Goal: Transaction & Acquisition: Purchase product/service

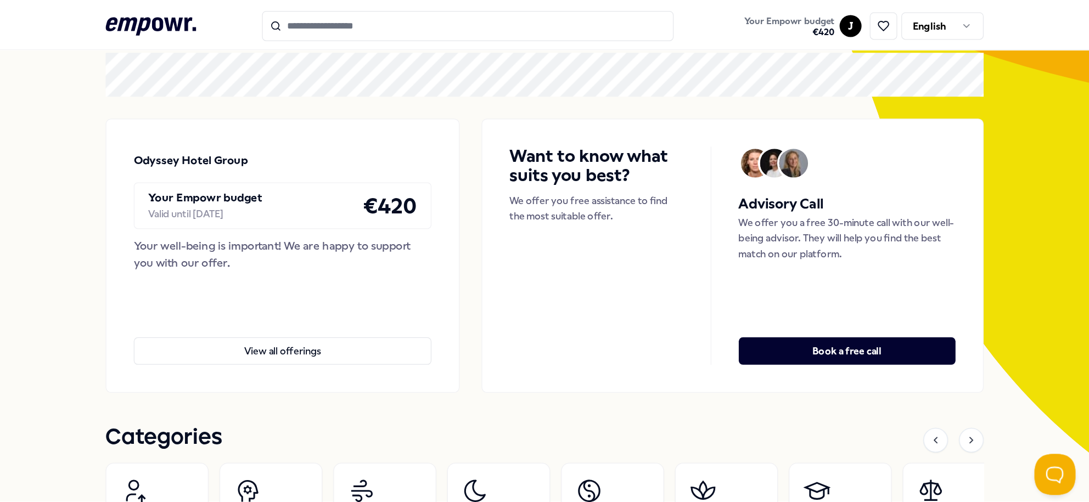
scroll to position [55, 0]
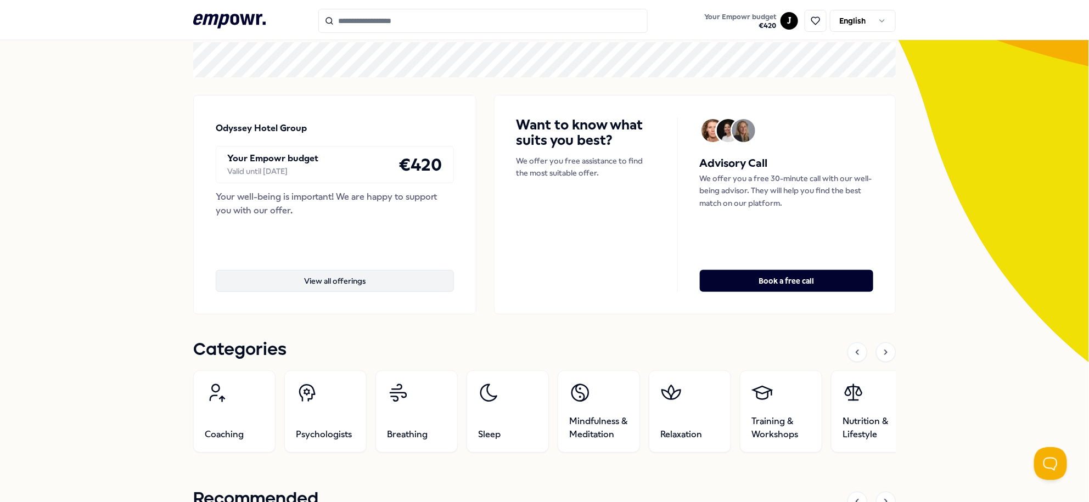
click at [372, 283] on button "View all offerings" at bounding box center [335, 281] width 238 height 22
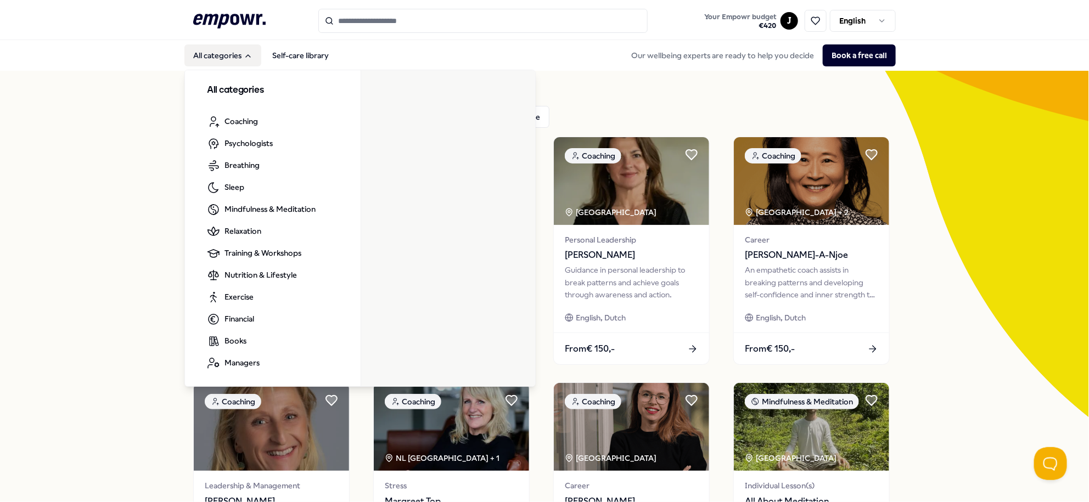
click at [220, 55] on button "All categories" at bounding box center [222, 55] width 77 height 22
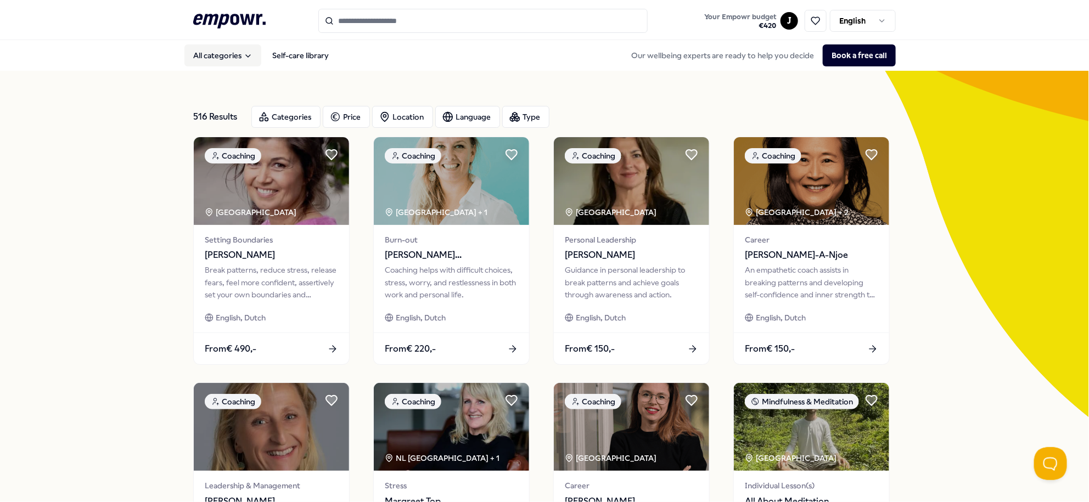
click at [232, 46] on button "All categories" at bounding box center [222, 55] width 77 height 22
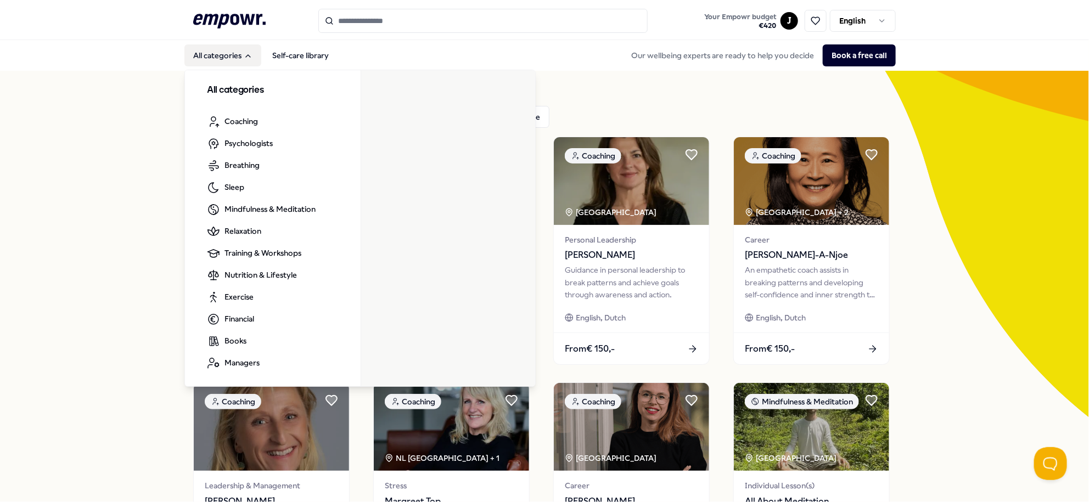
click at [221, 59] on button "All categories" at bounding box center [222, 55] width 77 height 22
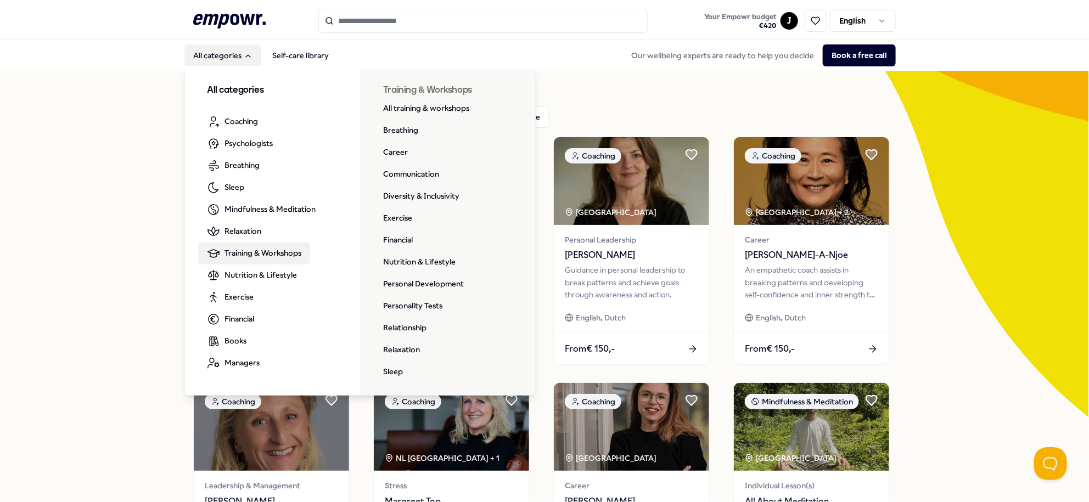
click at [273, 253] on span "Training & Workshops" at bounding box center [262, 253] width 77 height 12
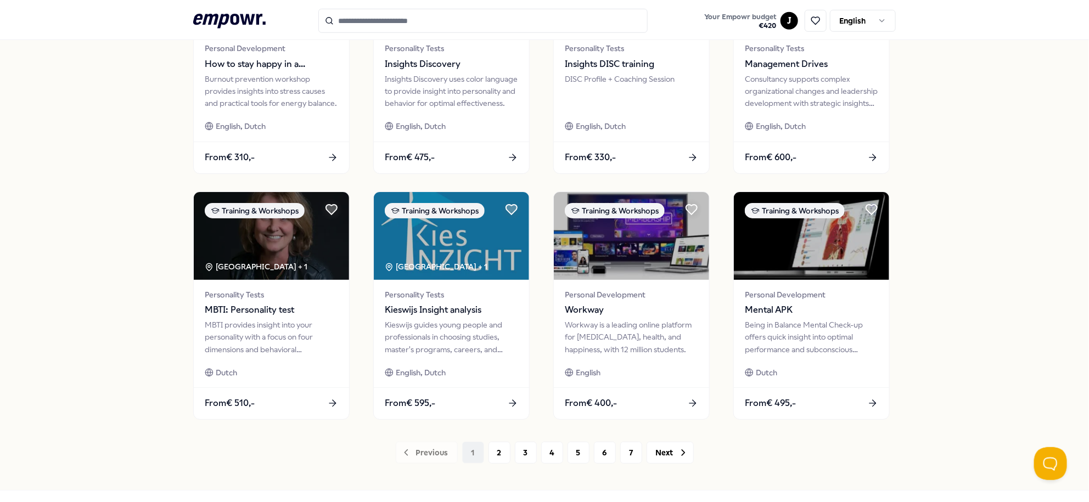
scroll to position [478, 0]
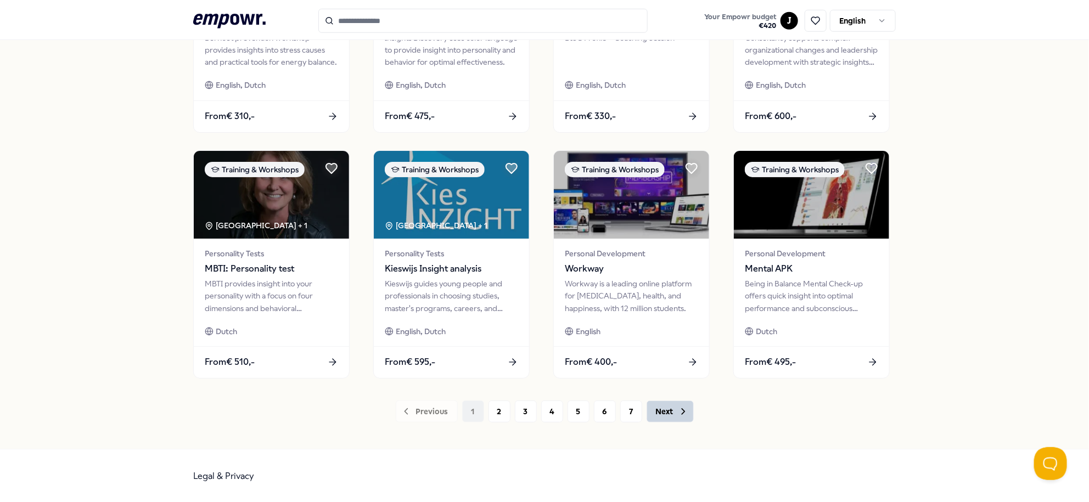
click at [678, 401] on icon at bounding box center [683, 411] width 11 height 11
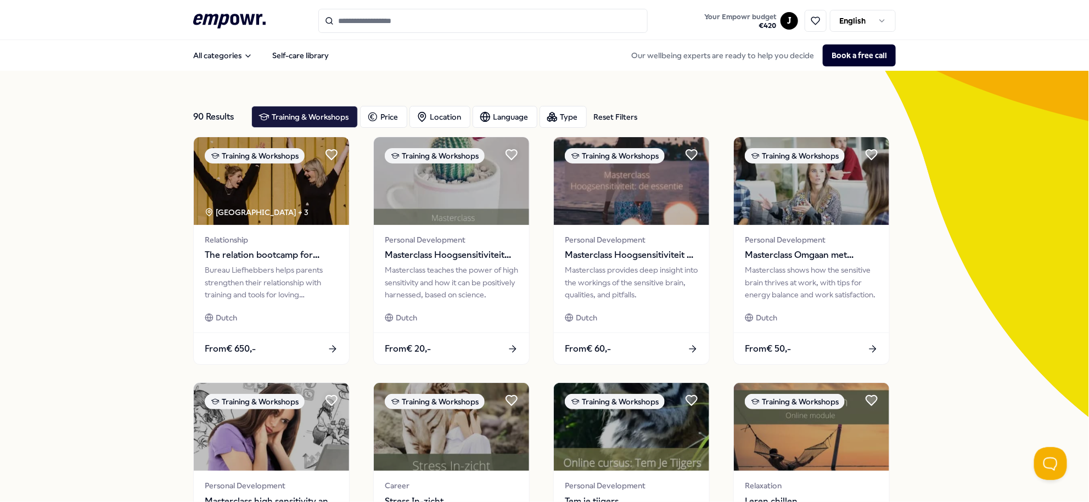
click at [500, 20] on input "Search for products, categories or subcategories" at bounding box center [482, 21] width 329 height 24
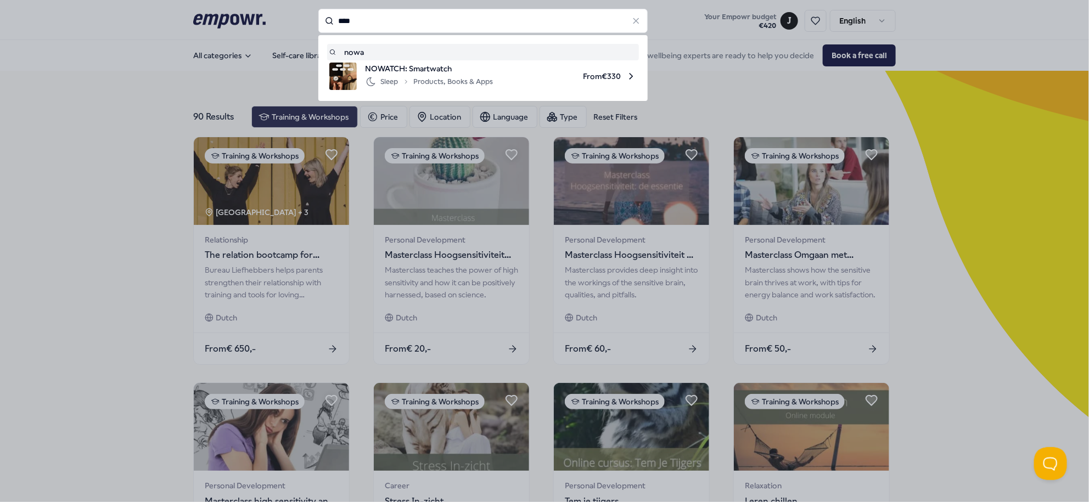
drag, startPoint x: 503, startPoint y: 80, endPoint x: 454, endPoint y: 68, distance: 50.2
click at [502, 80] on span "From € 330" at bounding box center [569, 76] width 134 height 27
type input "****"
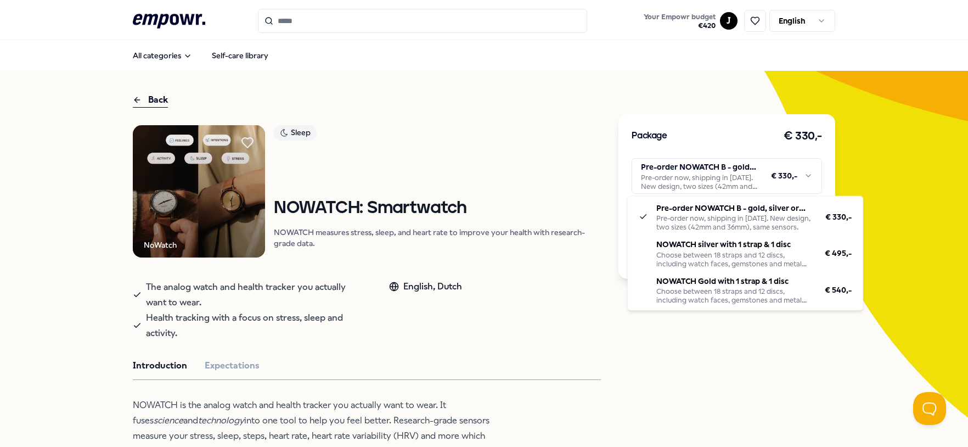
click at [729, 180] on html ".empowr-logo_svg__cls-1{fill:#03032f} Your Empowr budget € 420 J English All ca…" at bounding box center [484, 223] width 968 height 447
click at [232, 57] on html ".empowr-logo_svg__cls-1{fill:#03032f} Your Empowr budget € 420 J English All ca…" at bounding box center [484, 223] width 968 height 447
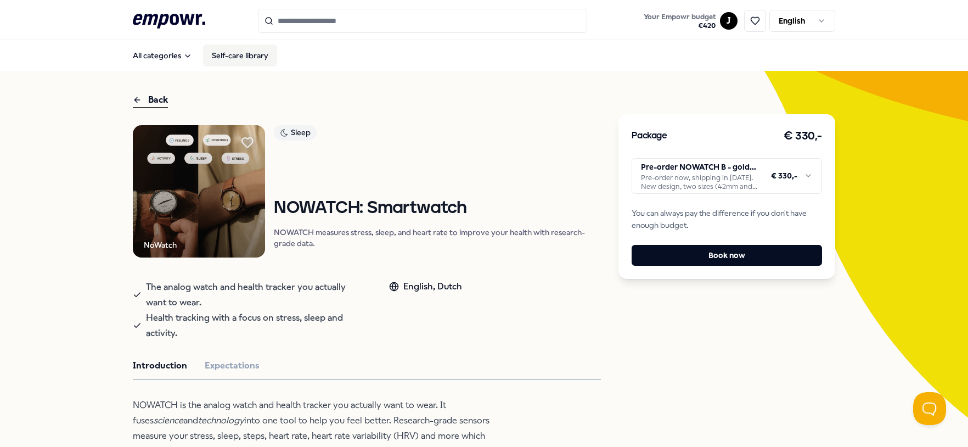
click at [232, 57] on link "Self-care library" at bounding box center [240, 55] width 74 height 22
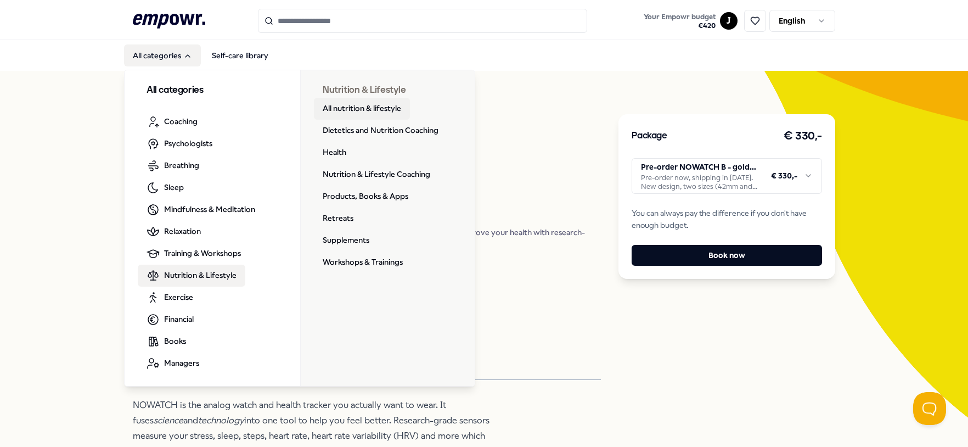
click at [345, 103] on link "All nutrition & lifestyle" at bounding box center [362, 109] width 96 height 22
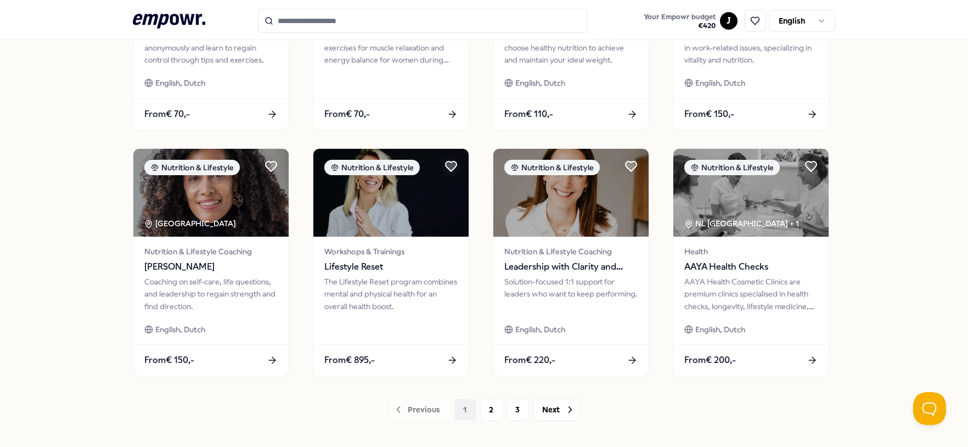
scroll to position [535, 0]
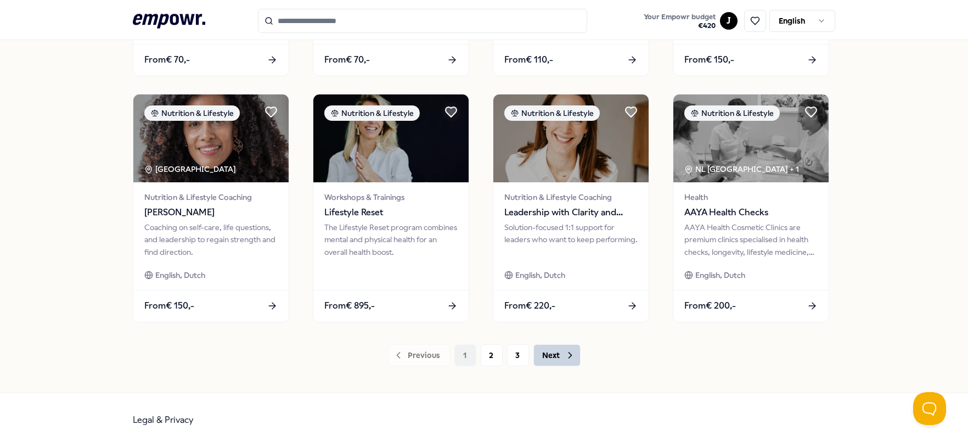
click at [533, 347] on button "Next" at bounding box center [556, 355] width 47 height 22
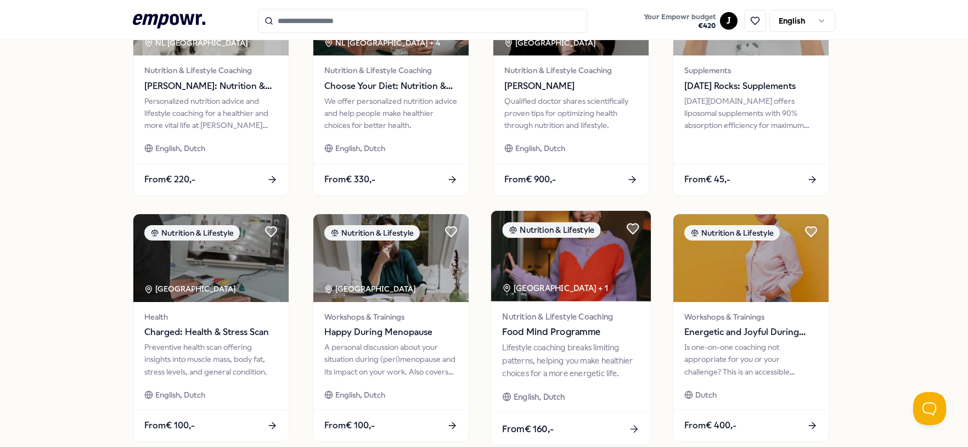
scroll to position [487, 0]
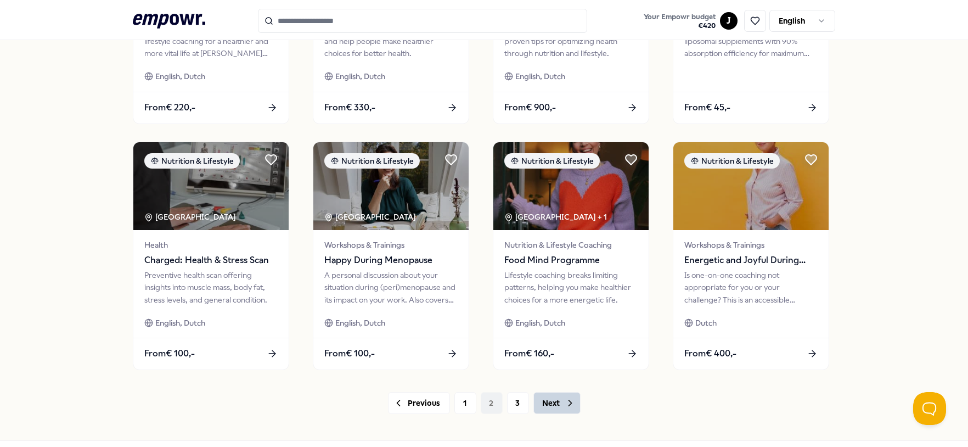
click at [565, 397] on icon at bounding box center [570, 402] width 11 height 11
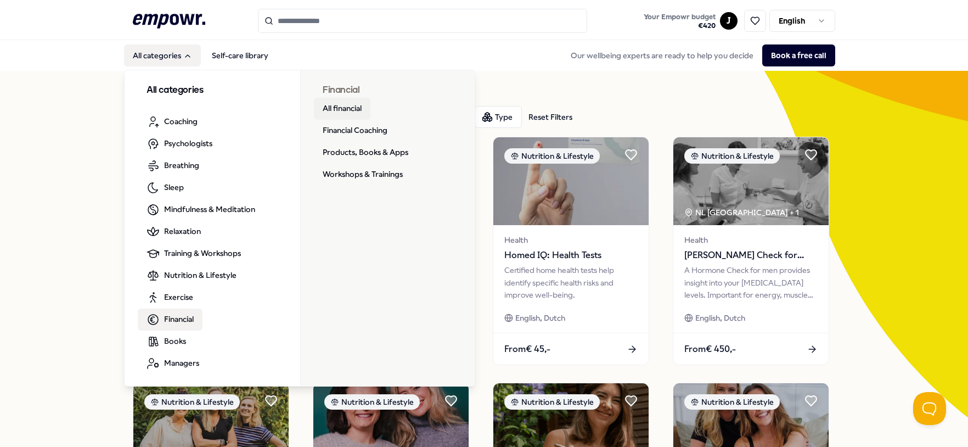
click at [350, 106] on link "All financial" at bounding box center [342, 109] width 57 height 22
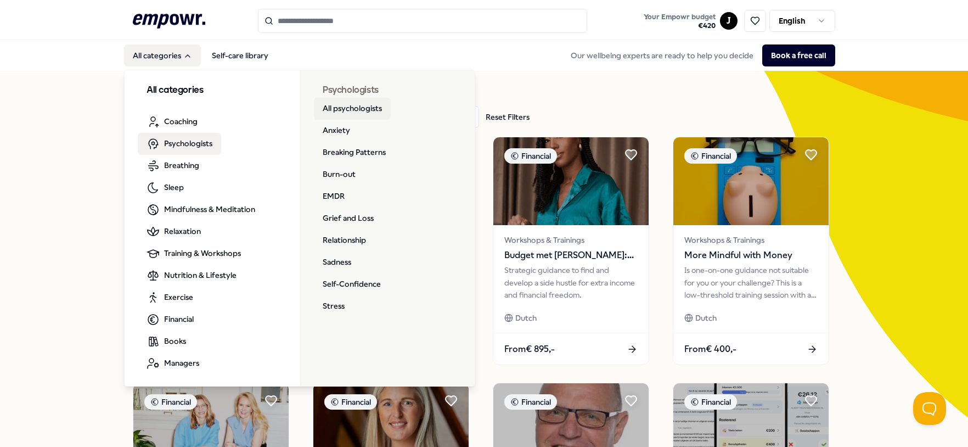
click at [340, 106] on link "All psychologists" at bounding box center [352, 109] width 77 height 22
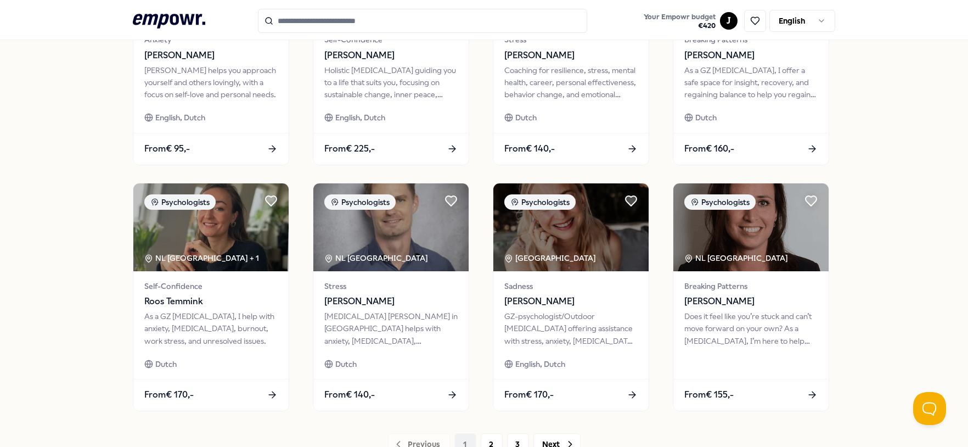
scroll to position [487, 0]
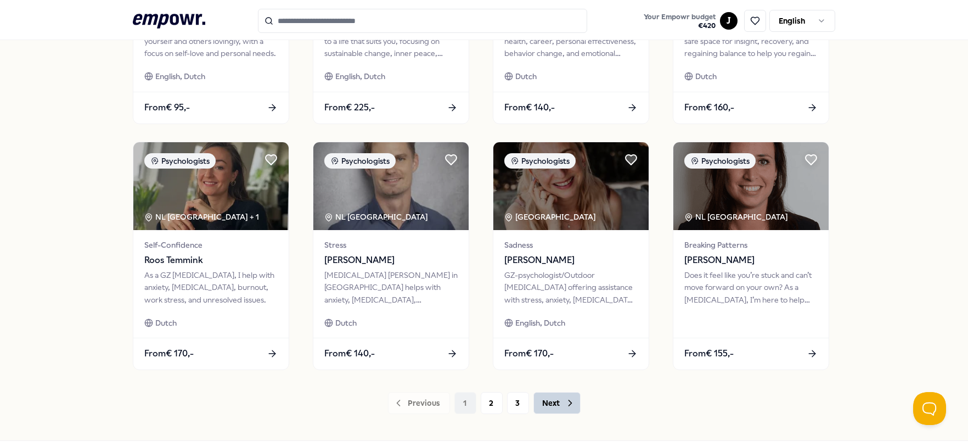
click at [565, 401] on icon at bounding box center [570, 402] width 11 height 11
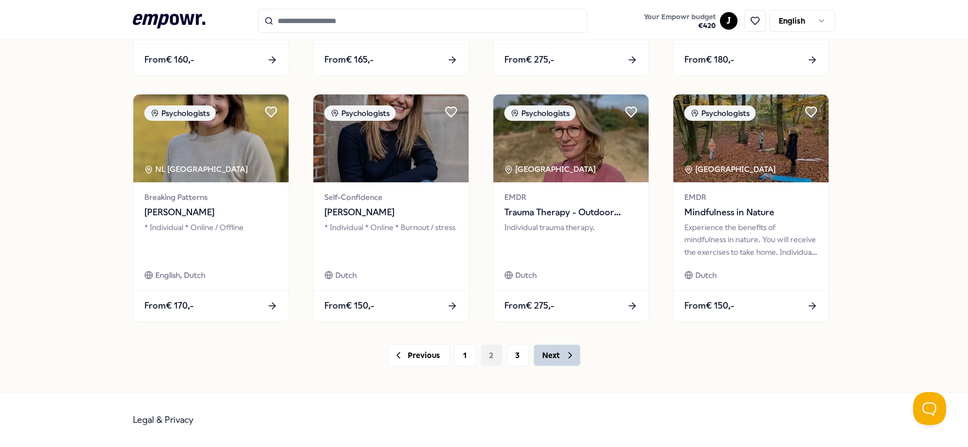
click at [565, 353] on icon at bounding box center [570, 355] width 11 height 11
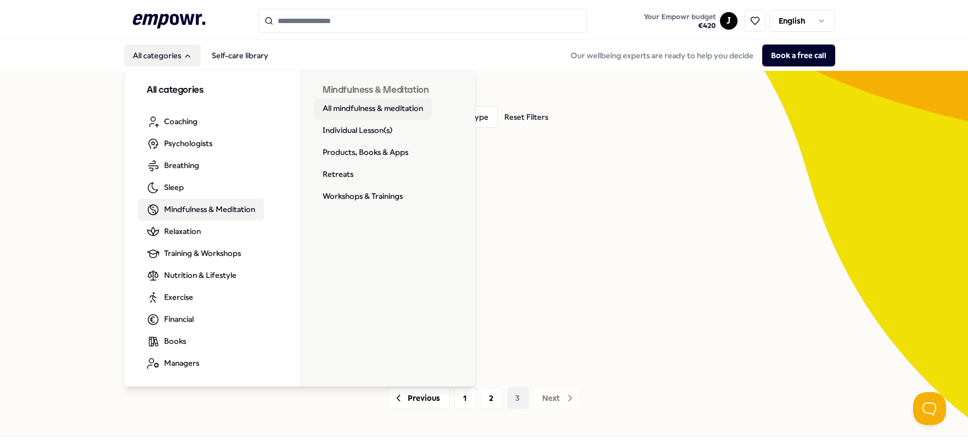
click at [370, 113] on link "All mindfulness & meditation" at bounding box center [373, 109] width 118 height 22
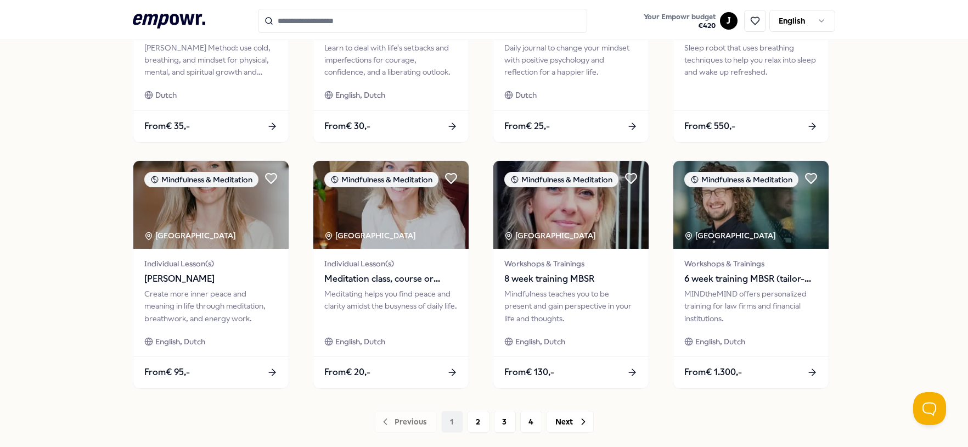
scroll to position [535, 0]
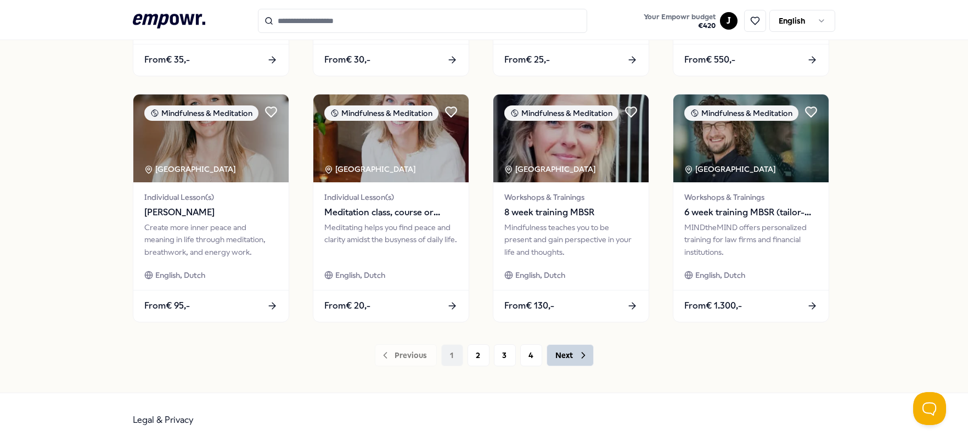
click at [553, 359] on button "Next" at bounding box center [569, 355] width 47 height 22
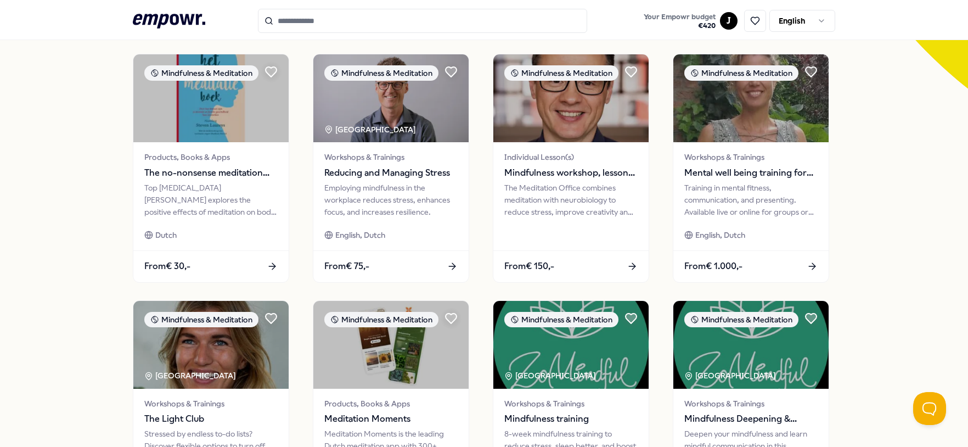
scroll to position [535, 0]
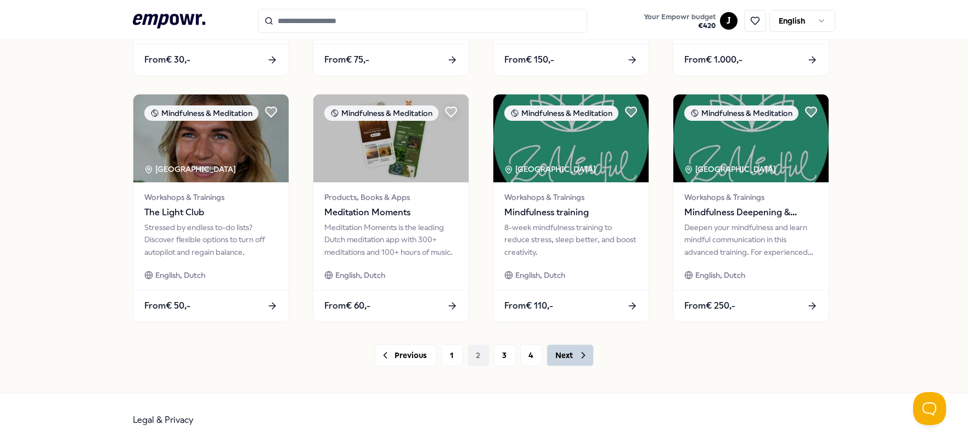
click at [577, 362] on button "Next" at bounding box center [569, 355] width 47 height 22
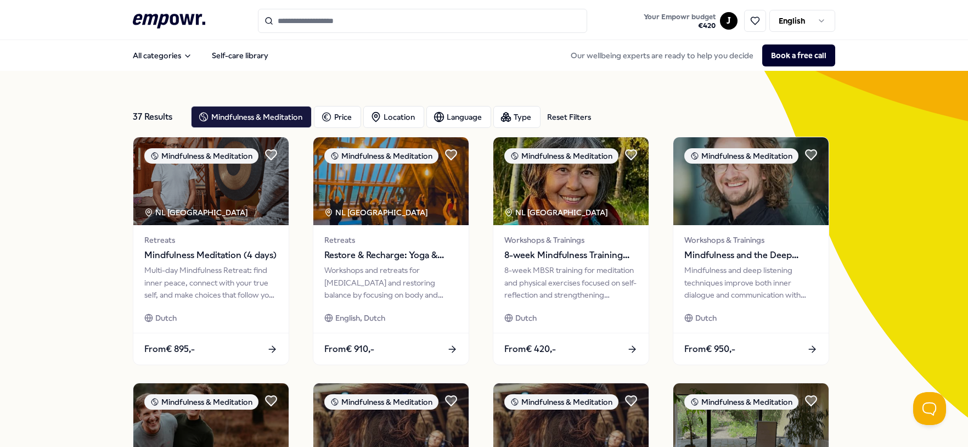
click at [298, 18] on input "Search for products, categories or subcategories" at bounding box center [422, 21] width 329 height 24
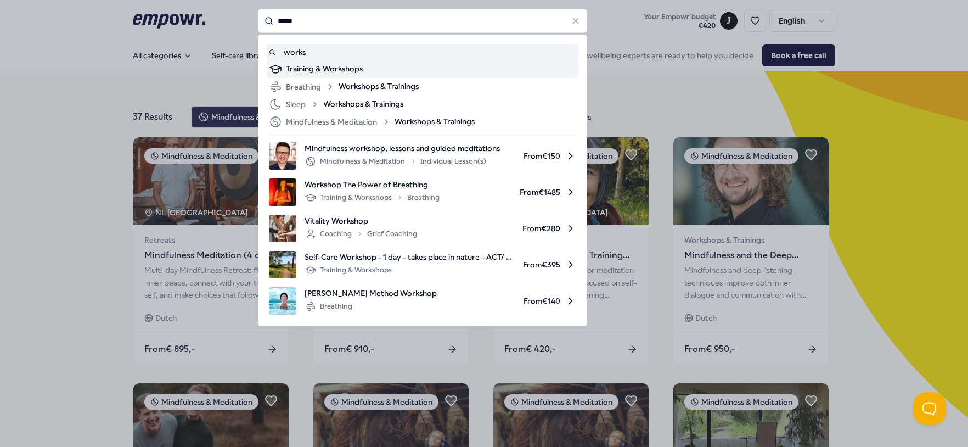
click at [314, 60] on li "Training & Workshops" at bounding box center [423, 69] width 312 height 18
type input "*****"
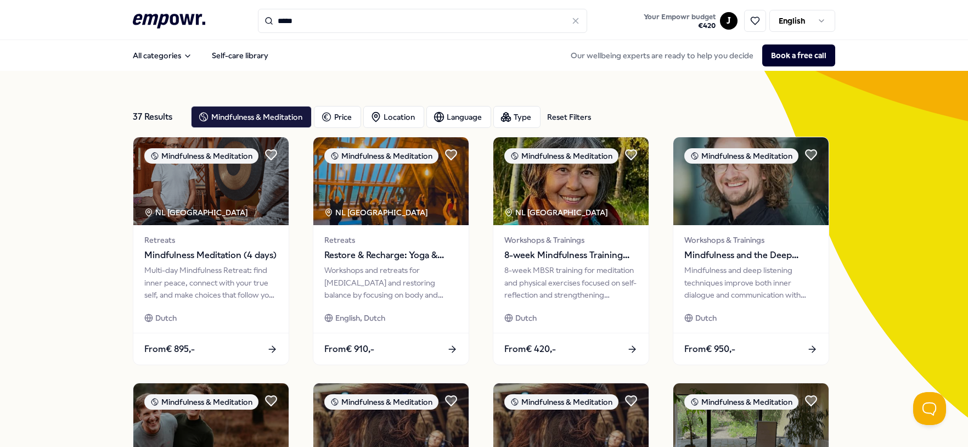
click at [174, 21] on icon ".empowr-logo_svg__cls-1{fill:#03032f}" at bounding box center [169, 21] width 72 height 20
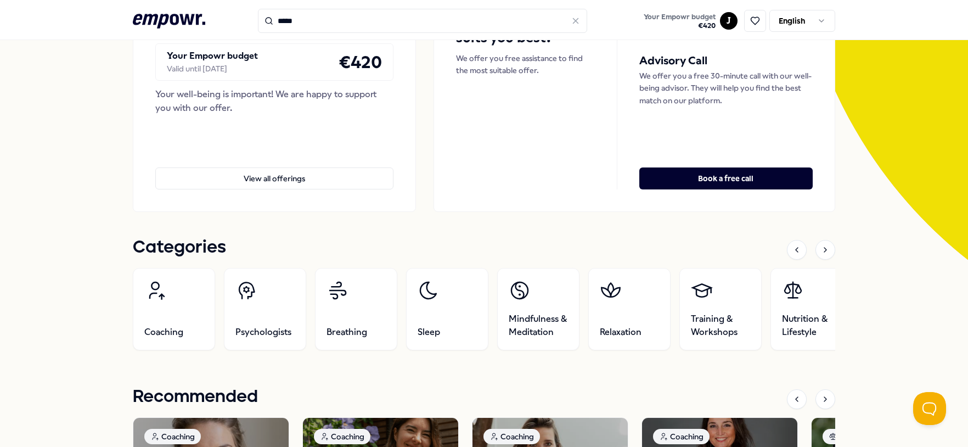
scroll to position [305, 0]
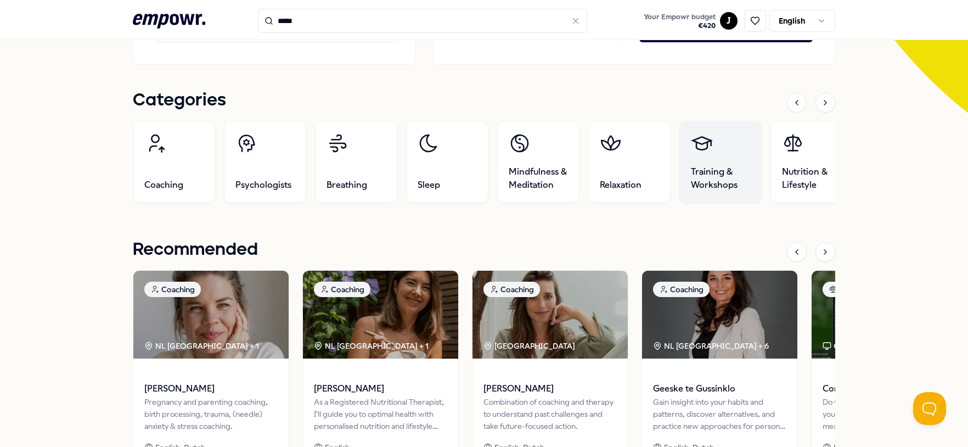
click at [738, 140] on link "Training & Workshops" at bounding box center [720, 162] width 82 height 82
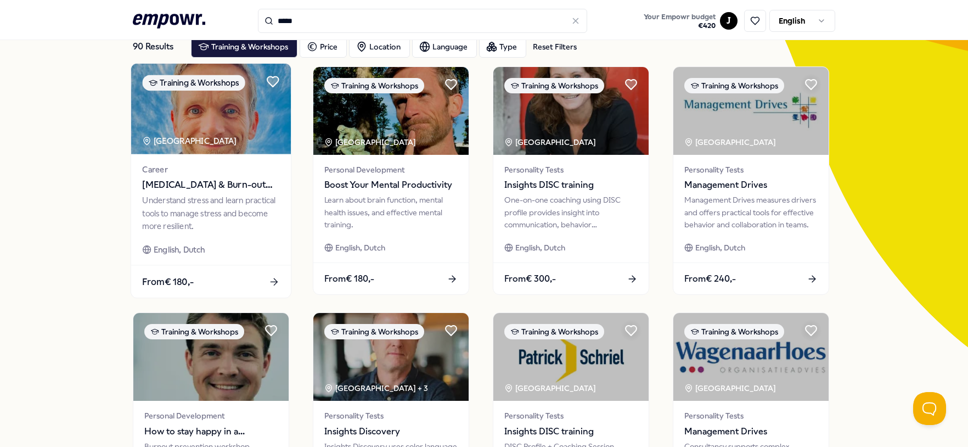
click at [198, 128] on img at bounding box center [211, 109] width 160 height 91
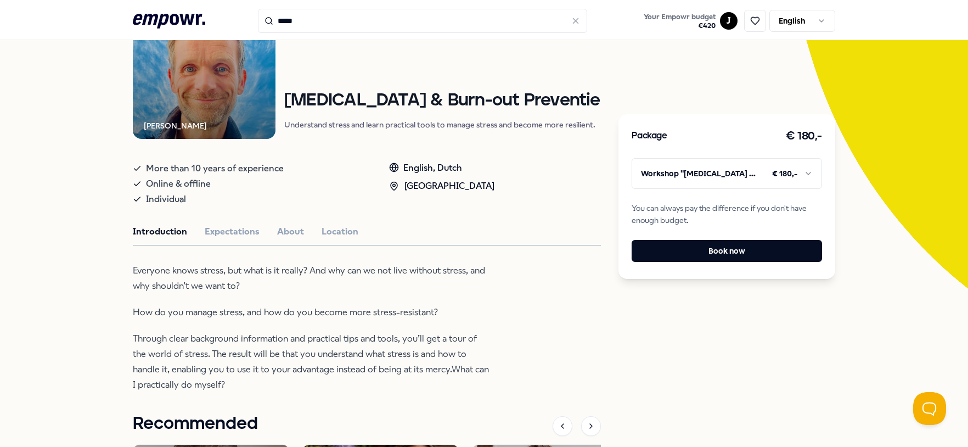
scroll to position [192, 0]
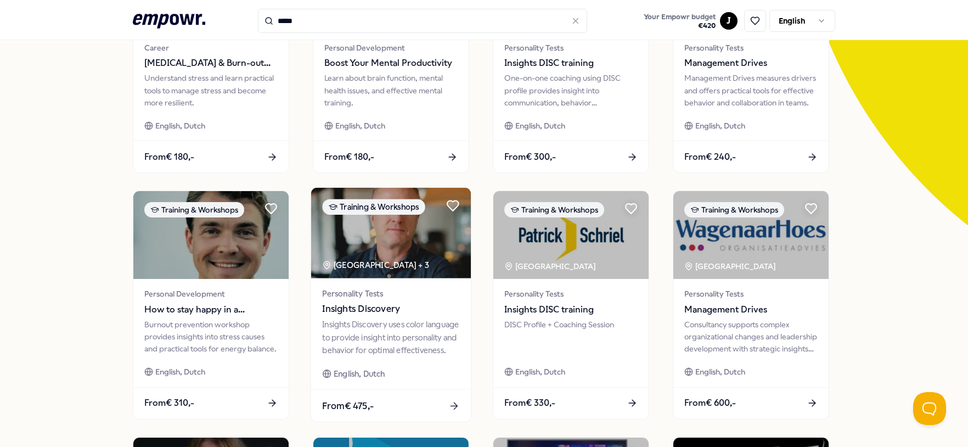
click at [381, 218] on img at bounding box center [391, 233] width 160 height 91
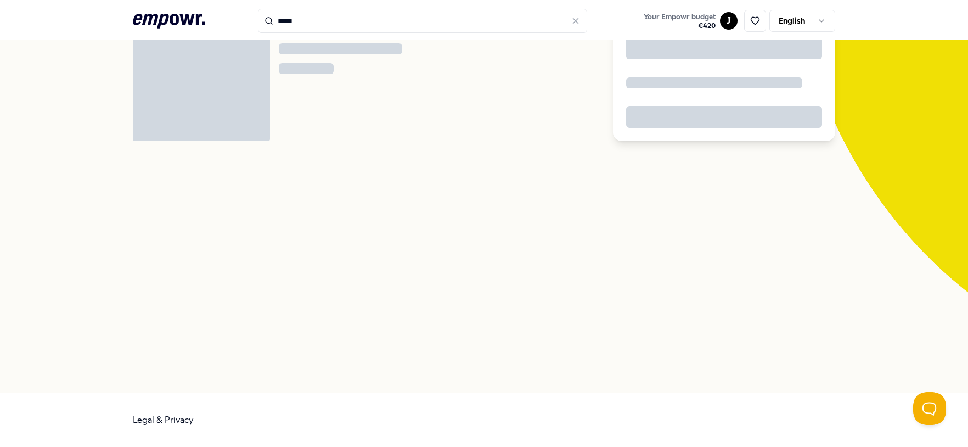
scroll to position [70, 0]
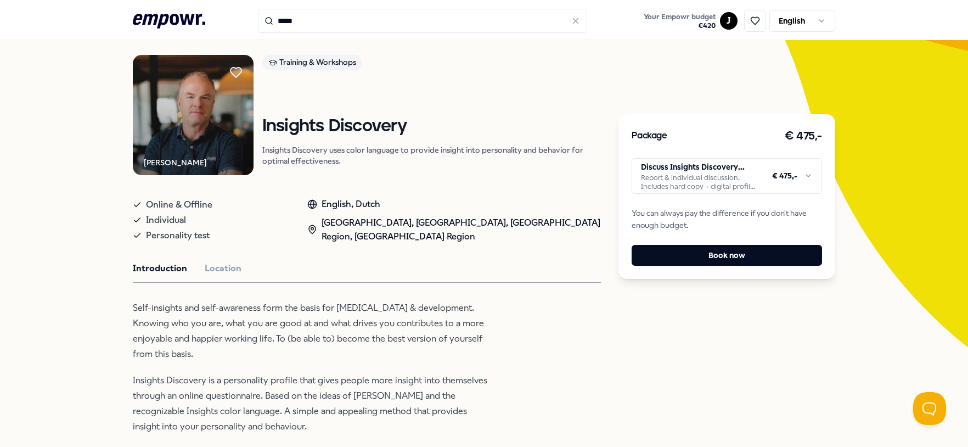
drag, startPoint x: 272, startPoint y: 373, endPoint x: 264, endPoint y: 362, distance: 13.4
click at [272, 373] on p "Insights Discovery is a personality profile that gives people more insight into…" at bounding box center [311, 403] width 357 height 61
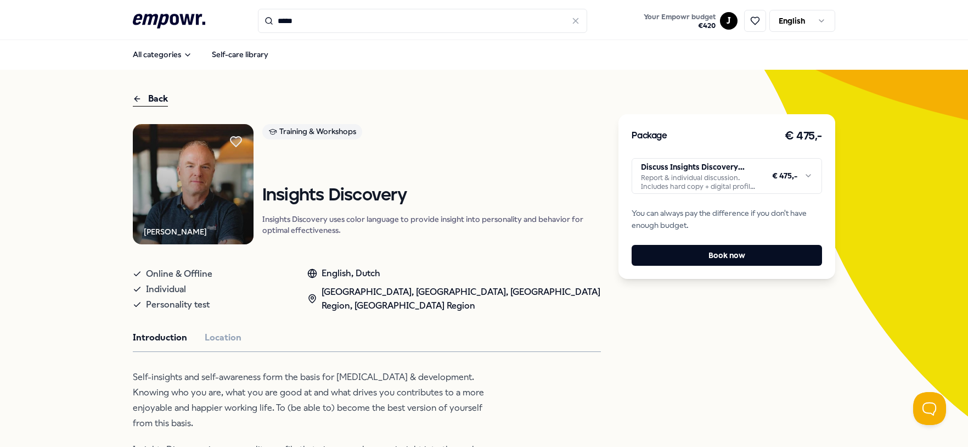
scroll to position [0, 0]
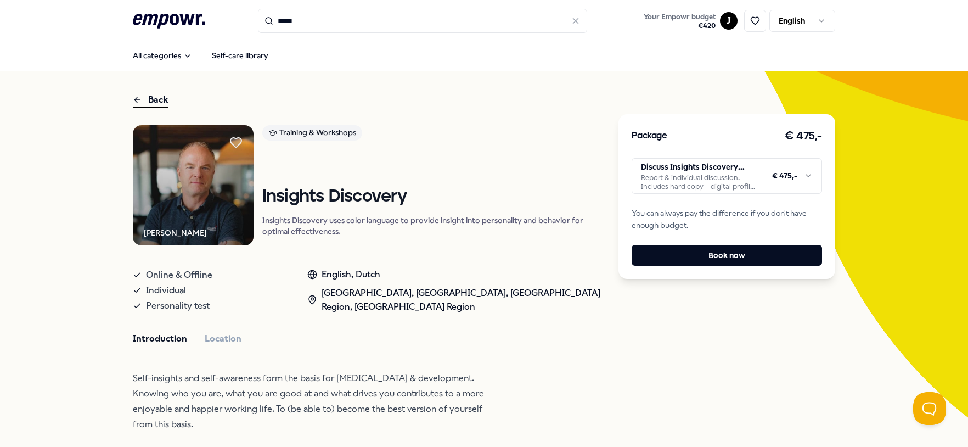
click at [201, 170] on img at bounding box center [193, 185] width 121 height 121
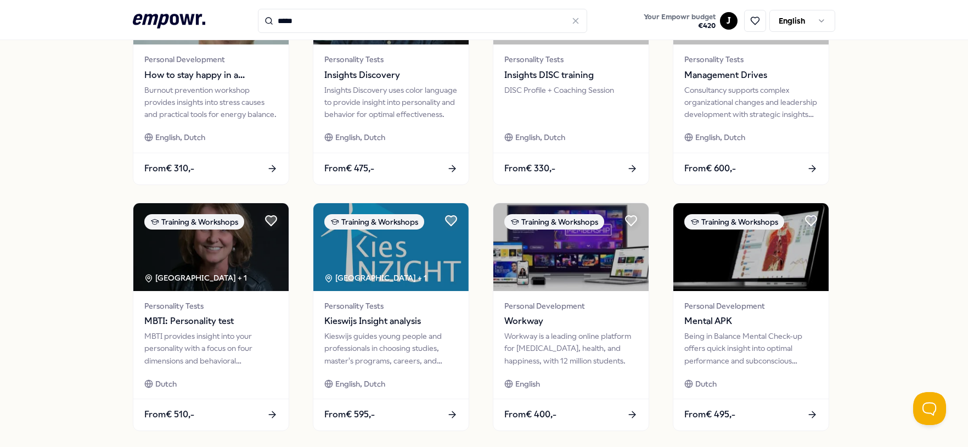
scroll to position [535, 0]
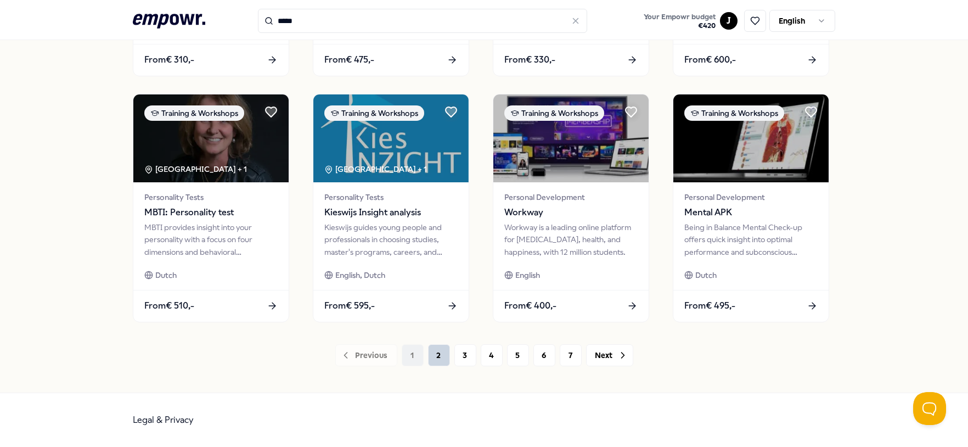
click at [439, 358] on button "2" at bounding box center [439, 355] width 22 height 22
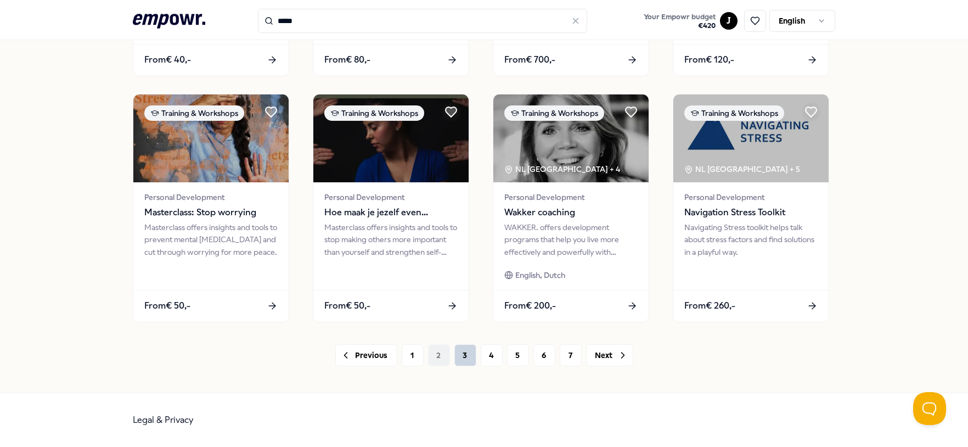
drag, startPoint x: 462, startPoint y: 356, endPoint x: 450, endPoint y: 354, distance: 12.1
click at [461, 355] on button "3" at bounding box center [465, 355] width 22 height 22
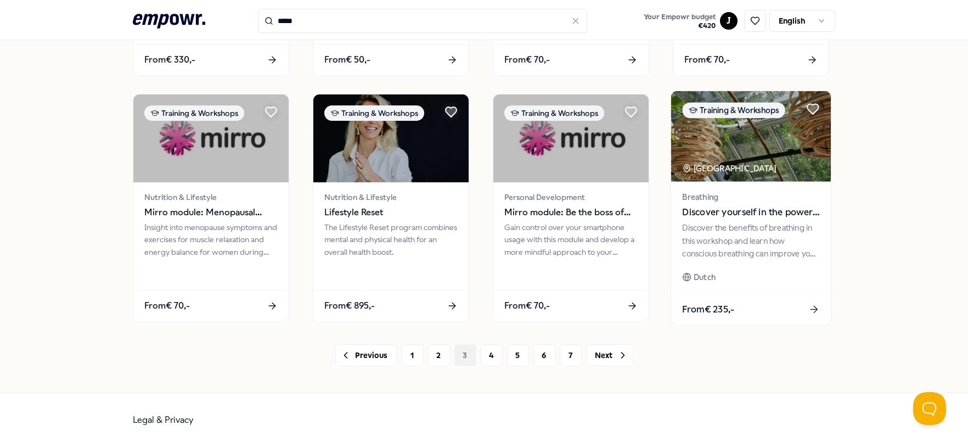
drag, startPoint x: 750, startPoint y: 145, endPoint x: 718, endPoint y: 137, distance: 32.7
click at [718, 137] on img at bounding box center [751, 136] width 160 height 91
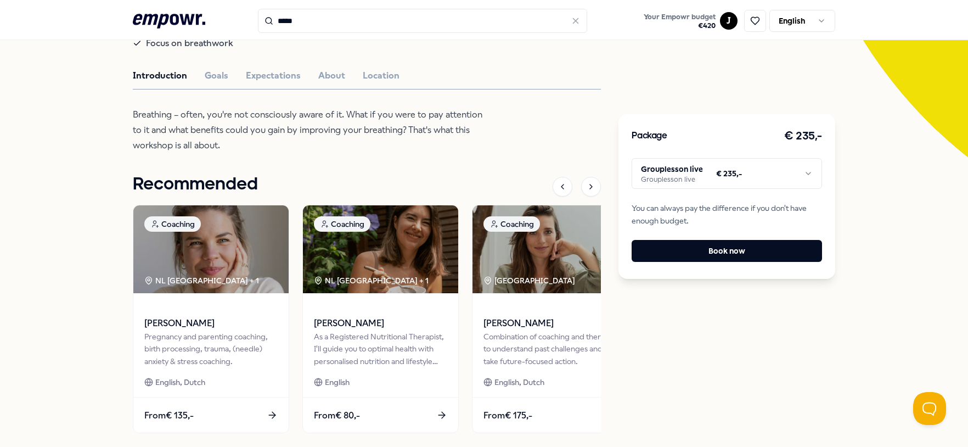
scroll to position [29, 0]
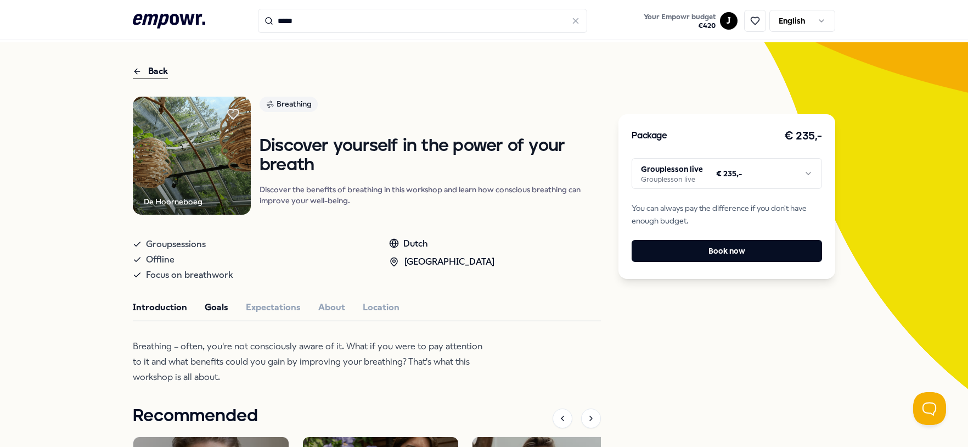
click at [213, 306] on button "Goals" at bounding box center [217, 307] width 24 height 14
drag, startPoint x: 46, startPoint y: 159, endPoint x: 50, endPoint y: 154, distance: 6.6
click at [46, 159] on div "Back De Hoorneboeg Breathing Discover yourself in the power of your breath Disc…" at bounding box center [484, 369] width 968 height 655
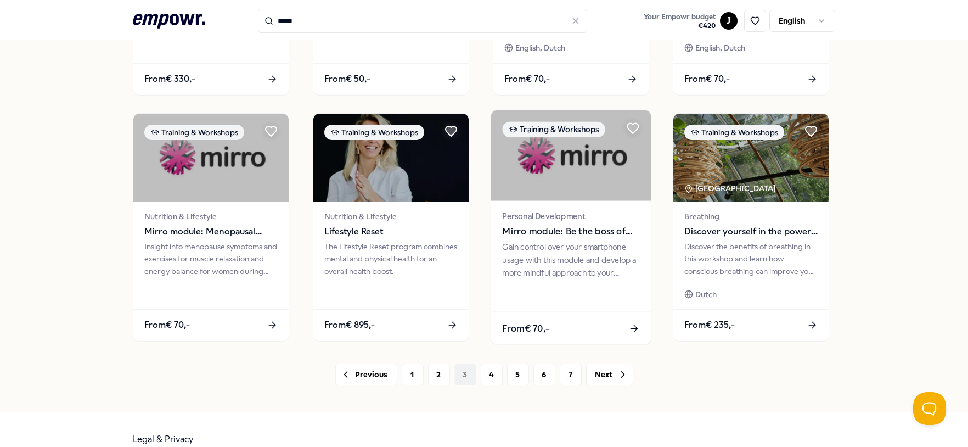
scroll to position [516, 0]
drag, startPoint x: 618, startPoint y: 378, endPoint x: 574, endPoint y: 315, distance: 77.2
click at [618, 377] on icon at bounding box center [622, 373] width 11 height 11
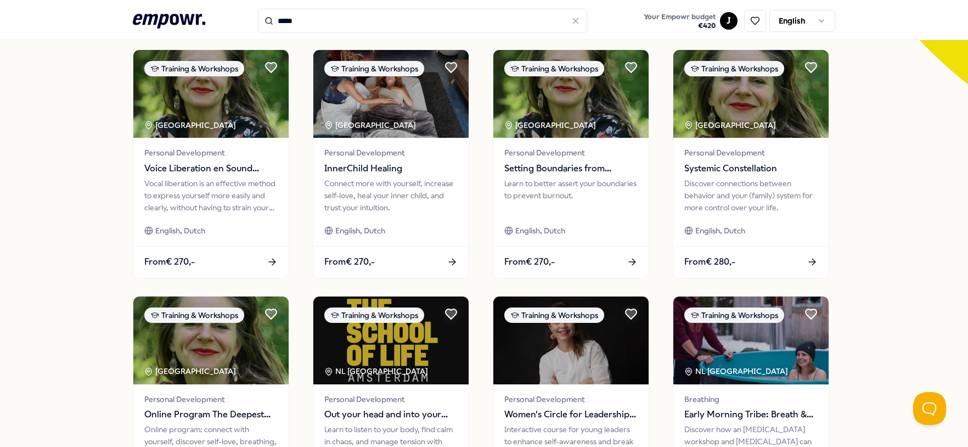
scroll to position [272, 0]
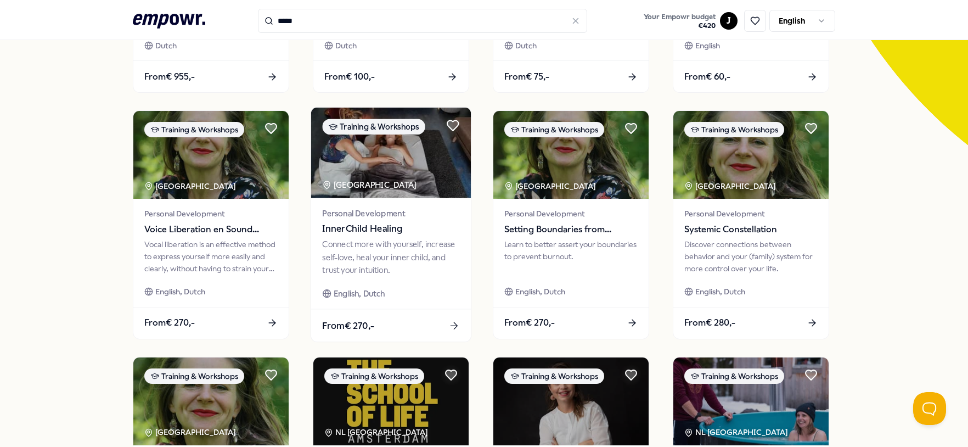
click at [381, 161] on img at bounding box center [391, 153] width 160 height 91
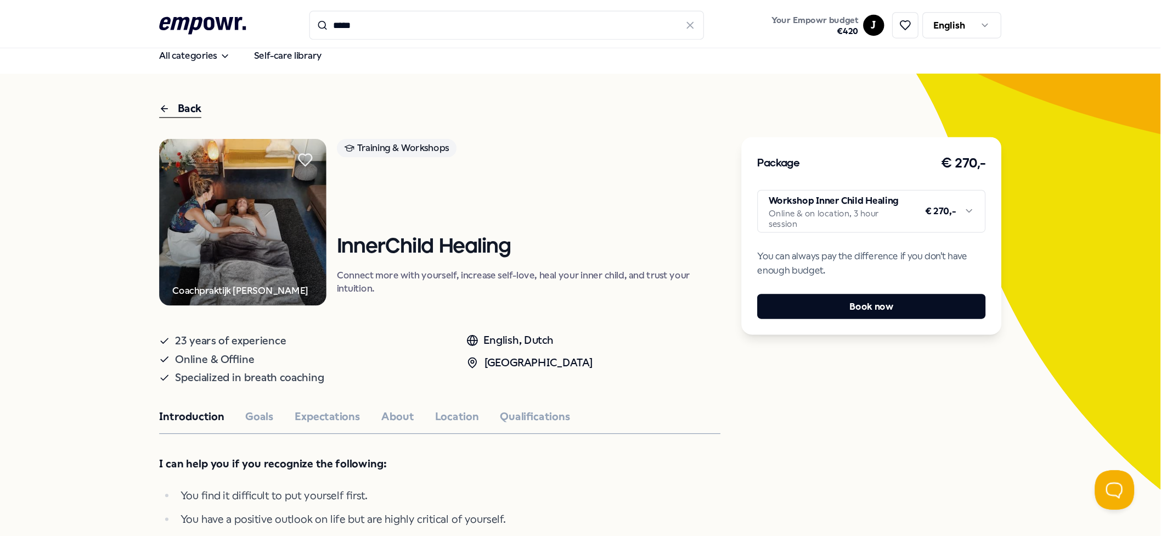
scroll to position [5, 0]
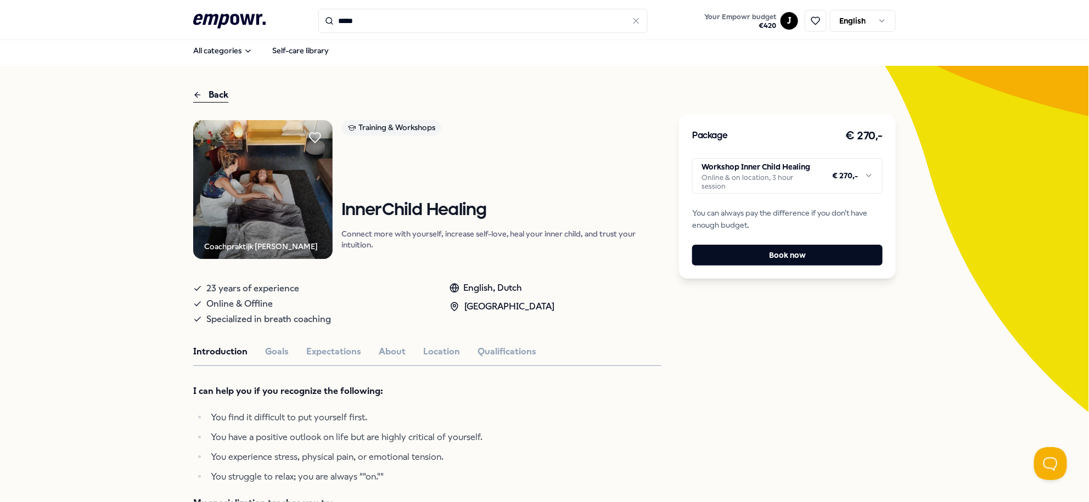
click at [638, 401] on div "Coachpraktijk Aaf Grasveld Training & Workshops InnerChild Healing Connect more…" at bounding box center [427, 504] width 468 height 768
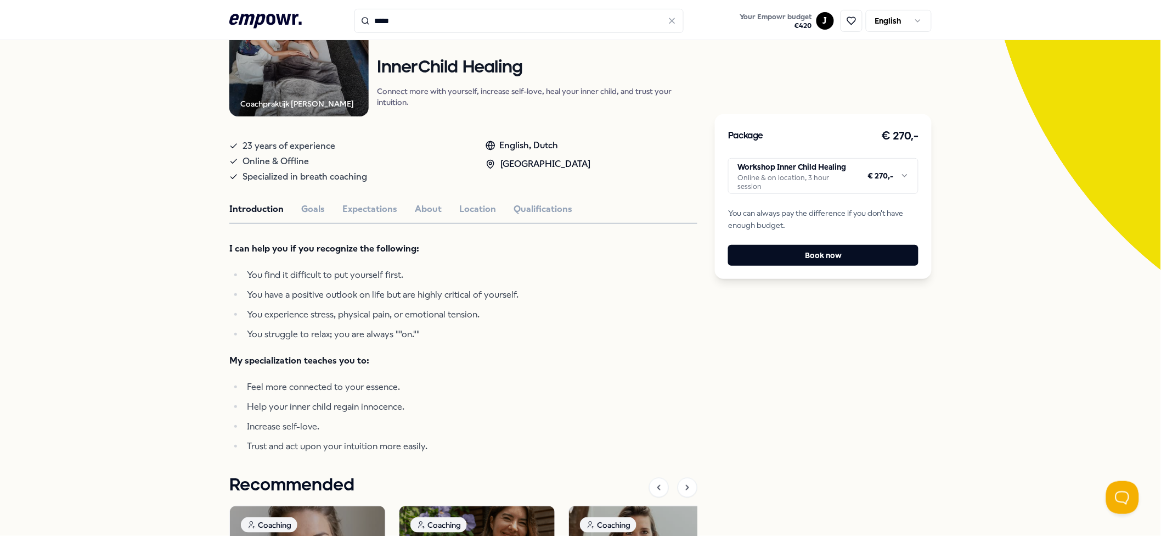
scroll to position [75, 0]
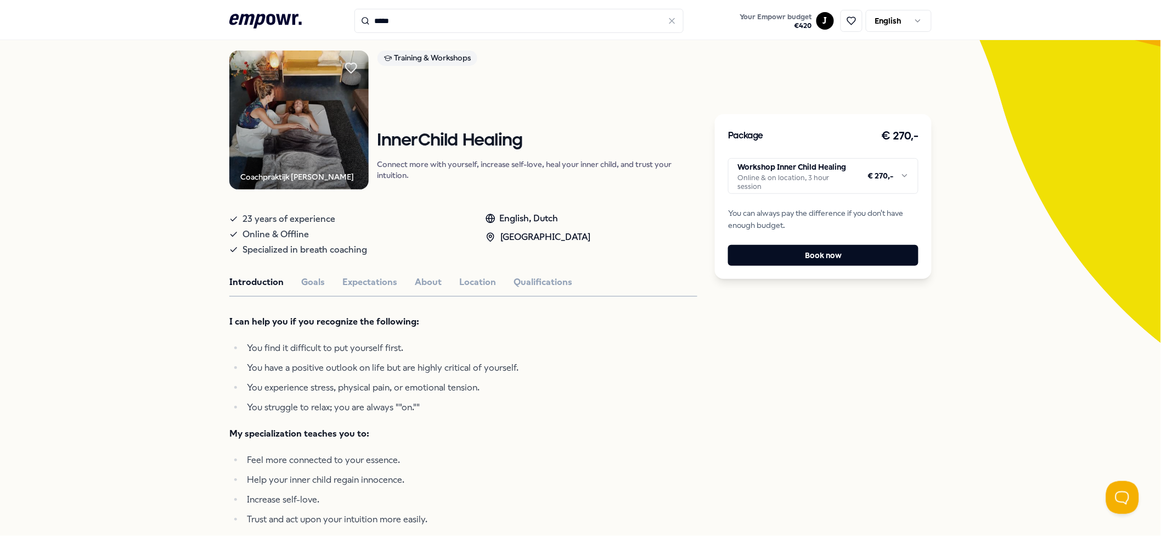
click at [812, 401] on div "Package € 270,- Workshop Inner Child Healing Online & on location, 3 hour sessi…" at bounding box center [823, 417] width 217 height 799
click at [315, 284] on button "Goals" at bounding box center [313, 282] width 24 height 14
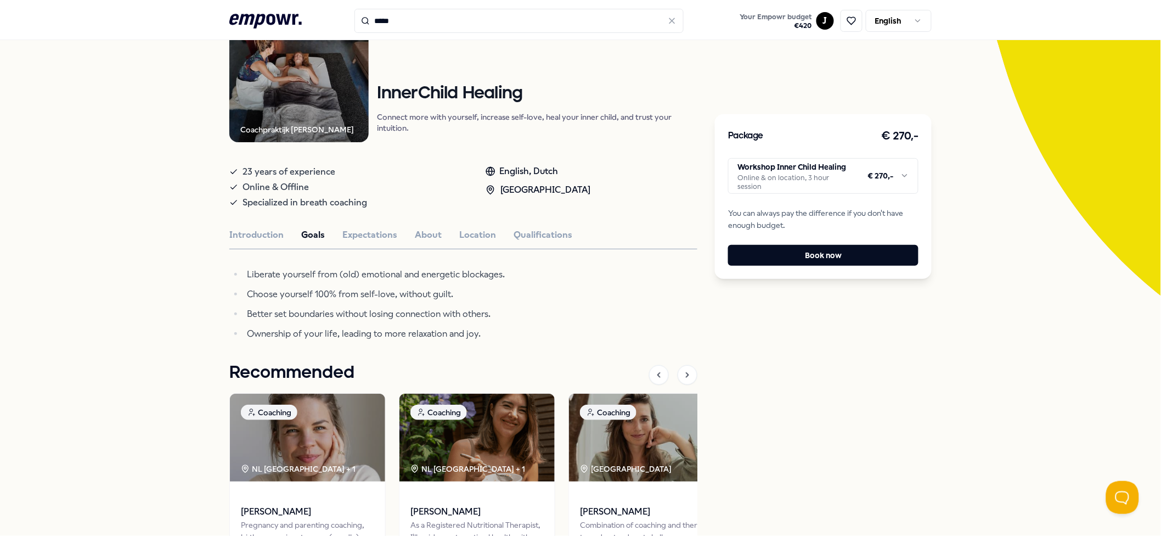
scroll to position [148, 0]
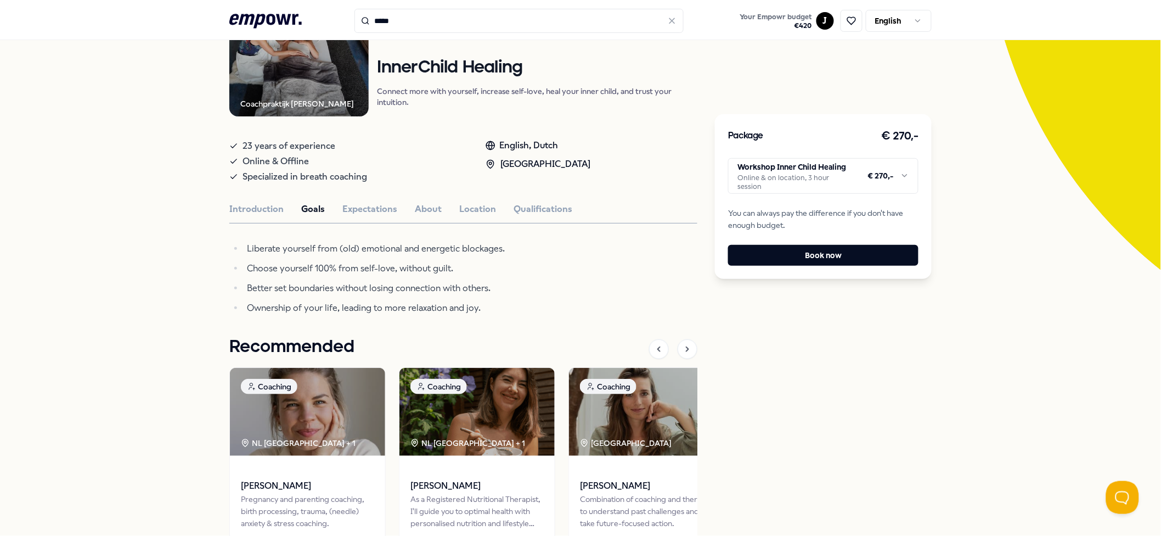
click at [132, 216] on div "Back Coachpraktijk Aaf Grasveld Training & Workshops InnerChild Healing Connect…" at bounding box center [580, 275] width 1161 height 705
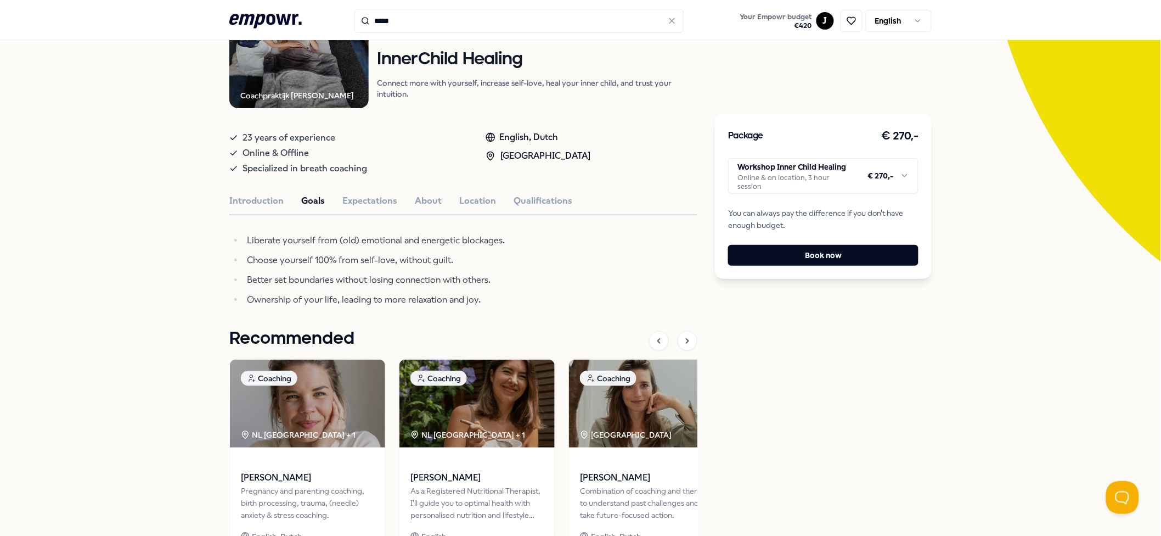
scroll to position [0, 0]
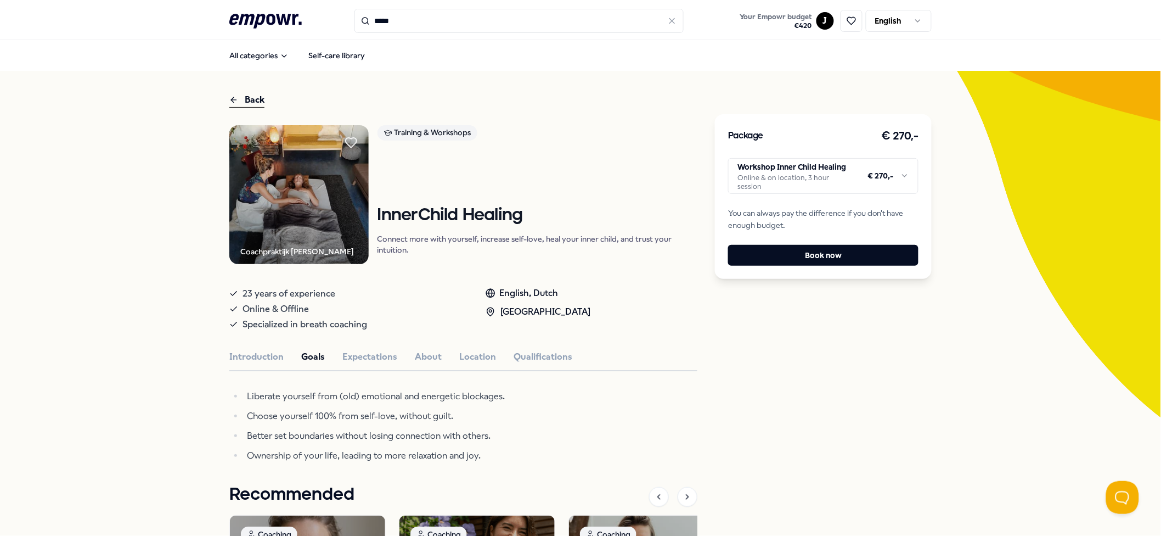
click at [140, 311] on div "Back Coachpraktijk Aaf Grasveld Training & Workshops InnerChild Healing Connect…" at bounding box center [580, 423] width 1161 height 705
click at [381, 359] on button "Expectations" at bounding box center [369, 357] width 55 height 14
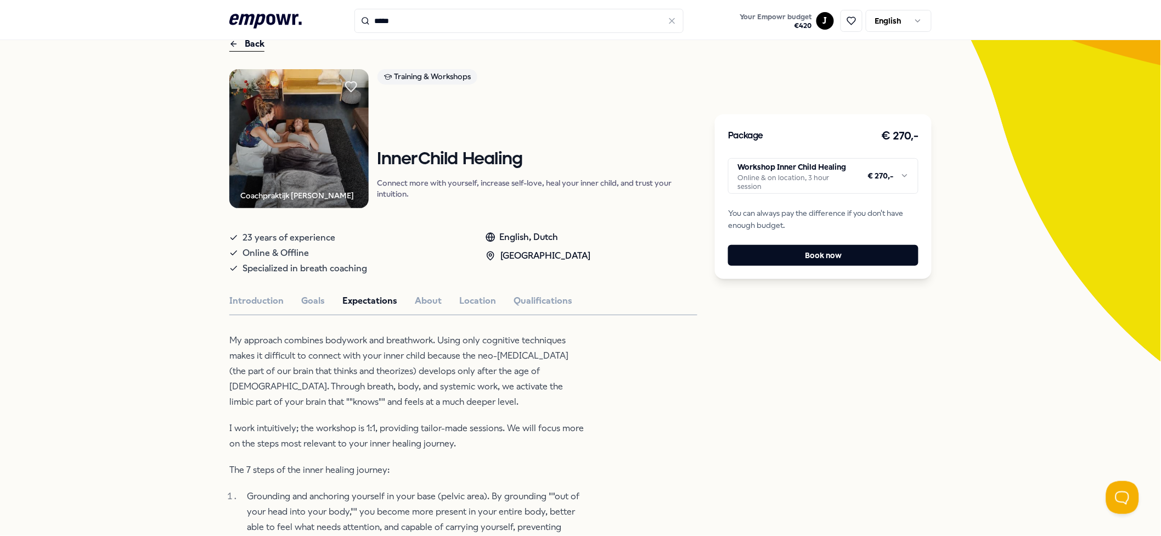
scroll to position [146, 0]
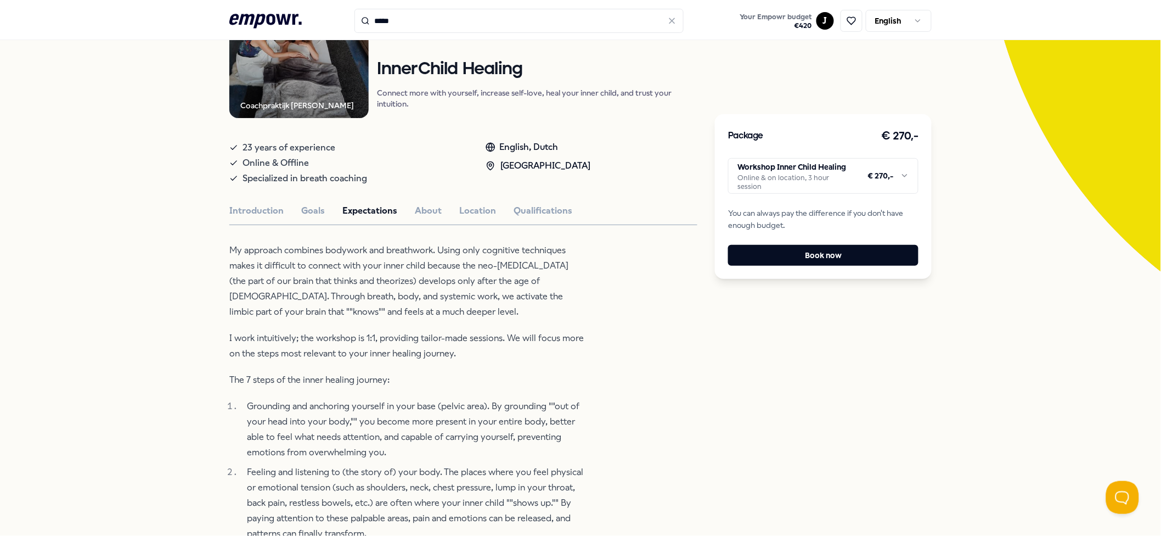
click at [483, 314] on p "My approach combines bodywork and breathwork. Using only cognitive techniques m…" at bounding box center [407, 281] width 357 height 77
click at [309, 210] on button "Goals" at bounding box center [313, 211] width 24 height 14
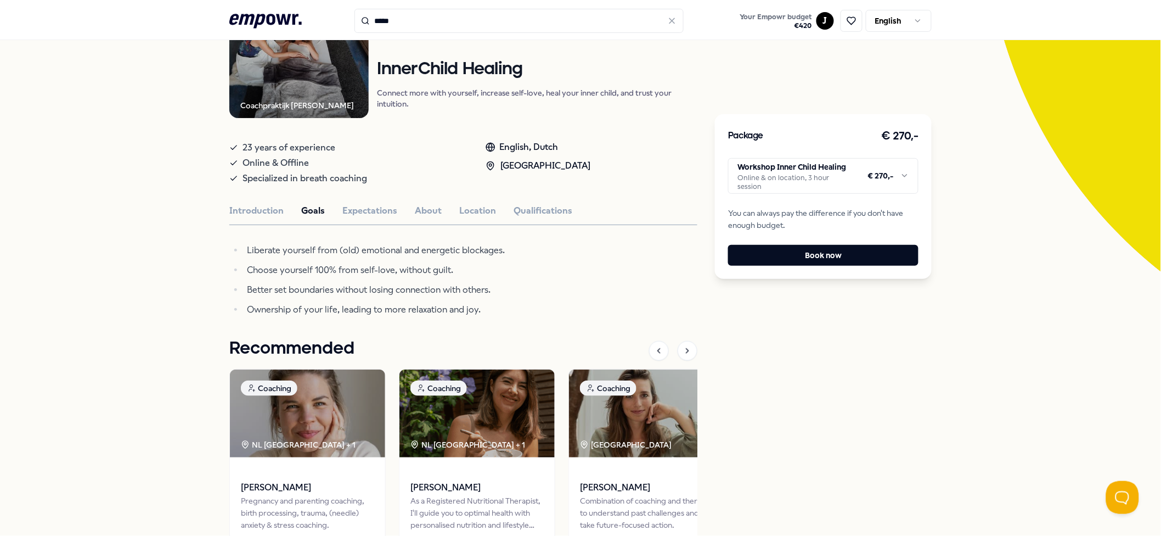
click at [579, 296] on li "Better set boundaries without losing connection with others." at bounding box center [415, 289] width 342 height 15
click at [571, 273] on li "Choose yourself 100% from self-love, without guilt." at bounding box center [415, 269] width 342 height 15
click at [73, 259] on div "Back Coachpraktijk Aaf Grasveld Training & Workshops InnerChild Healing Connect…" at bounding box center [580, 277] width 1161 height 705
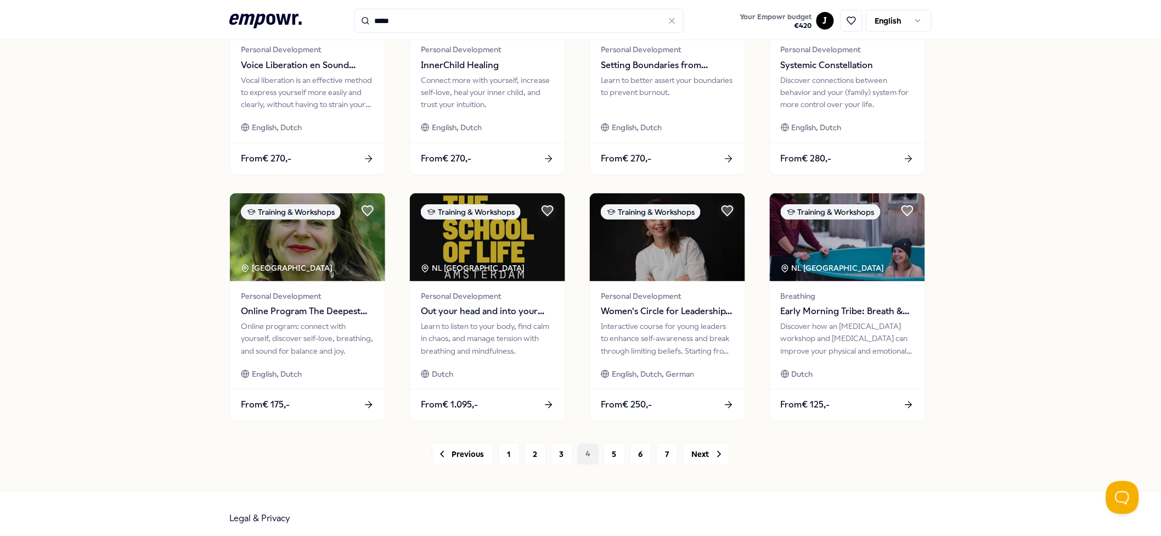
scroll to position [446, 0]
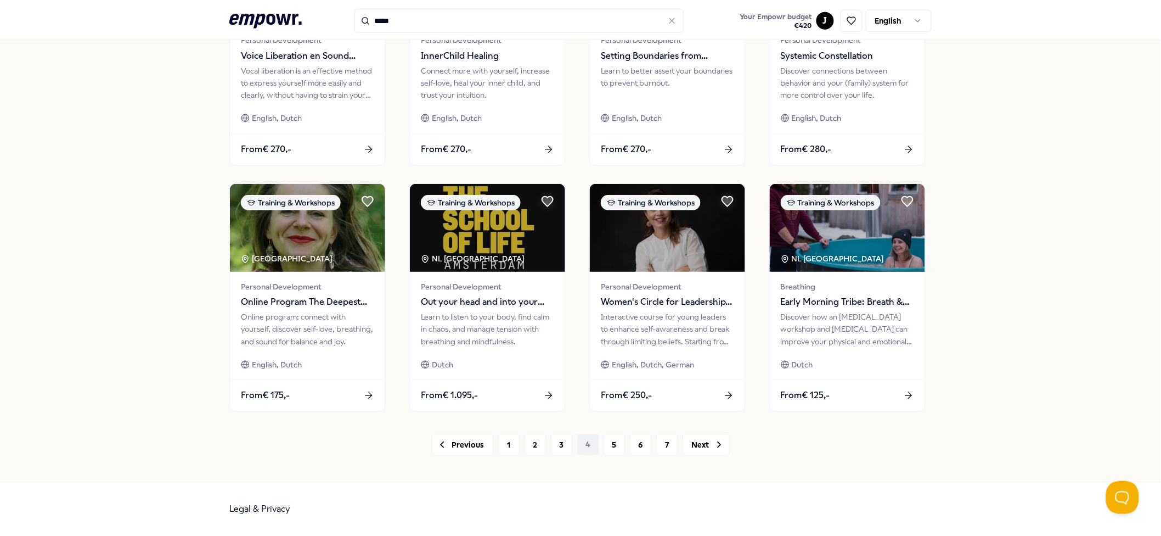
click at [168, 356] on div "90 Results Reset Filters Training & Workshops Price Location Language Type Rese…" at bounding box center [580, 53] width 1161 height 856
click at [695, 401] on button "Next" at bounding box center [706, 444] width 47 height 22
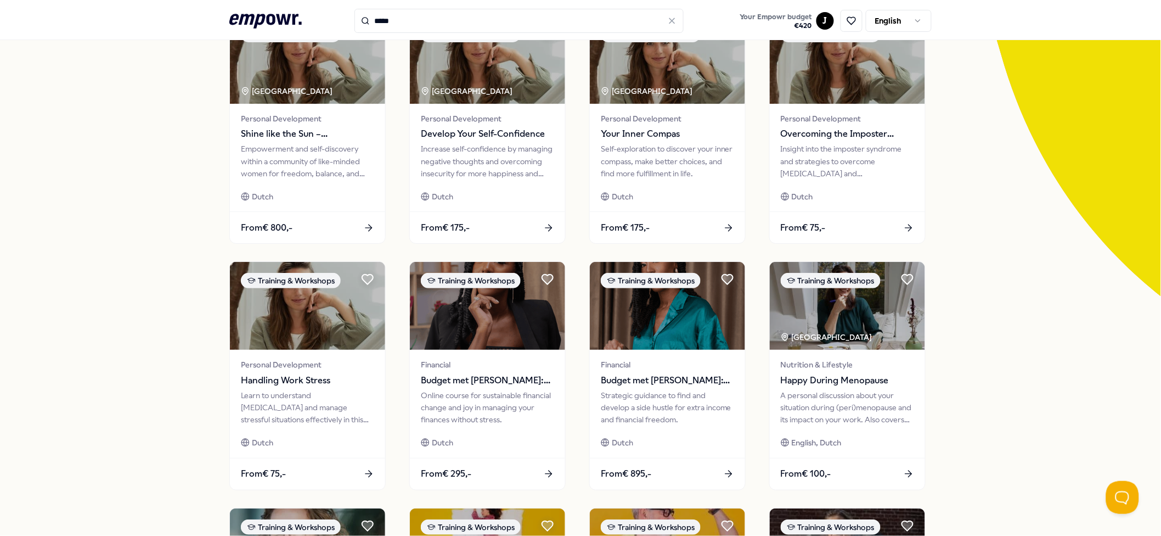
scroll to position [146, 0]
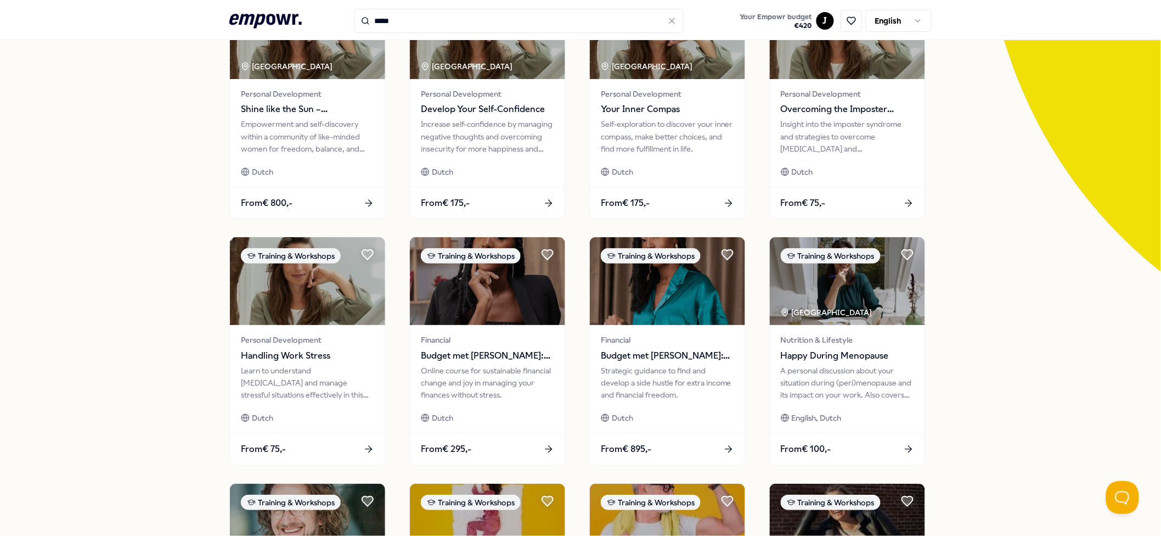
click at [871, 166] on div "90 Results Reset Filters Training & Workshops Price Location Language Type Rese…" at bounding box center [580, 353] width 1161 height 856
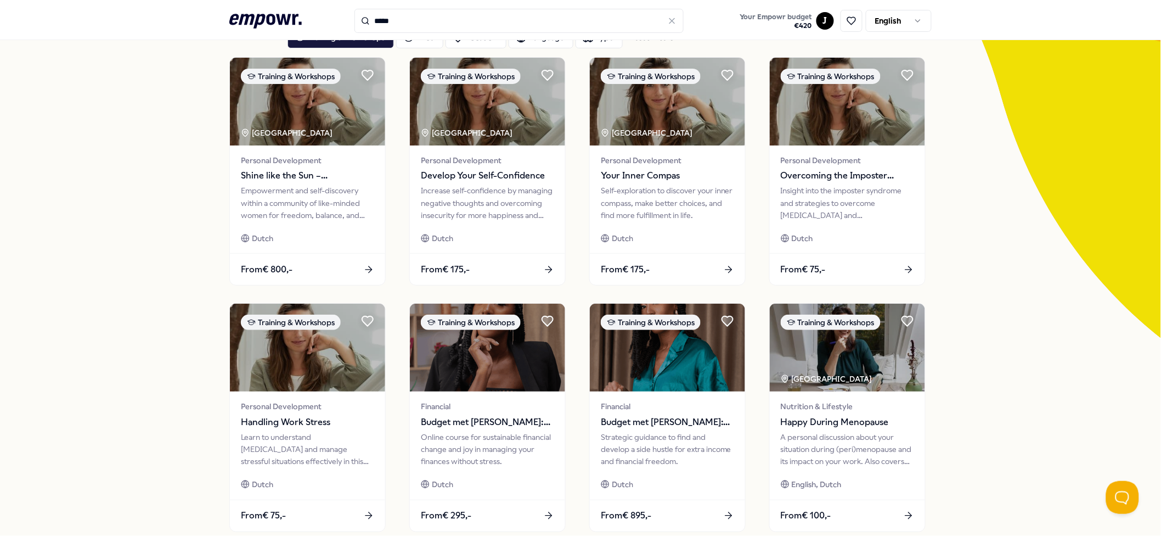
scroll to position [0, 0]
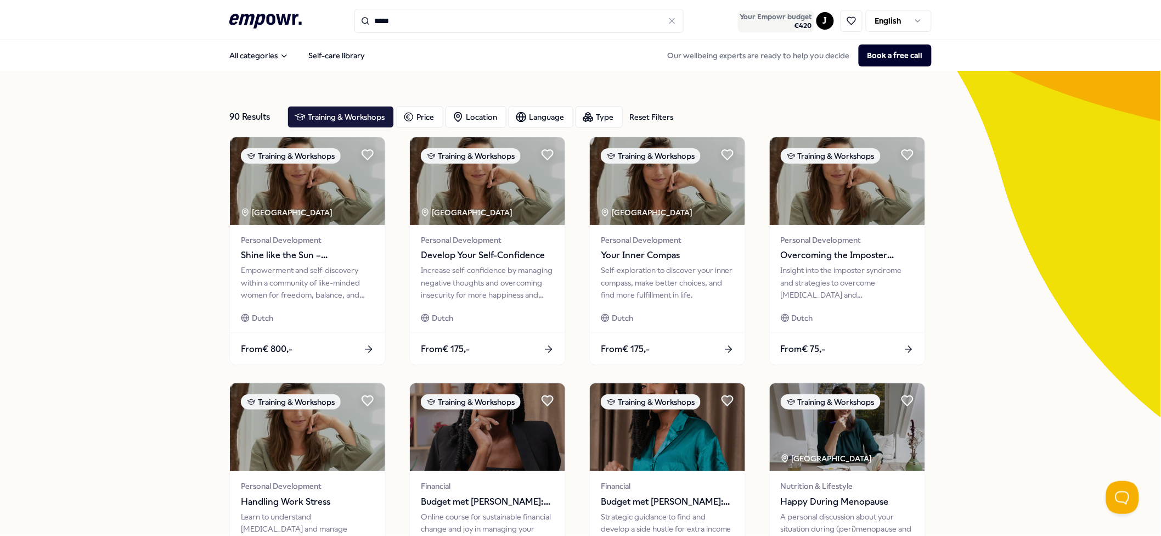
drag, startPoint x: 782, startPoint y: 32, endPoint x: 776, endPoint y: 31, distance: 6.1
click at [782, 31] on div ".empowr-logo_svg__cls-1{fill:#03032f} ***** Your Empowr budget € 420 J English" at bounding box center [580, 21] width 702 height 24
click at [121, 102] on div "90 Results Reset Filters Training & Workshops Price Location Language Type Rese…" at bounding box center [580, 499] width 1161 height 856
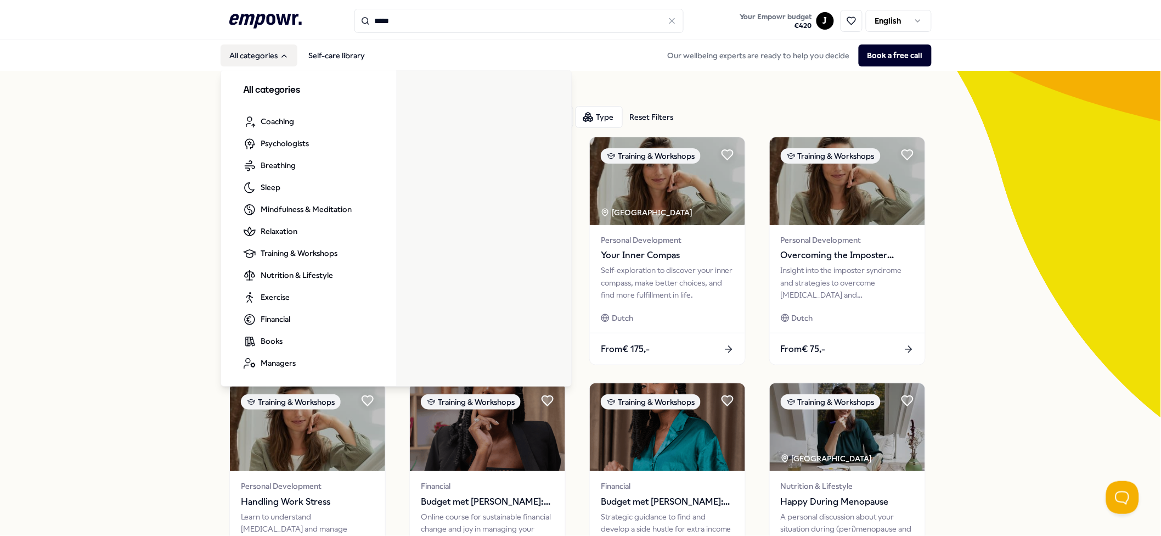
click at [271, 53] on button "All categories" at bounding box center [259, 55] width 77 height 22
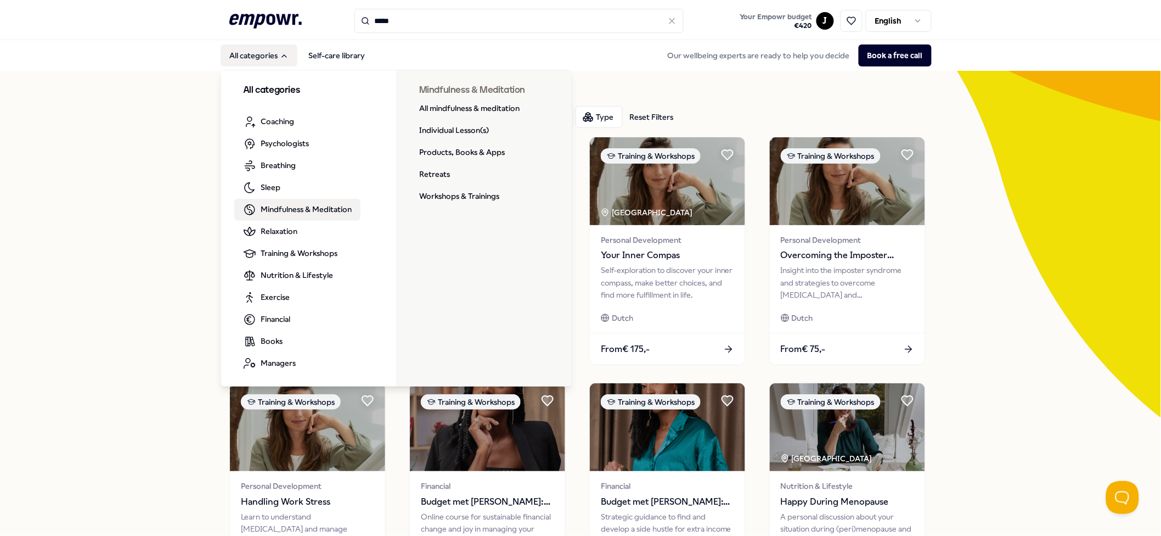
click at [315, 202] on link "Mindfulness & Meditation" at bounding box center [297, 210] width 126 height 22
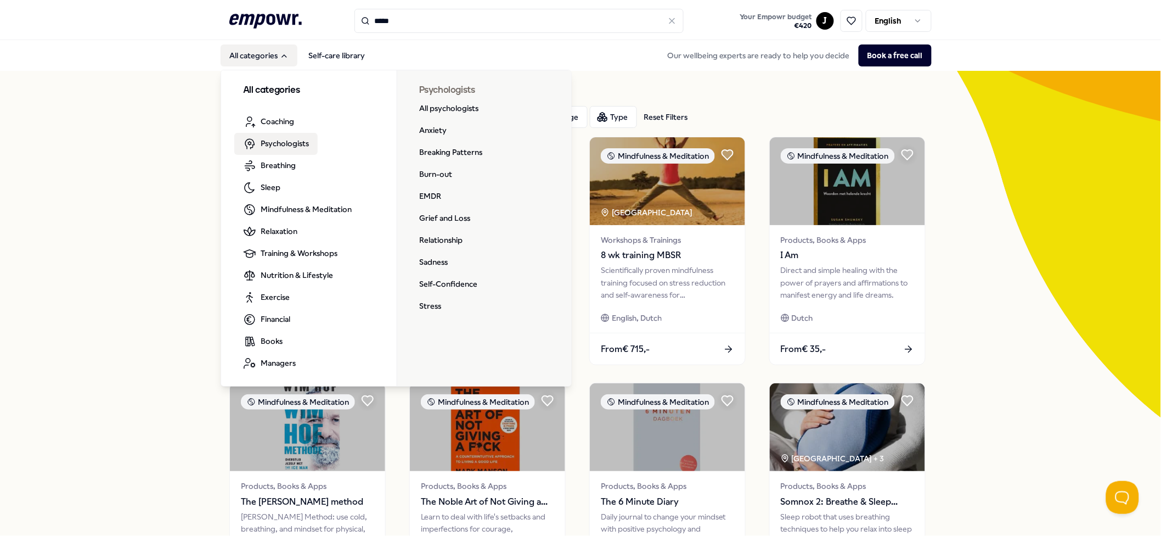
click at [272, 144] on span "Psychologists" at bounding box center [285, 143] width 48 height 12
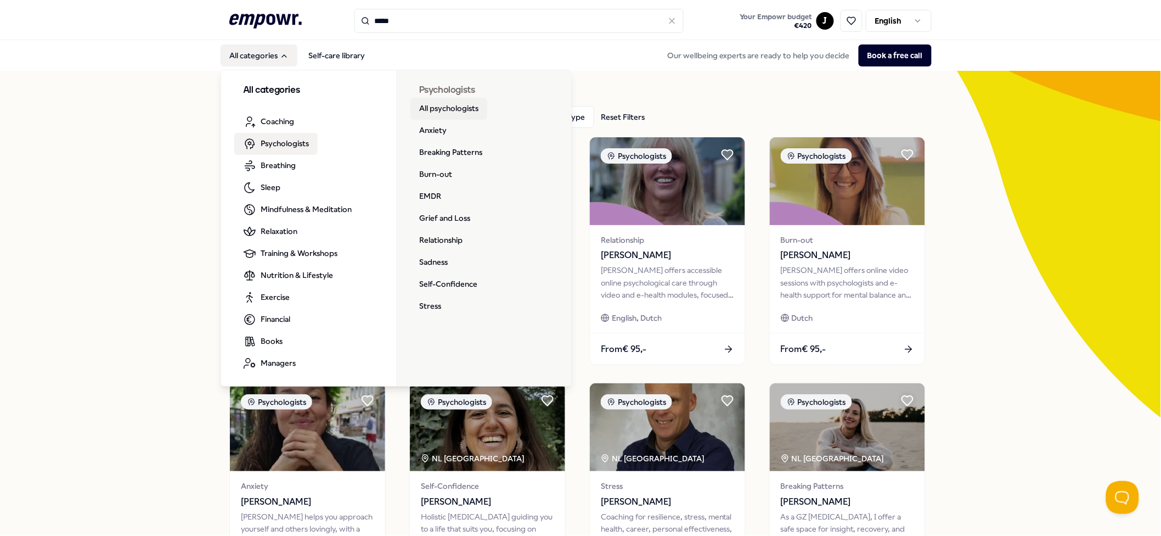
click at [446, 111] on link "All psychologists" at bounding box center [448, 109] width 77 height 22
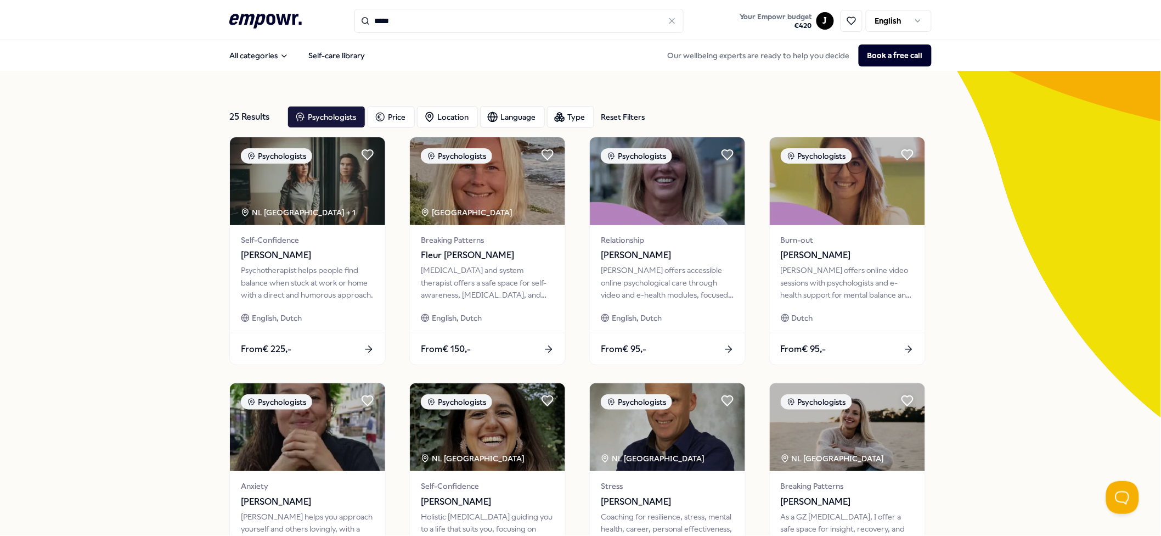
click at [263, 27] on icon ".empowr-logo_svg__cls-1{fill:#03032f}" at bounding box center [265, 21] width 72 height 20
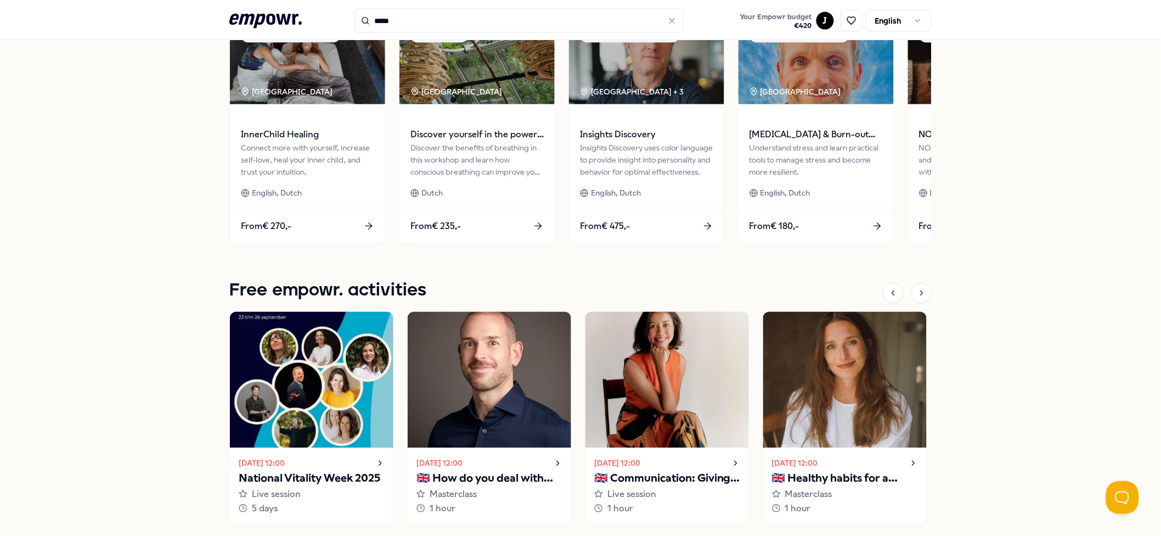
scroll to position [468, 0]
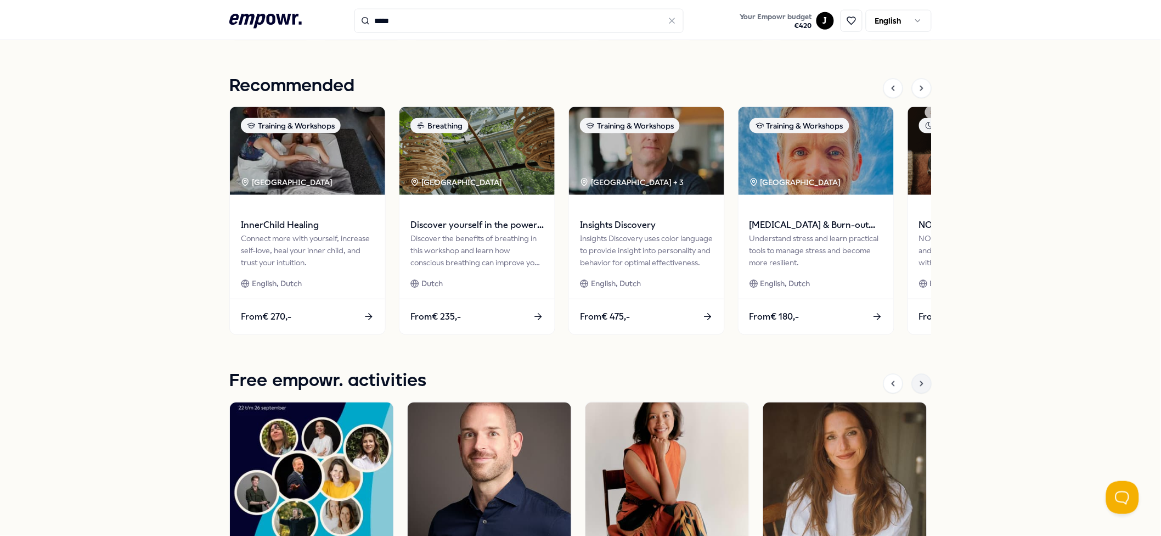
click at [871, 380] on icon at bounding box center [921, 383] width 9 height 9
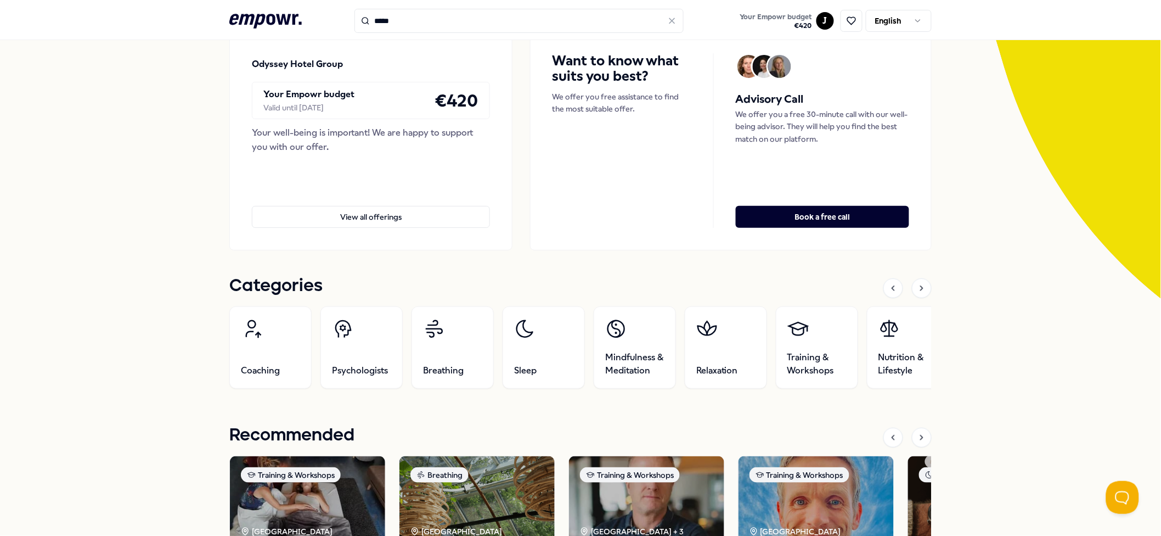
scroll to position [0, 0]
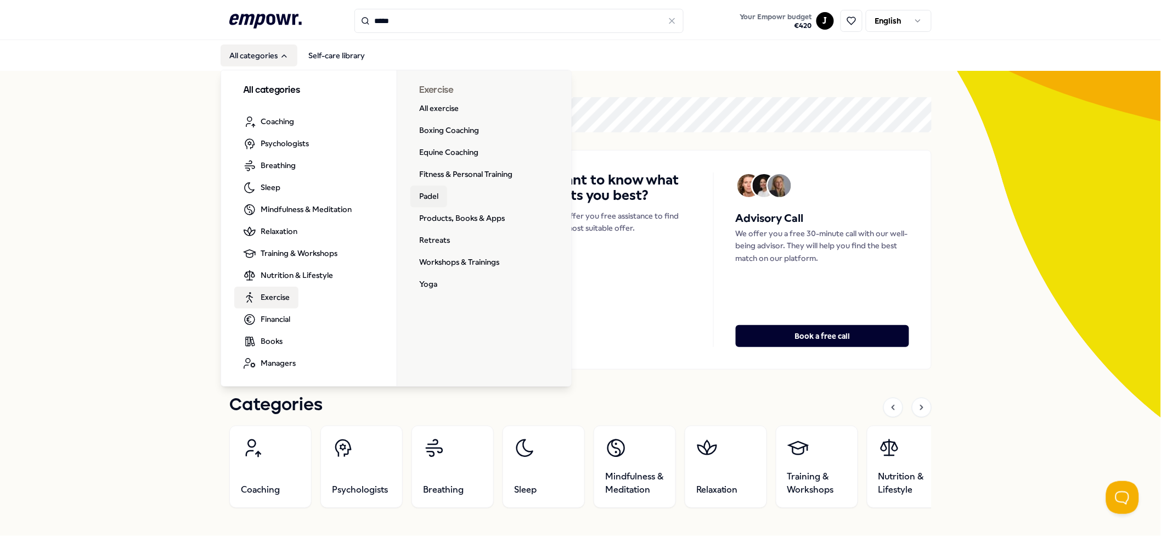
click at [423, 194] on link "Padel" at bounding box center [428, 196] width 37 height 22
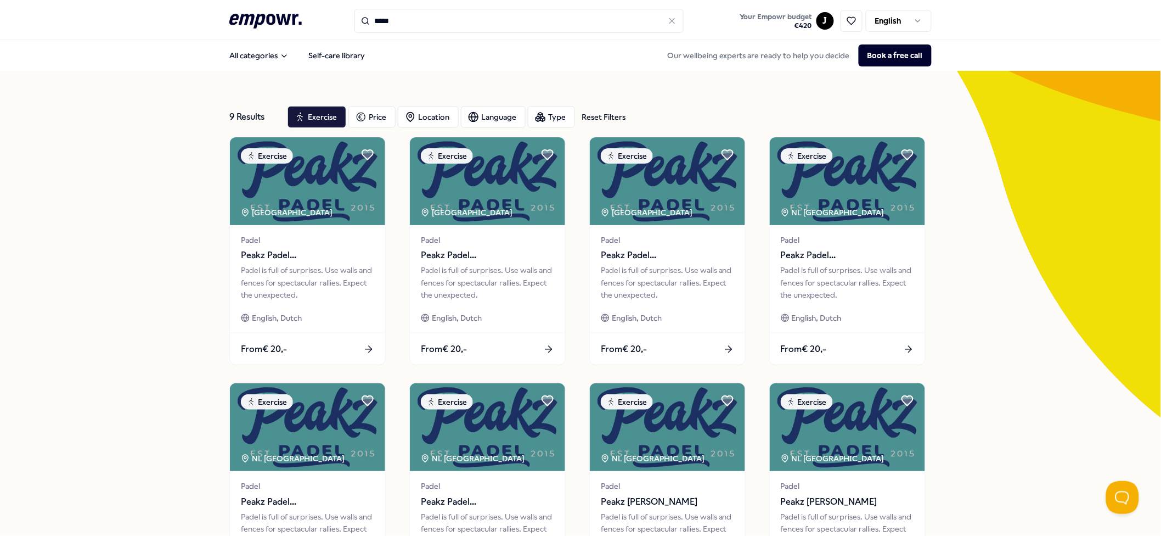
click at [139, 198] on div "9 Results Reset Filters Exercise Price Location Language Type Reset Filters Exe…" at bounding box center [580, 499] width 1161 height 856
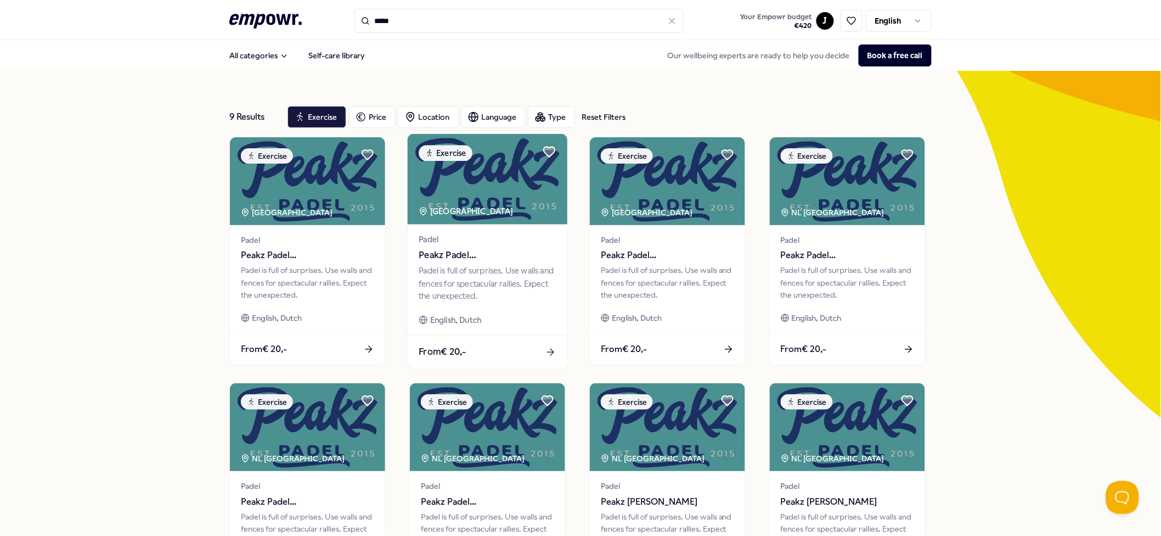
click at [499, 295] on div "Padel is full of surprises. Use walls and fences for spectacular rallies. Expec…" at bounding box center [487, 283] width 137 height 38
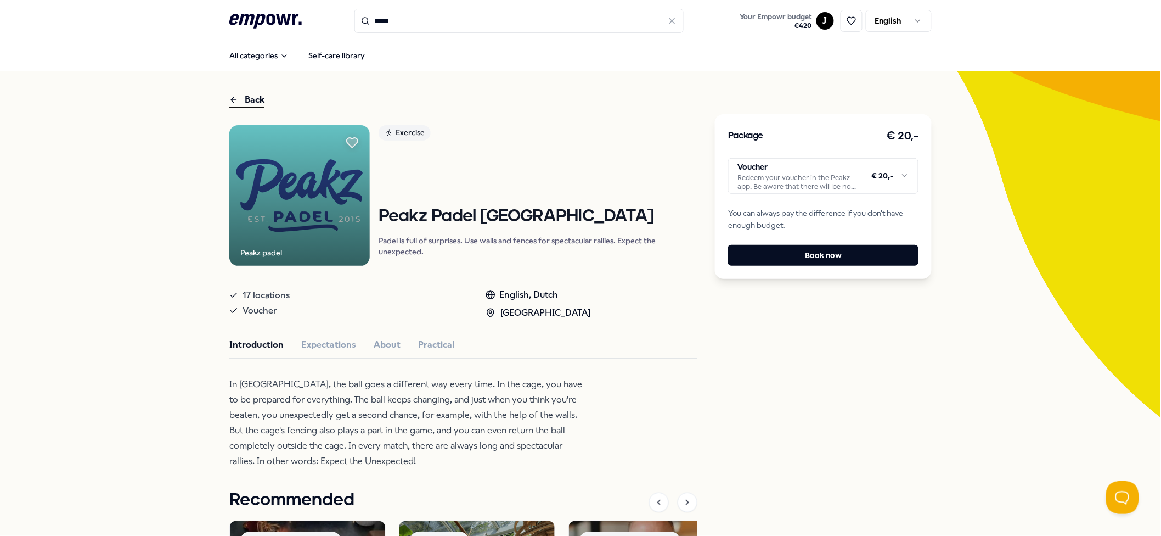
click at [520, 401] on p "In [GEOGRAPHIC_DATA], the ball goes a different way every time. In the cage, yo…" at bounding box center [407, 422] width 357 height 92
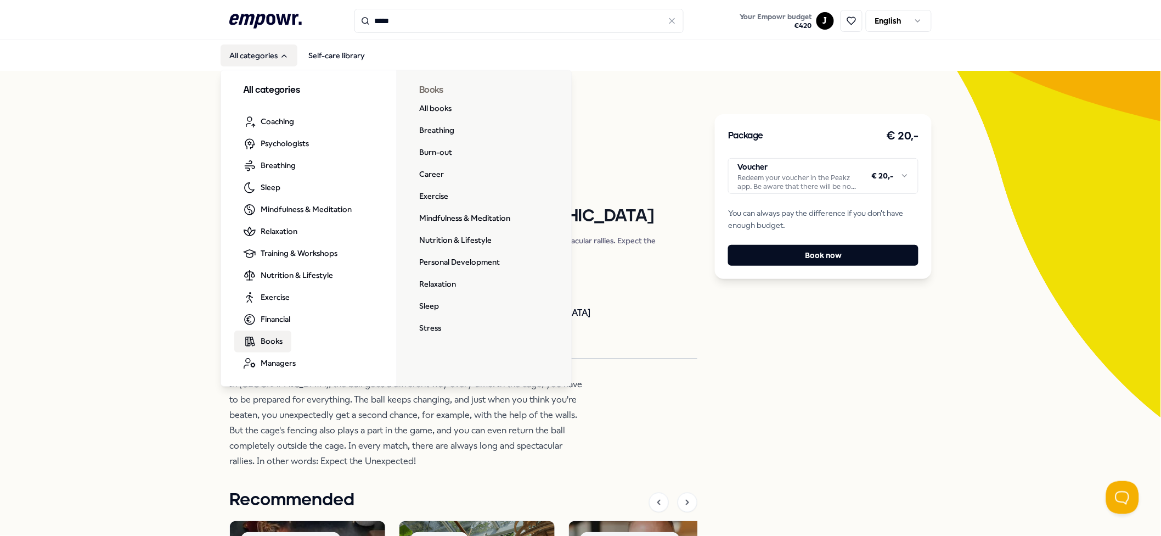
drag, startPoint x: 271, startPoint y: 336, endPoint x: 286, endPoint y: 335, distance: 15.4
click at [271, 337] on span "Books" at bounding box center [272, 341] width 22 height 12
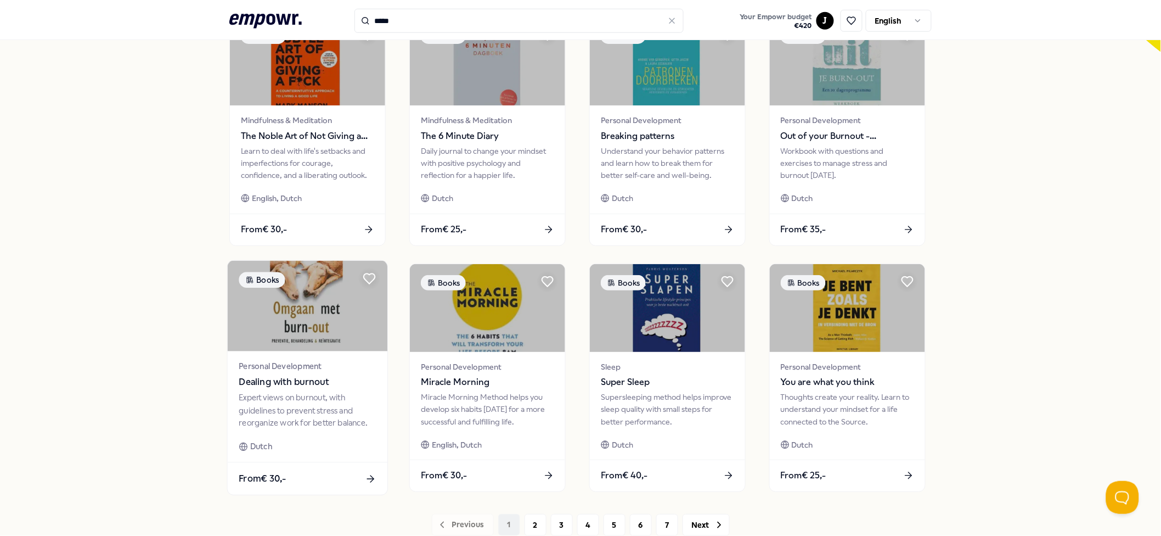
scroll to position [446, 0]
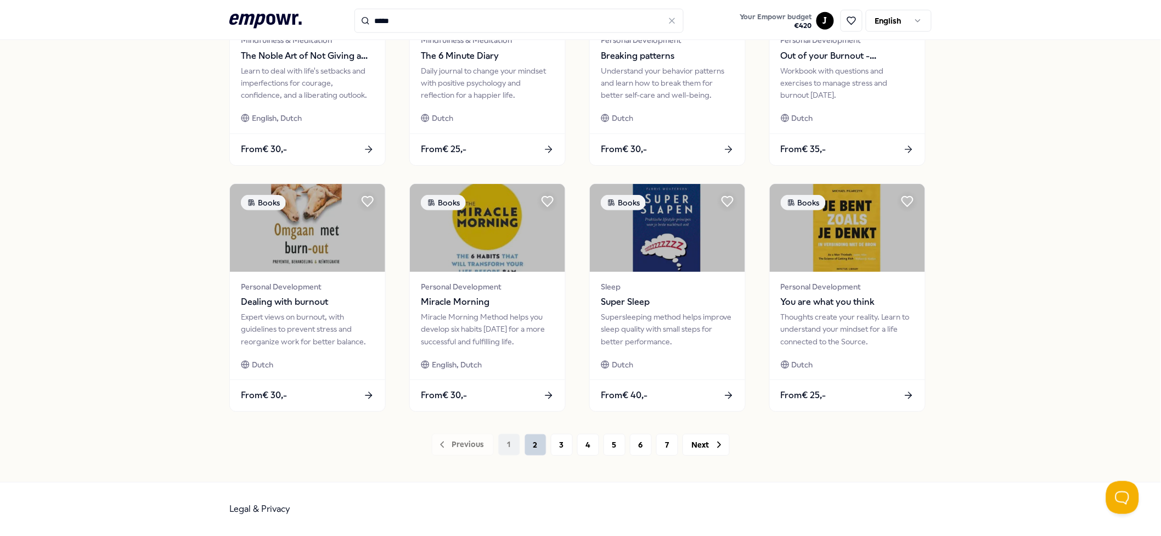
click at [534, 401] on button "2" at bounding box center [536, 444] width 22 height 22
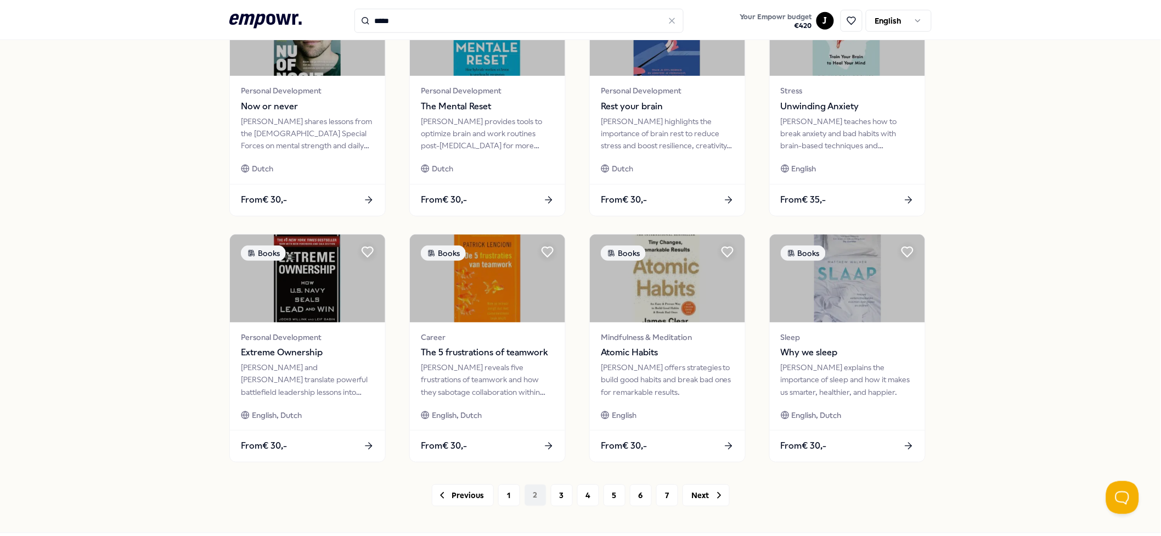
scroll to position [446, 0]
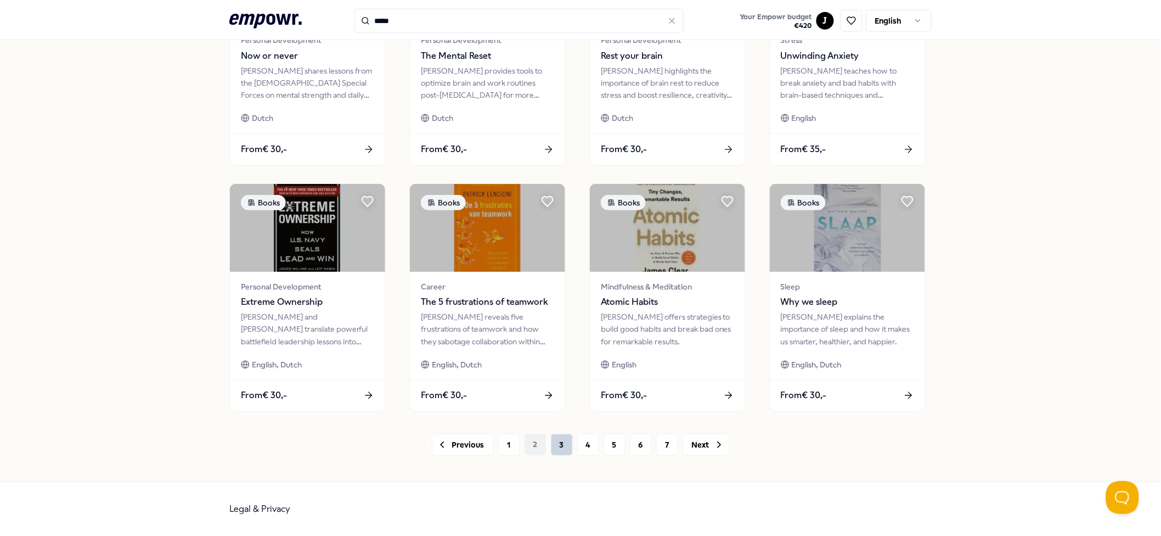
click at [557, 401] on button "3" at bounding box center [562, 444] width 22 height 22
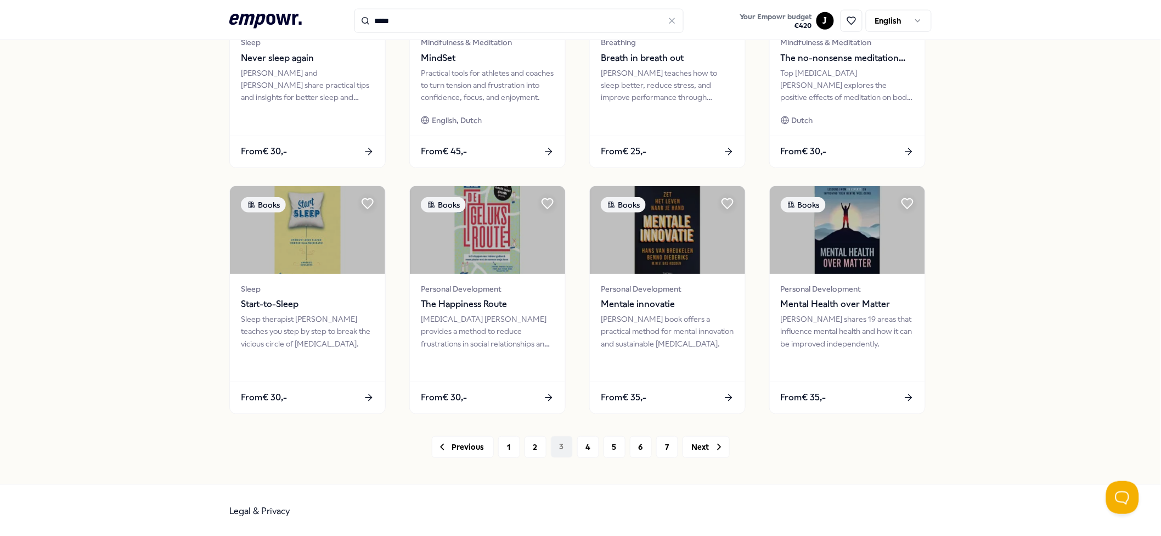
scroll to position [446, 0]
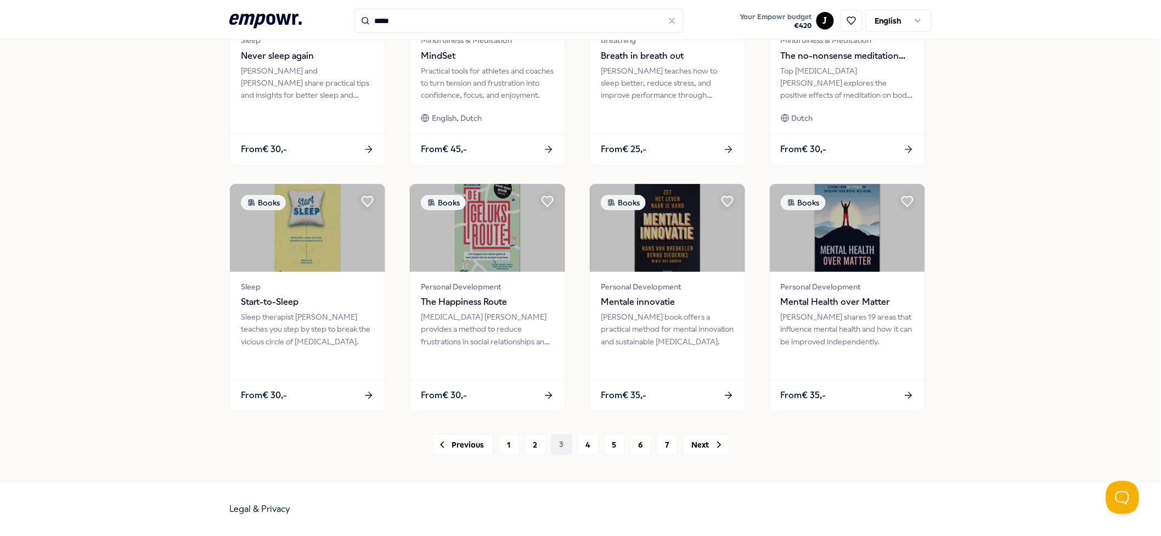
drag, startPoint x: 582, startPoint y: 448, endPoint x: 385, endPoint y: 437, distance: 197.3
click at [582, 401] on button "4" at bounding box center [588, 444] width 22 height 22
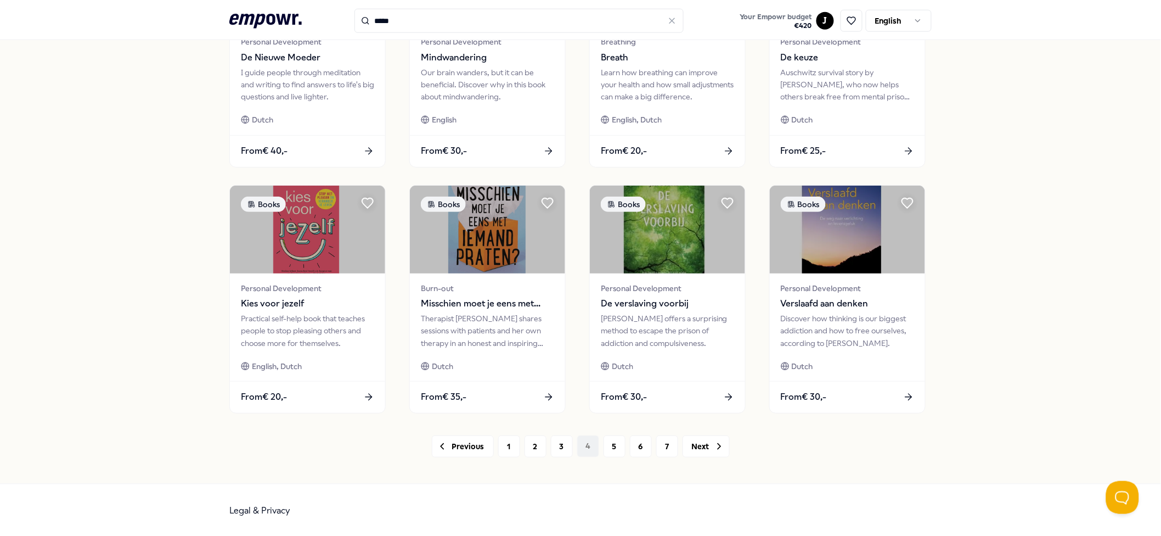
scroll to position [446, 0]
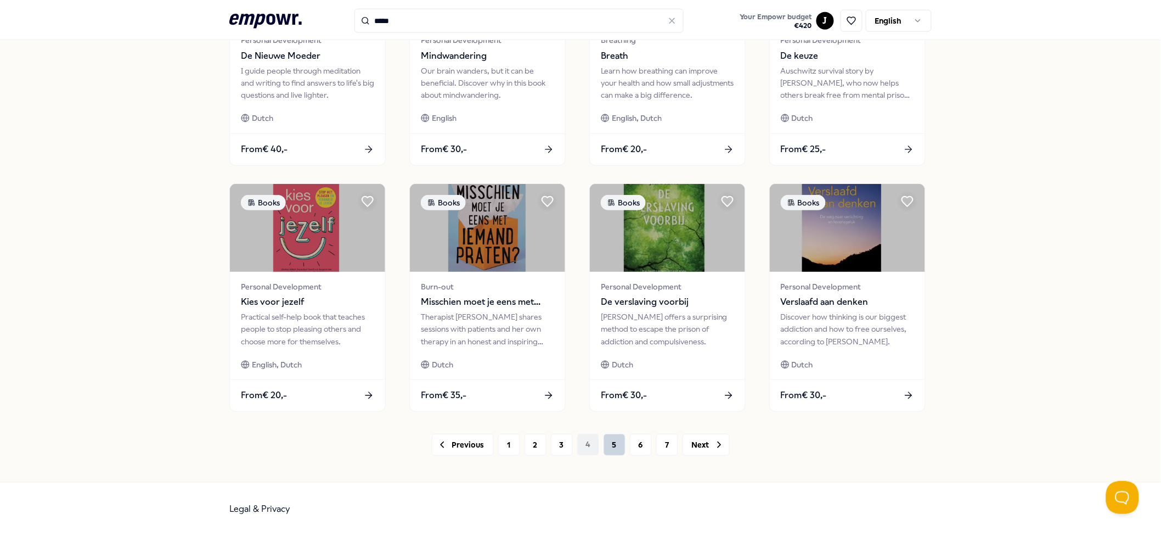
click at [613, 401] on button "5" at bounding box center [615, 444] width 22 height 22
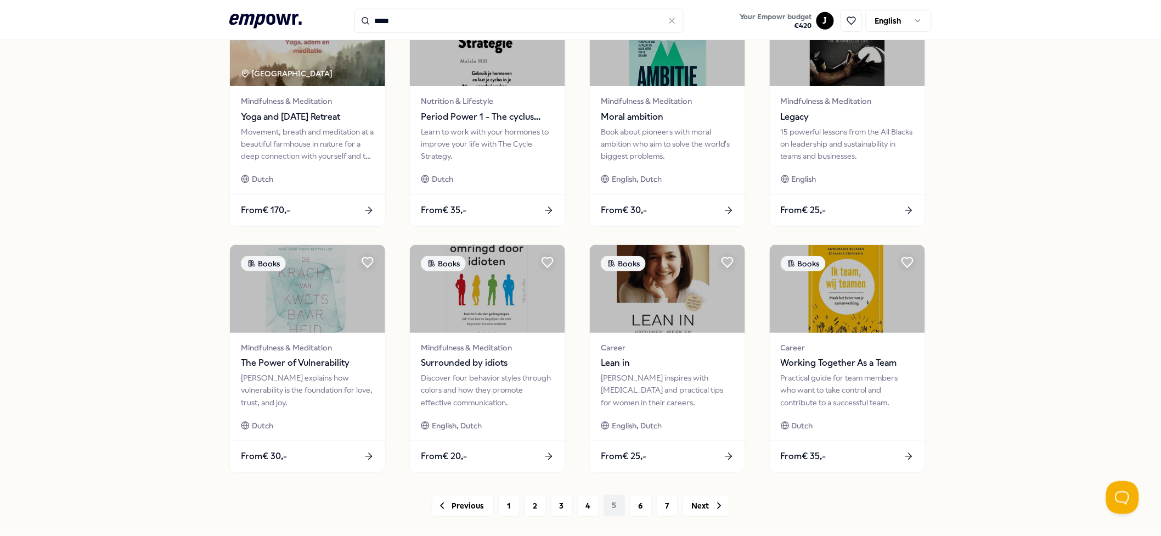
scroll to position [439, 0]
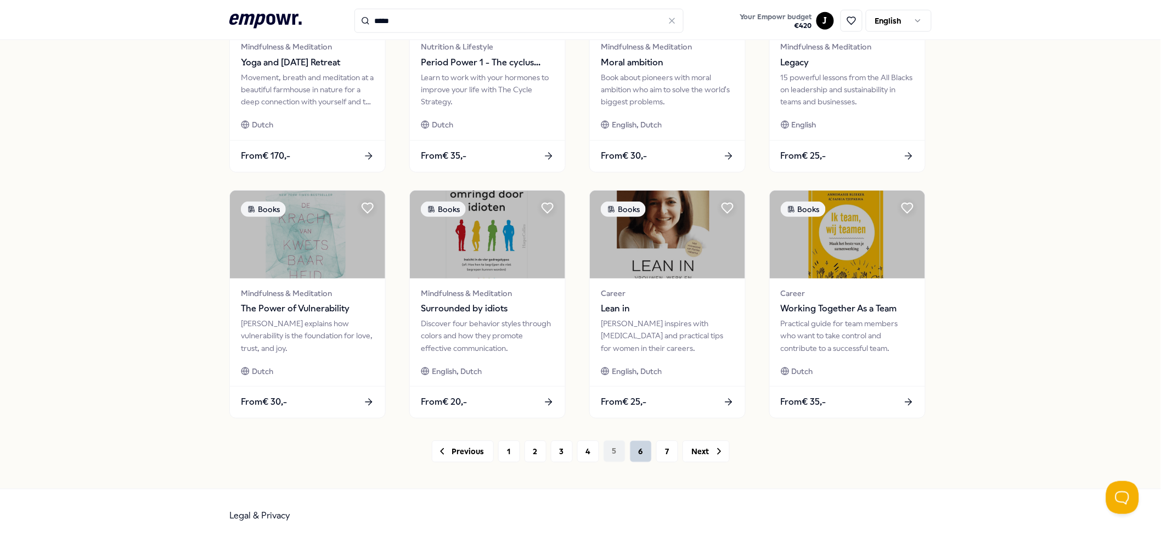
click at [638, 401] on button "6" at bounding box center [641, 451] width 22 height 22
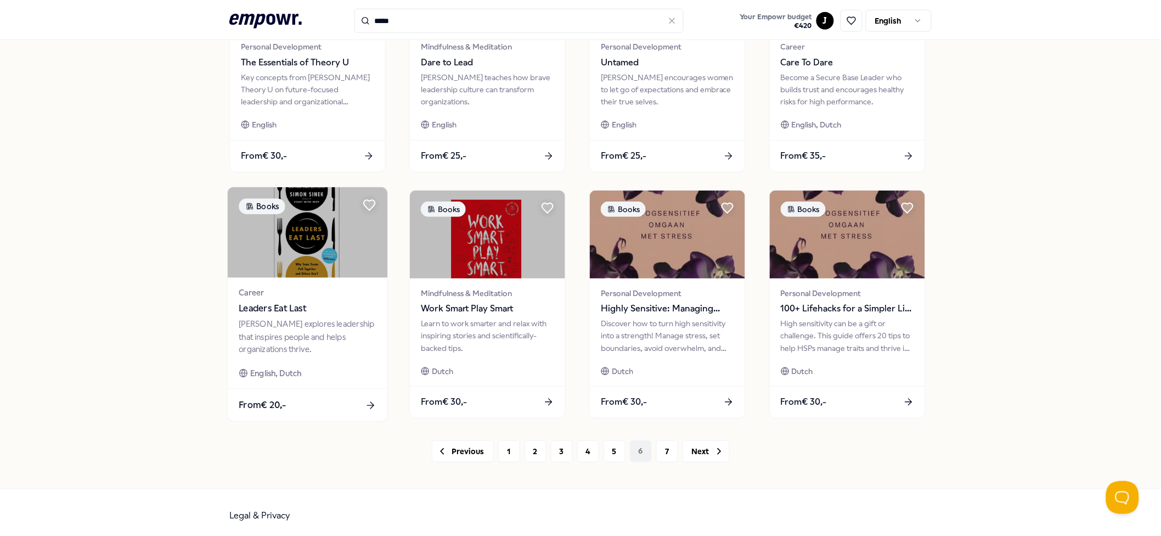
click at [306, 223] on img at bounding box center [308, 232] width 160 height 91
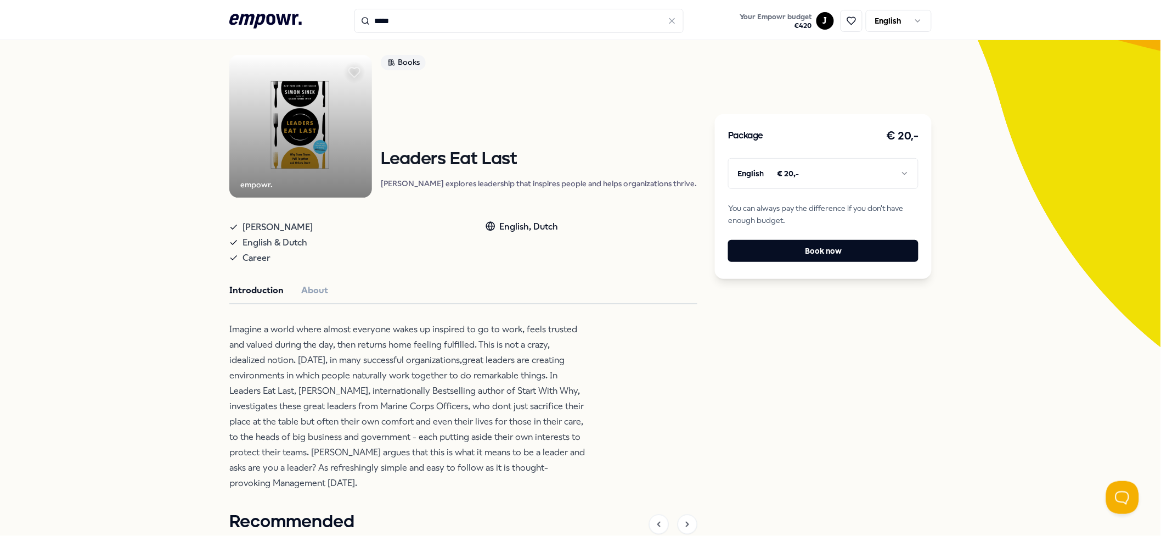
scroll to position [290, 0]
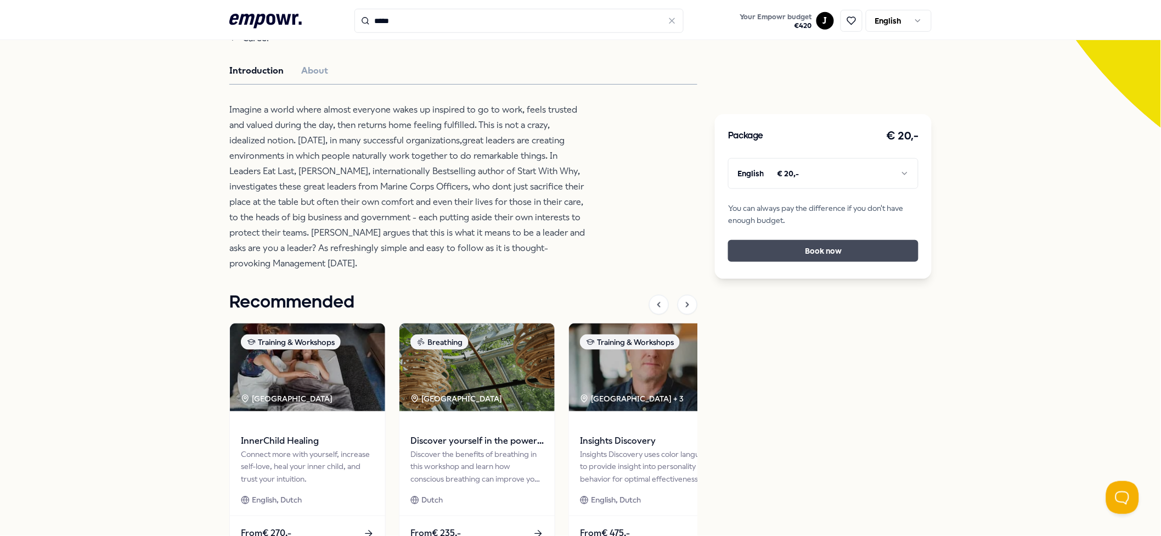
click at [788, 252] on button "Book now" at bounding box center [823, 251] width 190 height 22
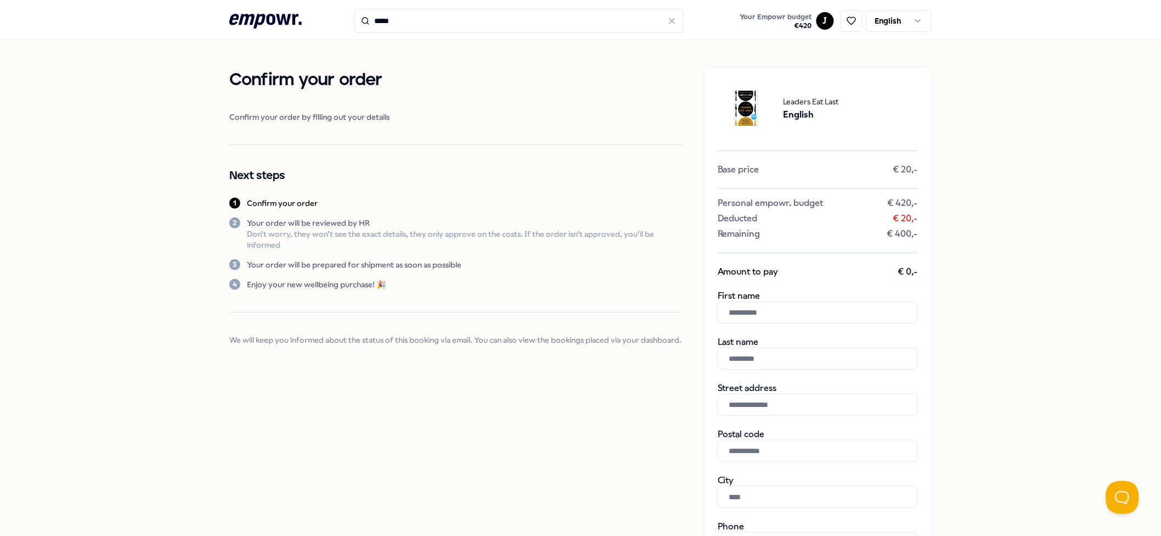
click at [792, 319] on input "text" at bounding box center [818, 312] width 200 height 22
type input "*****"
click at [745, 358] on input "text" at bounding box center [818, 358] width 200 height 22
type input "***"
click at [740, 401] on input "text" at bounding box center [818, 404] width 200 height 22
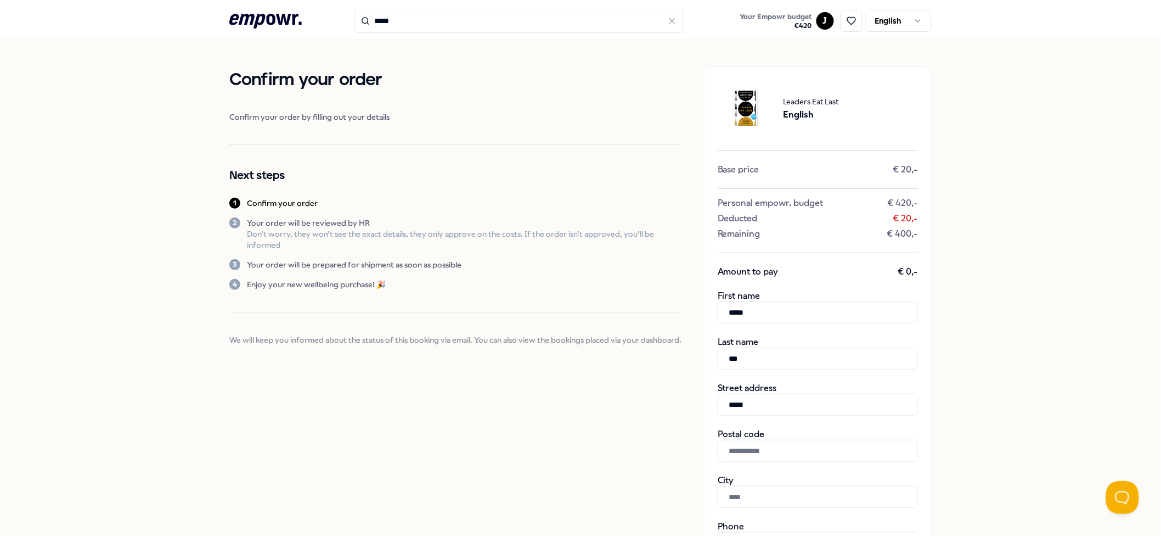
type input "*********"
type input "******"
type input "**********"
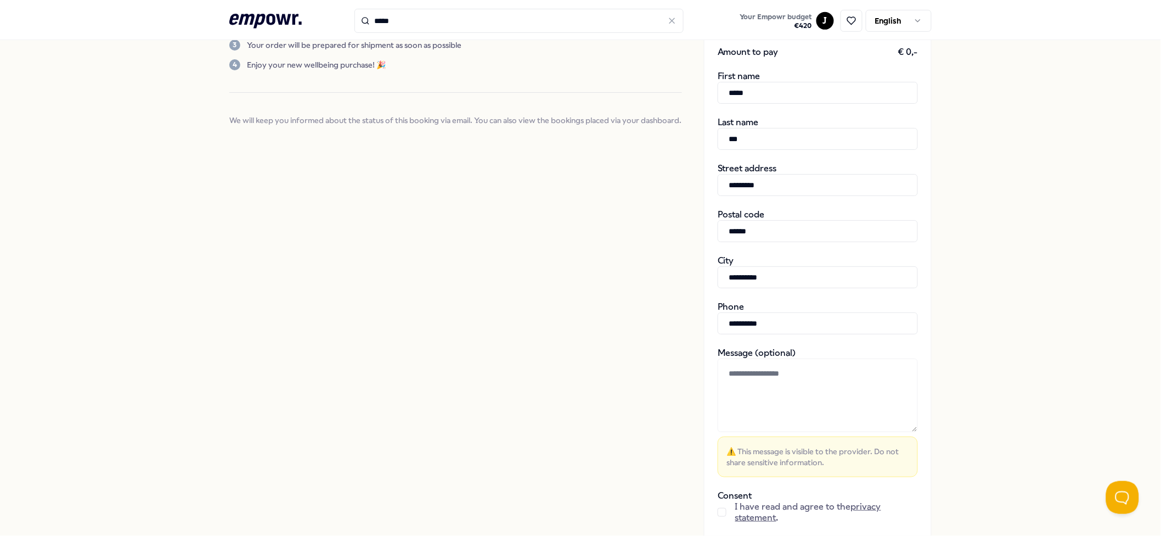
scroll to position [73, 0]
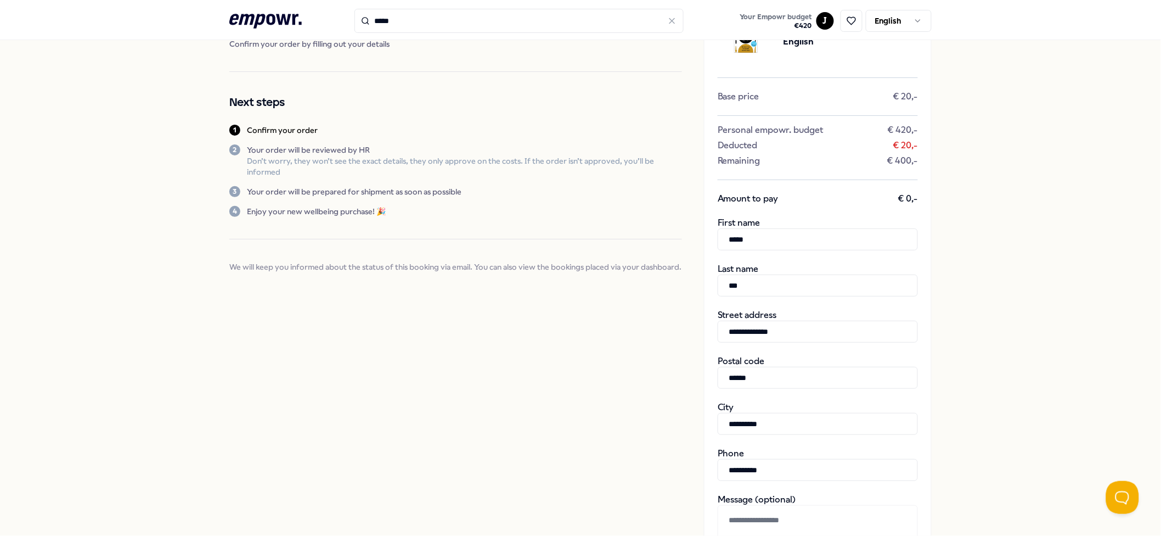
type input "**********"
click at [871, 368] on div "**********" at bounding box center [580, 355] width 1161 height 777
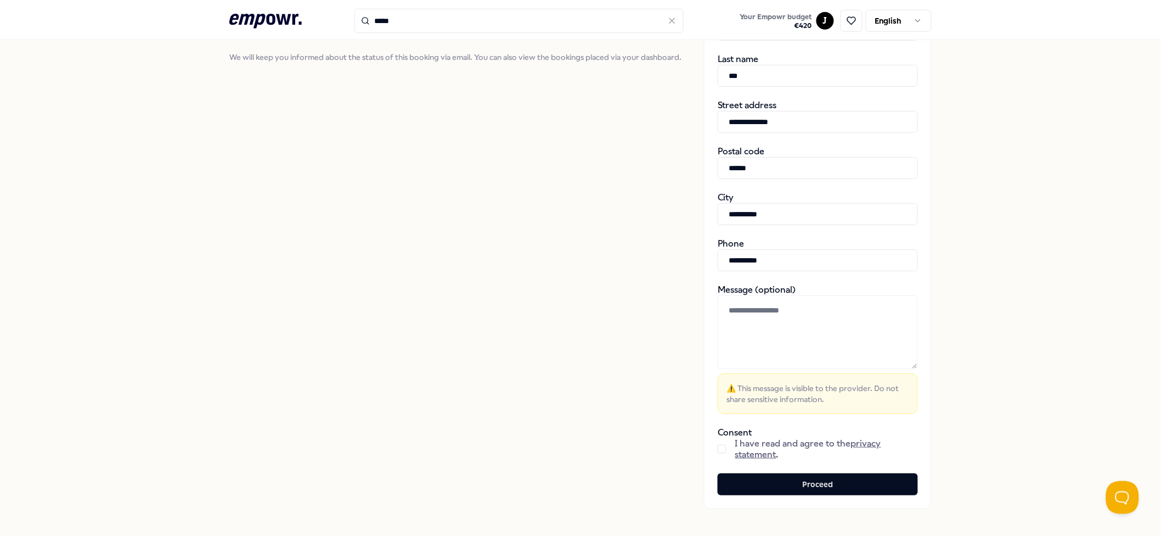
scroll to position [336, 0]
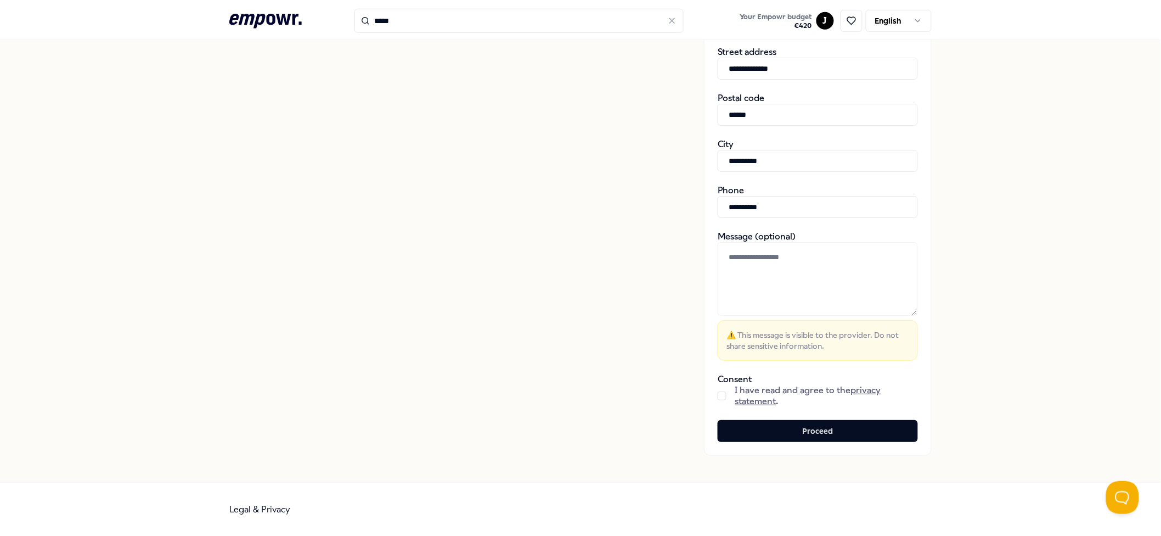
click at [718, 396] on button "button" at bounding box center [722, 395] width 9 height 9
click at [782, 401] on button "Proceed" at bounding box center [818, 431] width 200 height 22
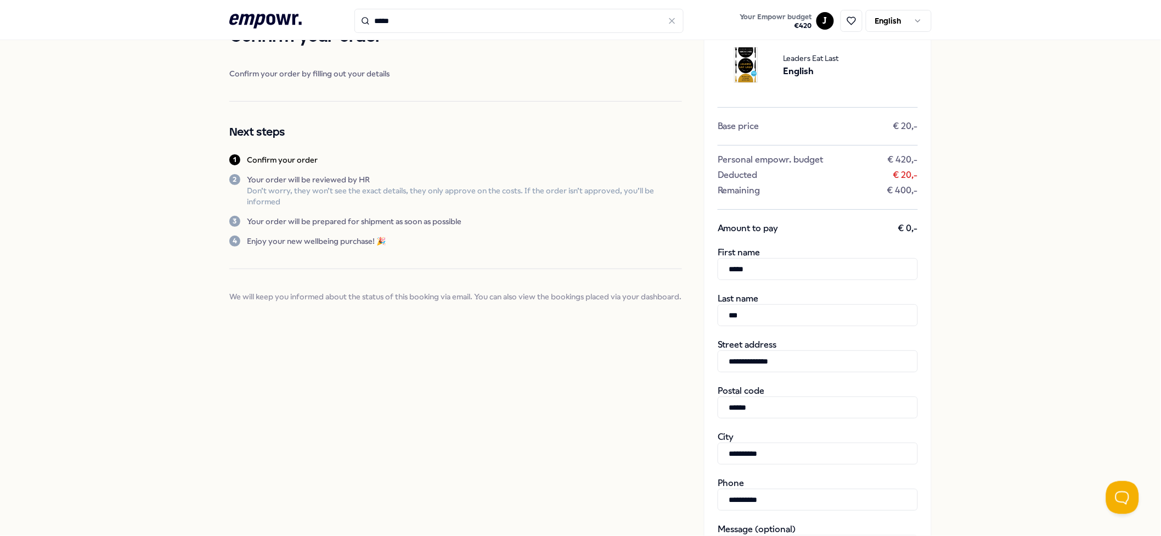
scroll to position [0, 0]
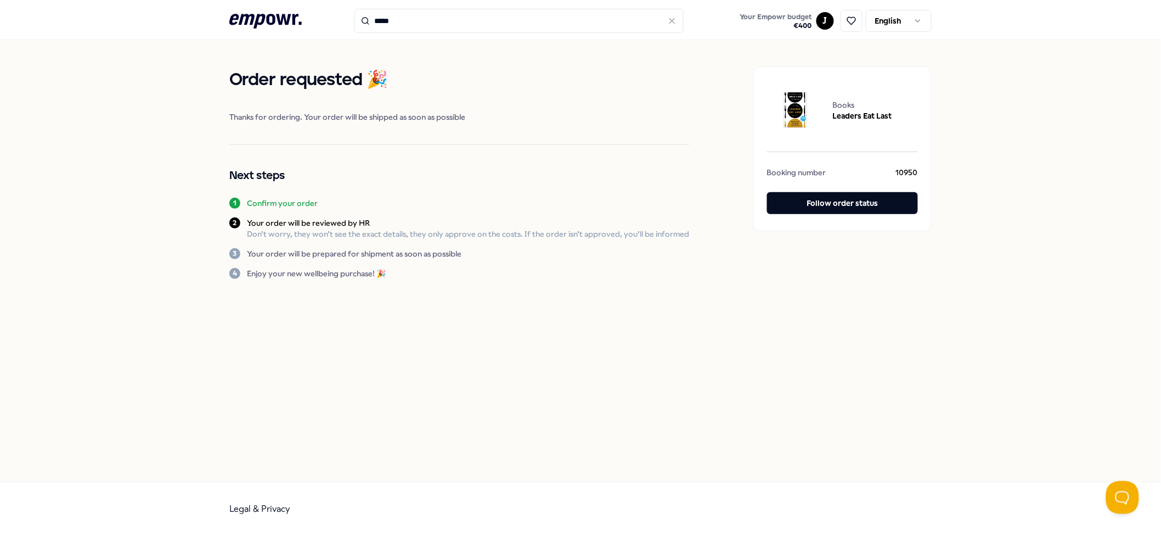
click at [871, 193] on div "Order requested 🎉 Thanks for ordering. Your order will be shipped as soon as po…" at bounding box center [580, 260] width 1161 height 441
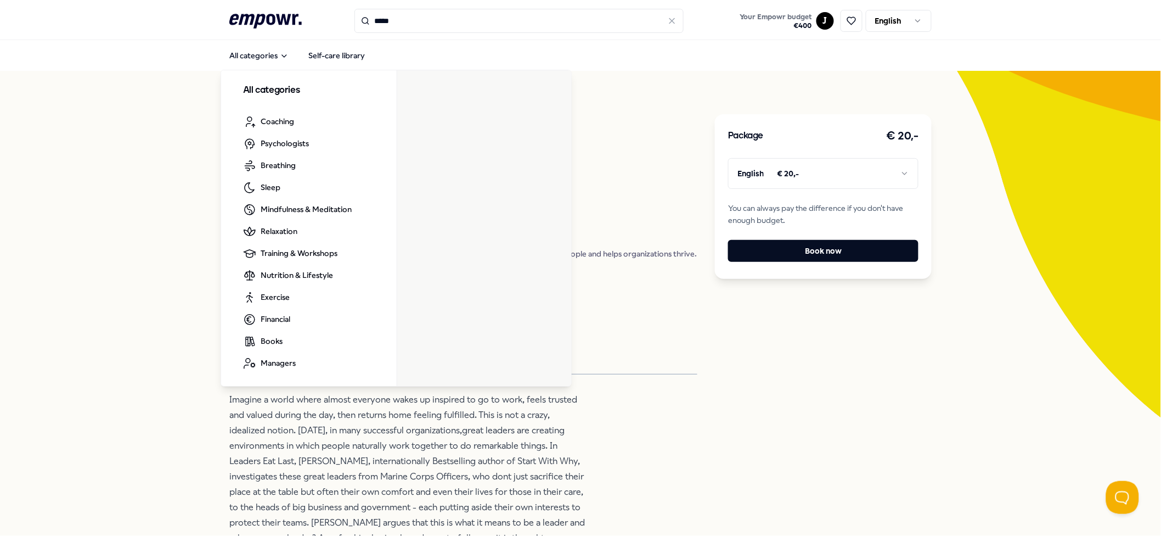
click at [261, 24] on icon ".empowr-logo_svg__cls-1{fill:#03032f}" at bounding box center [265, 21] width 72 height 20
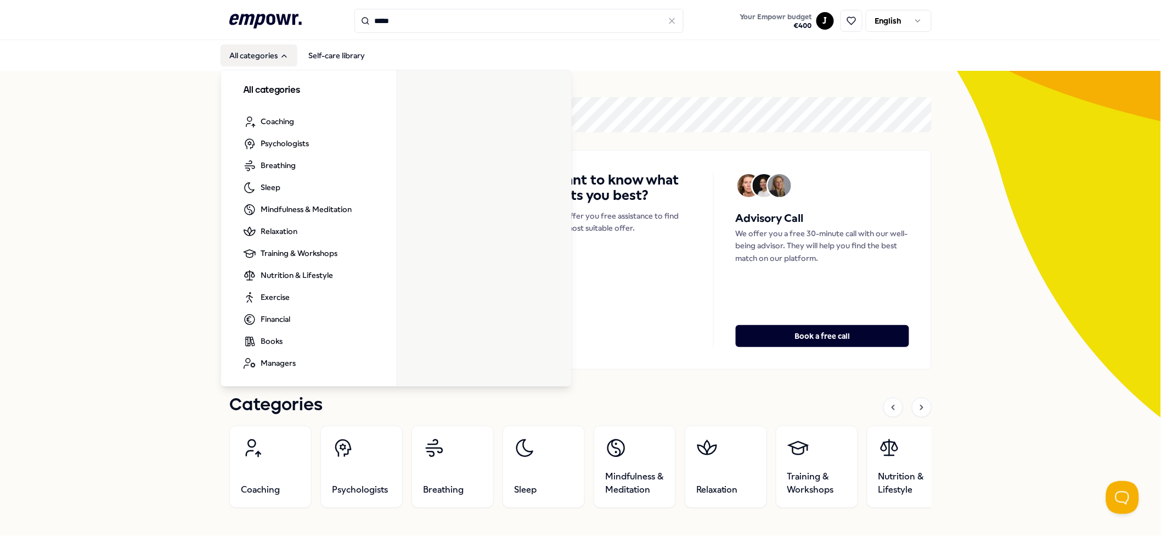
click at [256, 57] on button "All categories" at bounding box center [259, 55] width 77 height 22
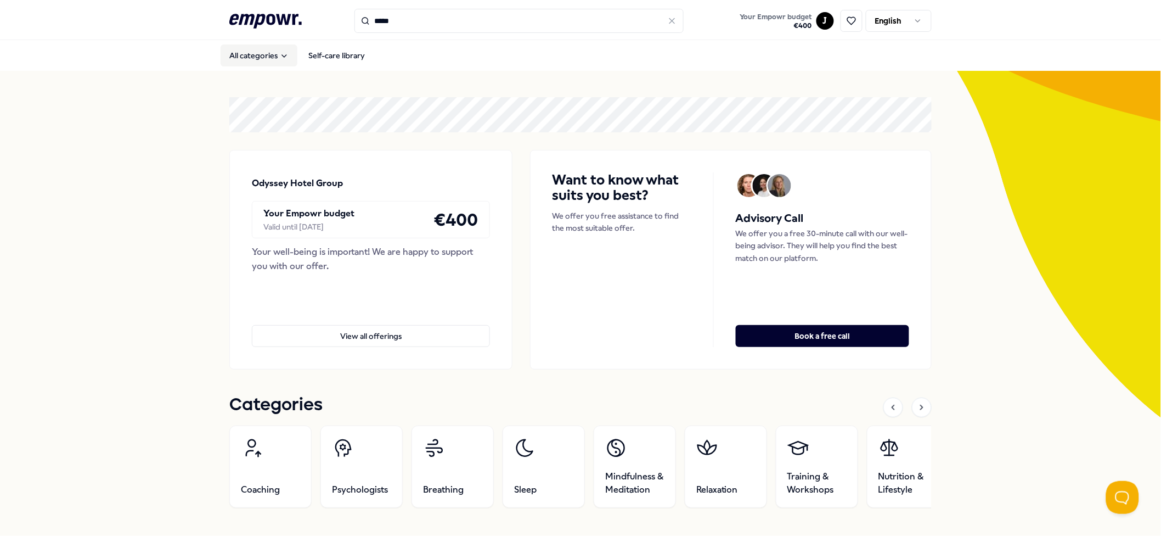
click at [252, 66] on nav "All categories Self-care library" at bounding box center [297, 55] width 153 height 22
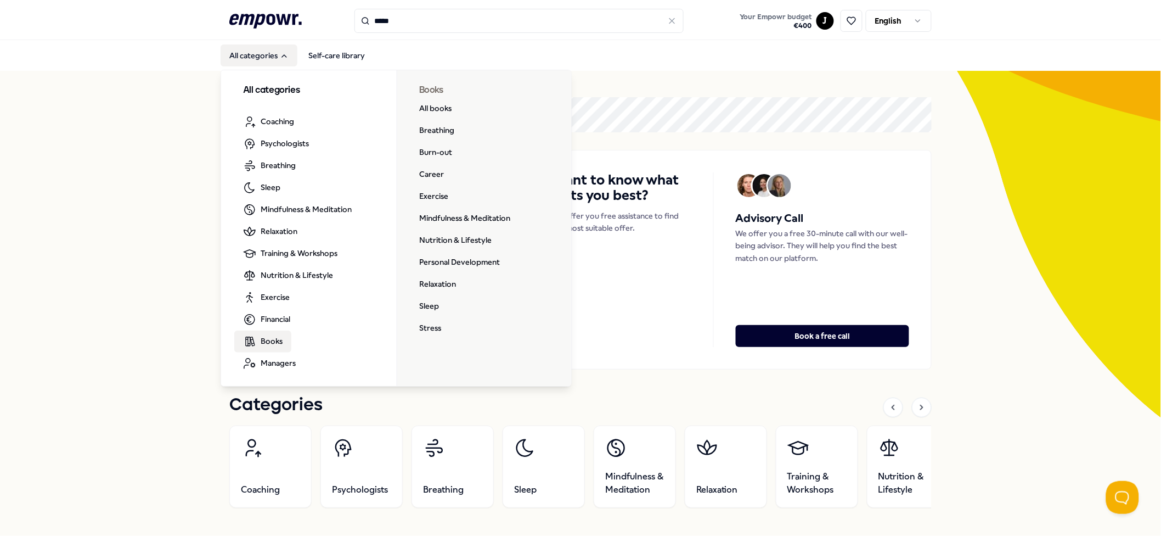
click at [283, 334] on link "Books" at bounding box center [262, 341] width 57 height 22
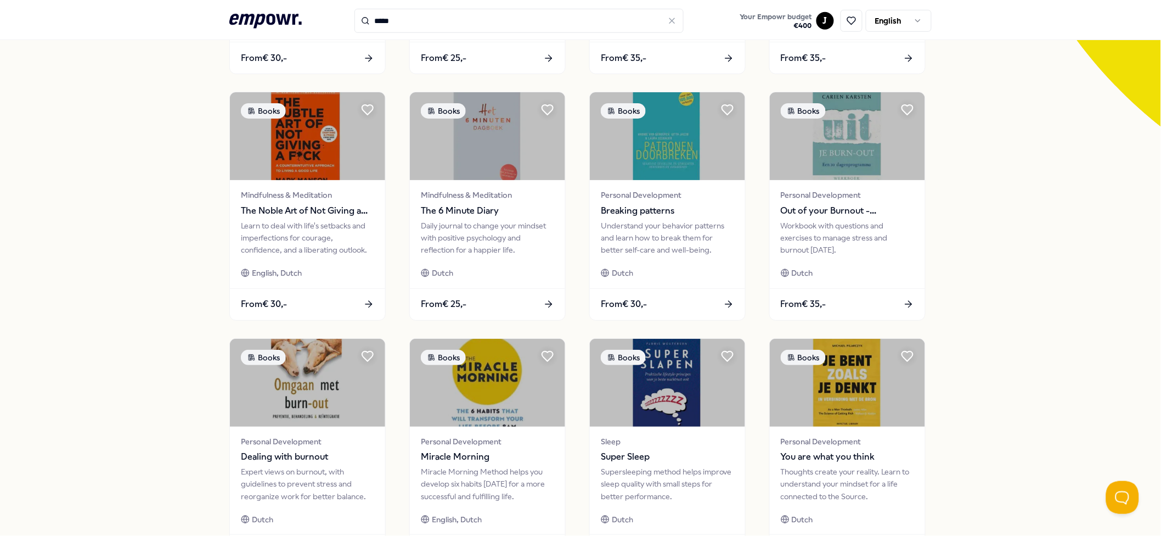
scroll to position [446, 0]
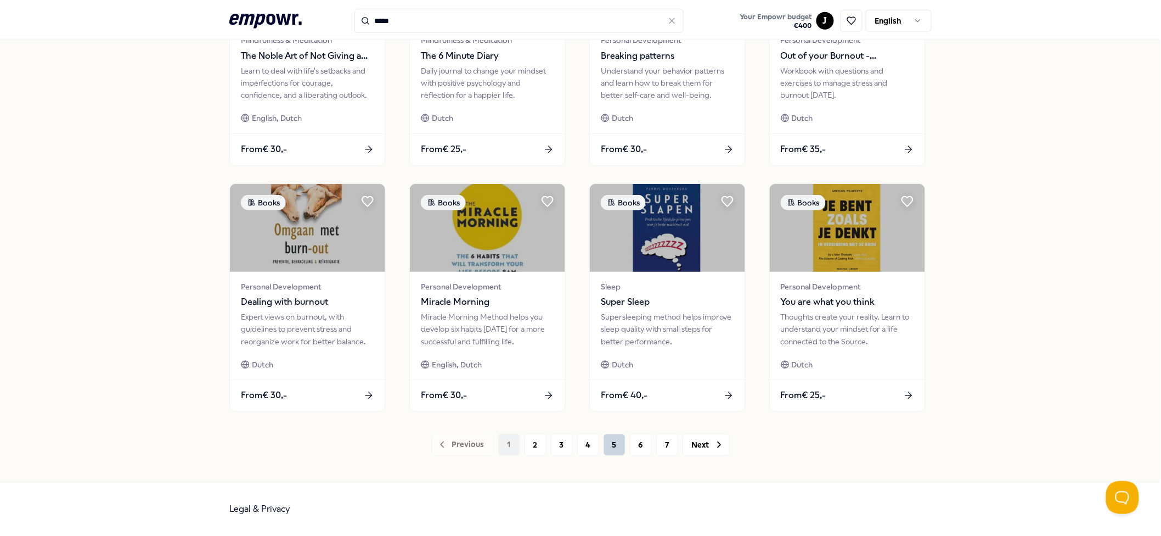
click at [604, 401] on button "5" at bounding box center [615, 444] width 22 height 22
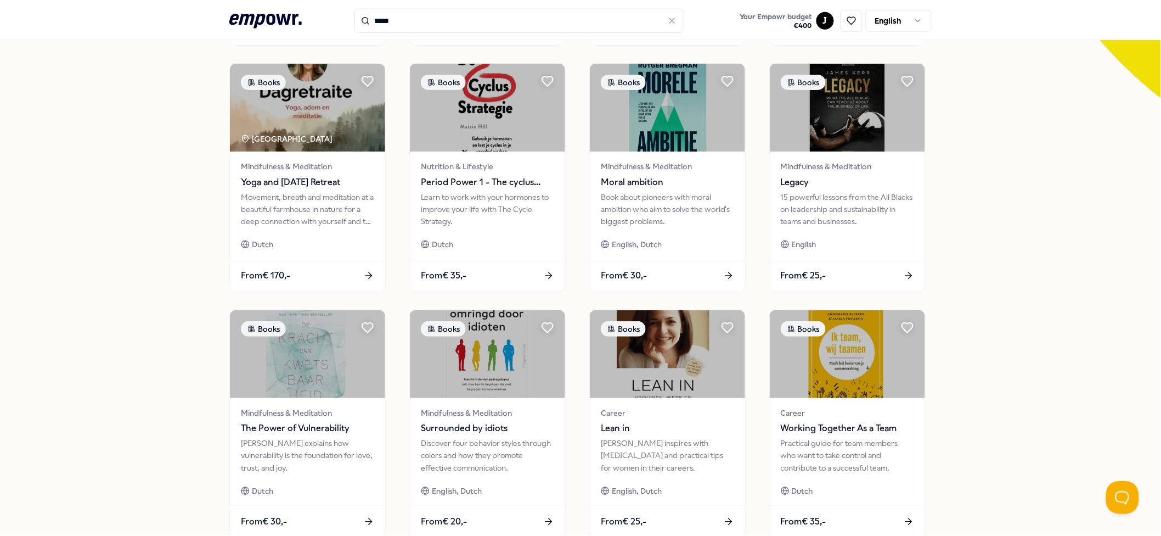
scroll to position [446, 0]
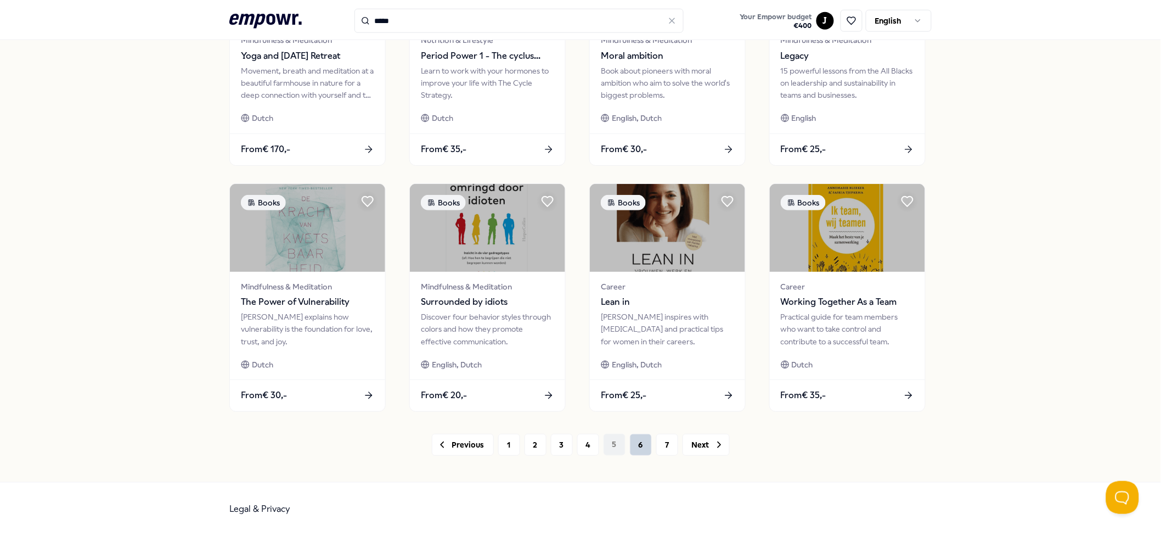
click at [630, 401] on button "6" at bounding box center [641, 444] width 22 height 22
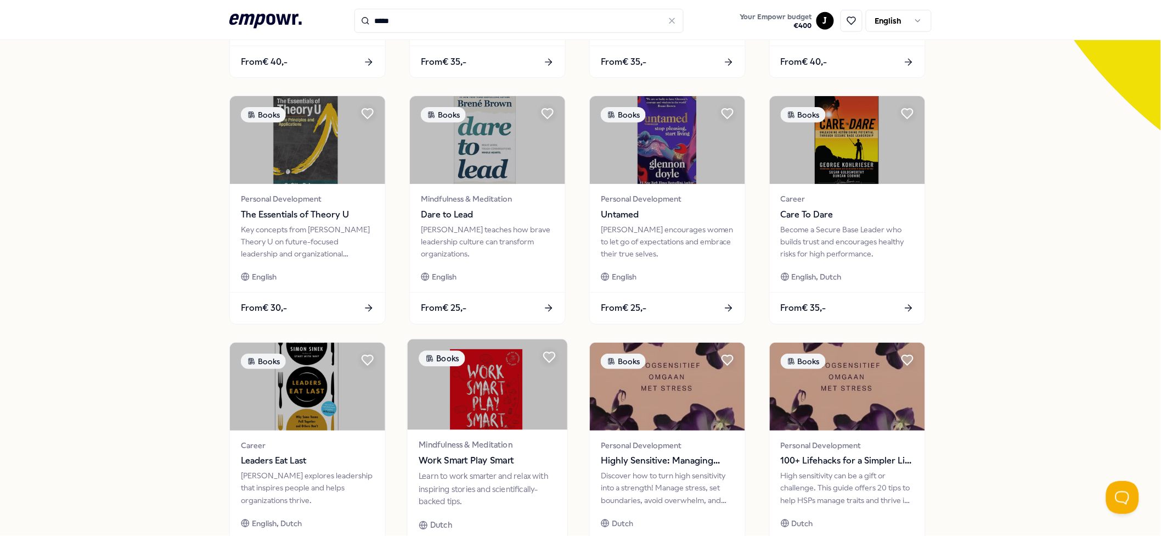
scroll to position [292, 0]
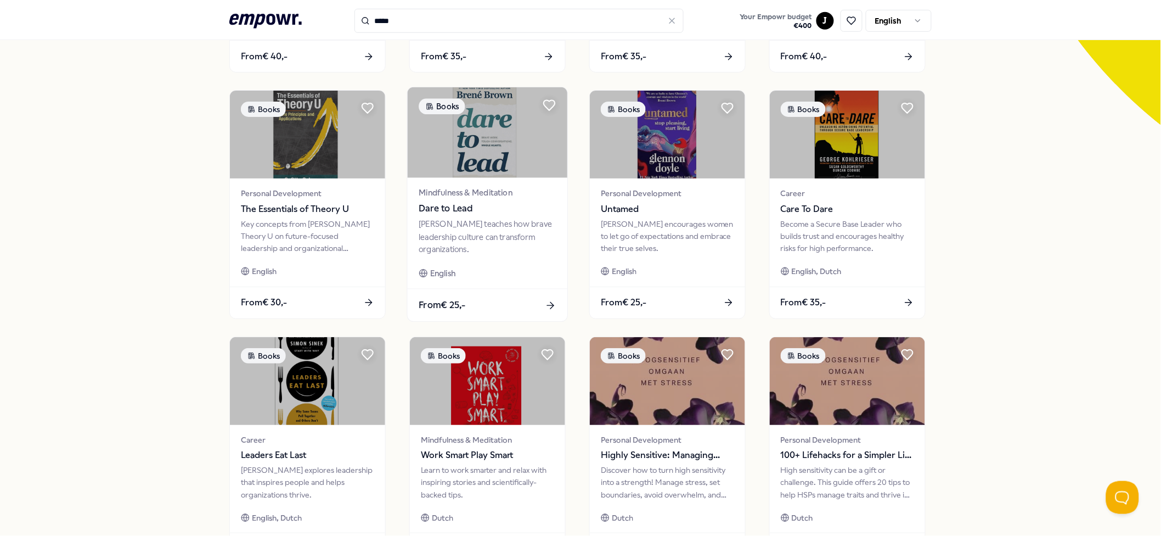
click at [472, 181] on div "Mindfulness & Meditation Dare to Lead [PERSON_NAME] teaches how brave leadershi…" at bounding box center [488, 233] width 160 height 111
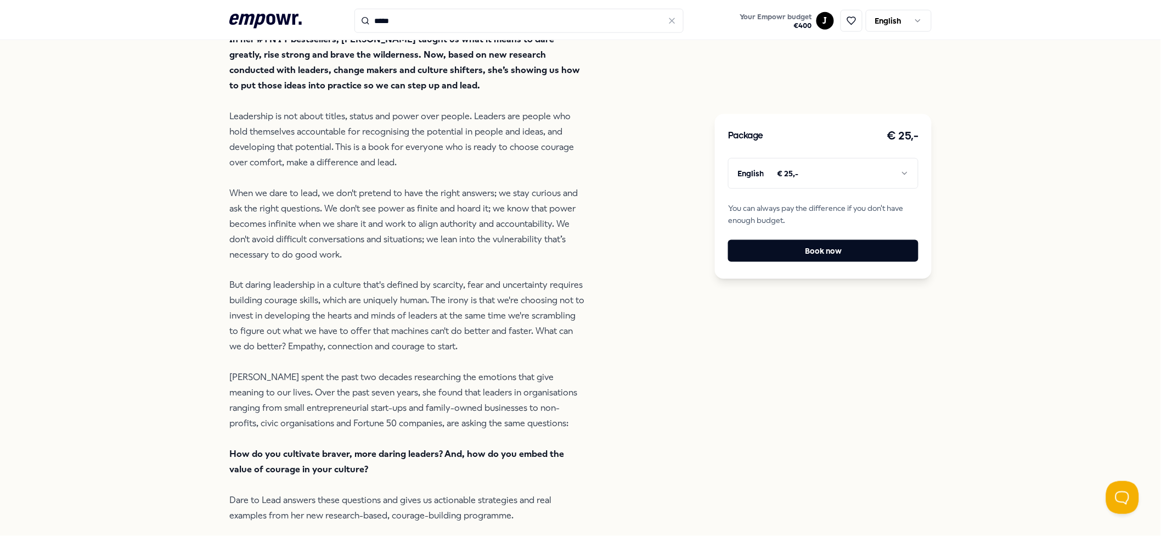
scroll to position [583, 0]
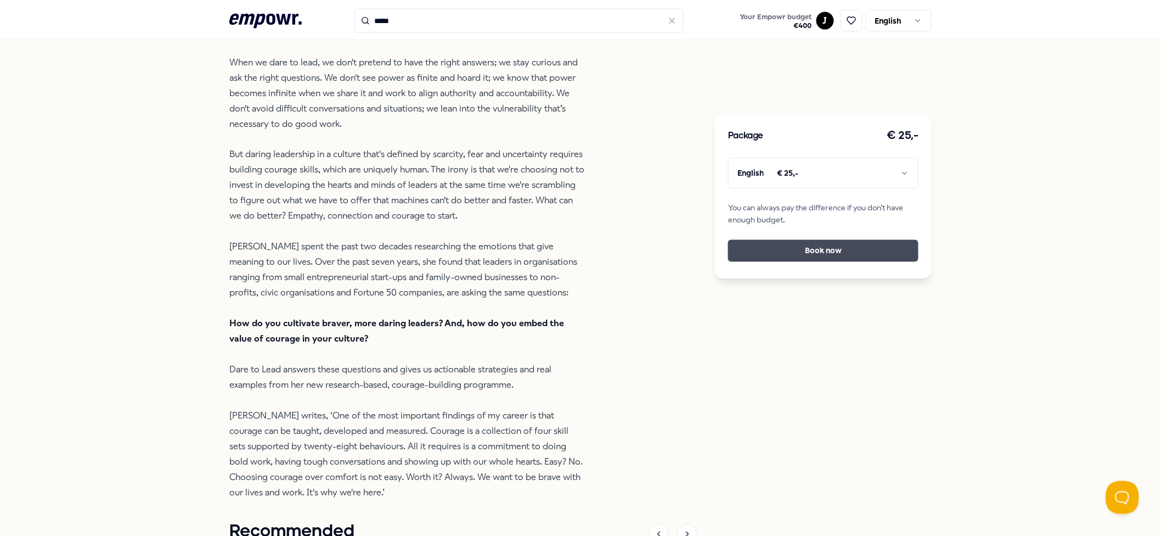
click at [803, 243] on button "Book now" at bounding box center [823, 251] width 190 height 22
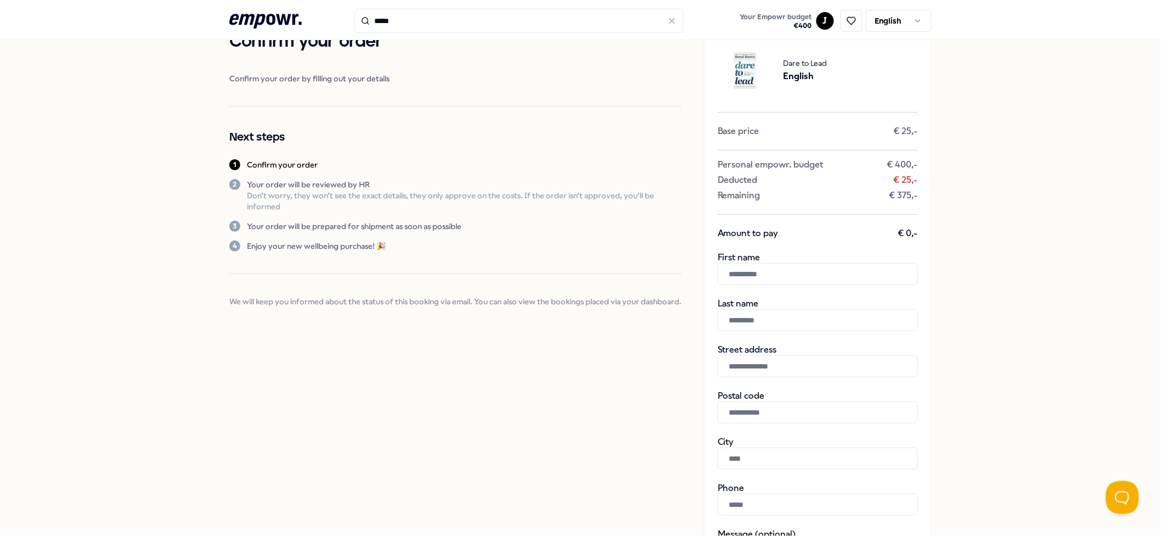
scroll to position [73, 0]
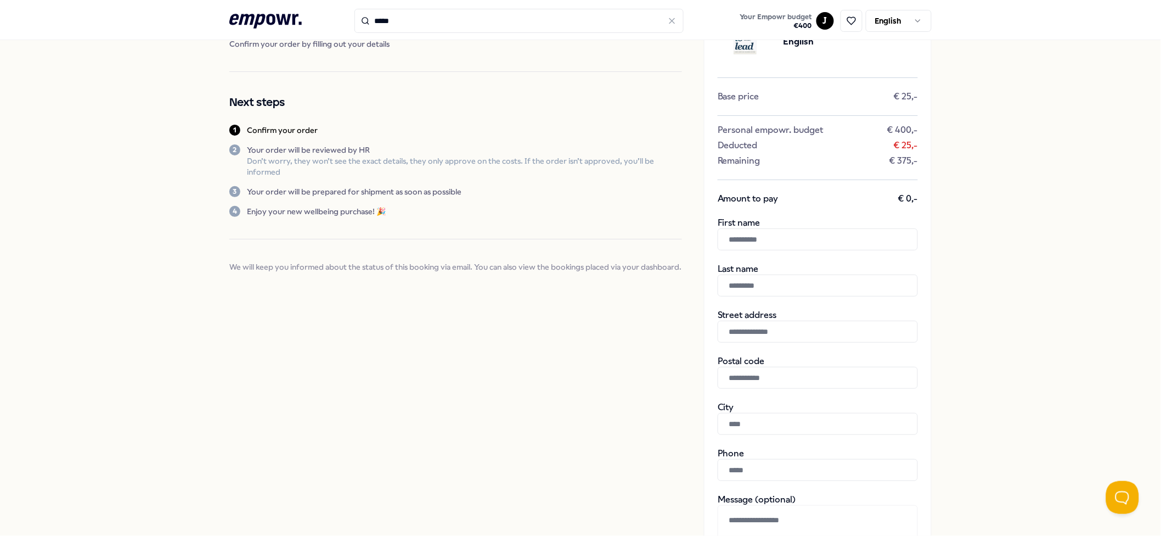
drag, startPoint x: 791, startPoint y: 241, endPoint x: 798, endPoint y: 236, distance: 8.7
click at [796, 238] on input "text" at bounding box center [818, 239] width 200 height 22
type input "*****"
click at [758, 284] on input "text" at bounding box center [818, 285] width 200 height 22
type input "***"
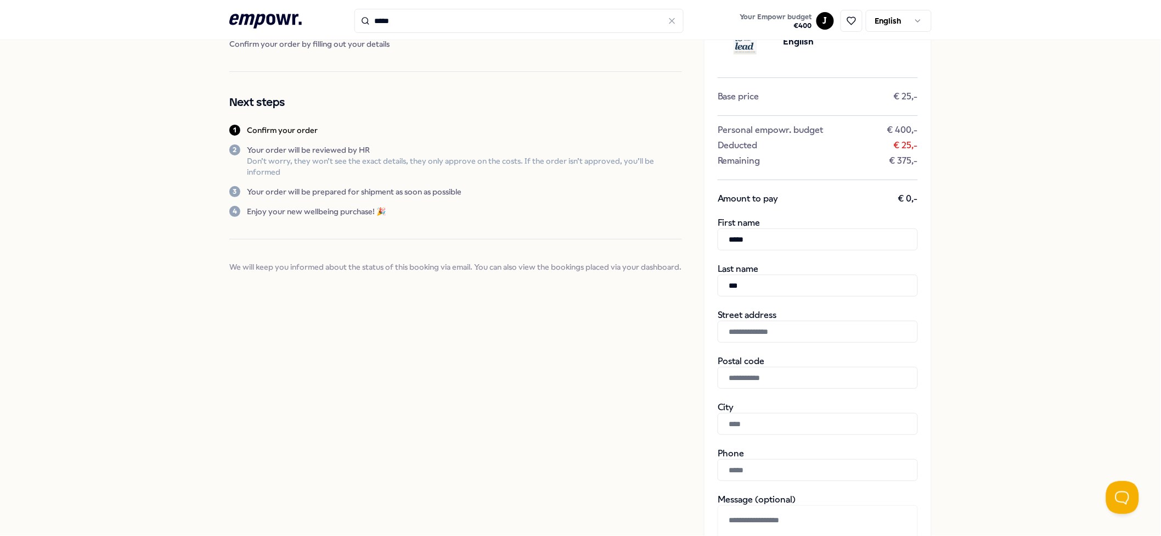
click at [759, 325] on input "text" at bounding box center [818, 331] width 200 height 22
type input "*********"
type input "******"
type input "**********"
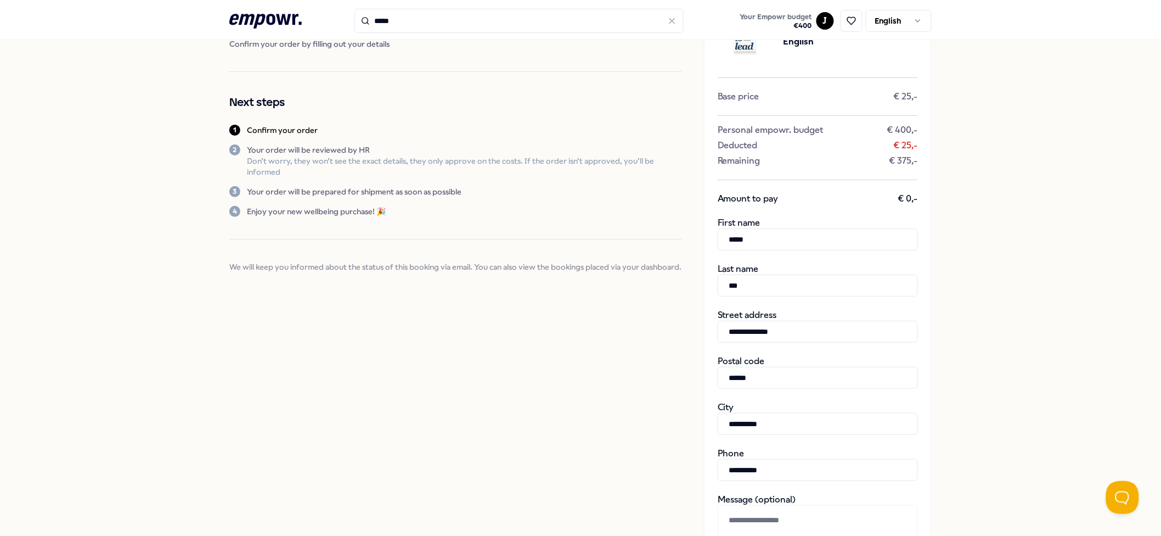
type input "**********"
click at [871, 321] on div "**********" at bounding box center [580, 355] width 1161 height 777
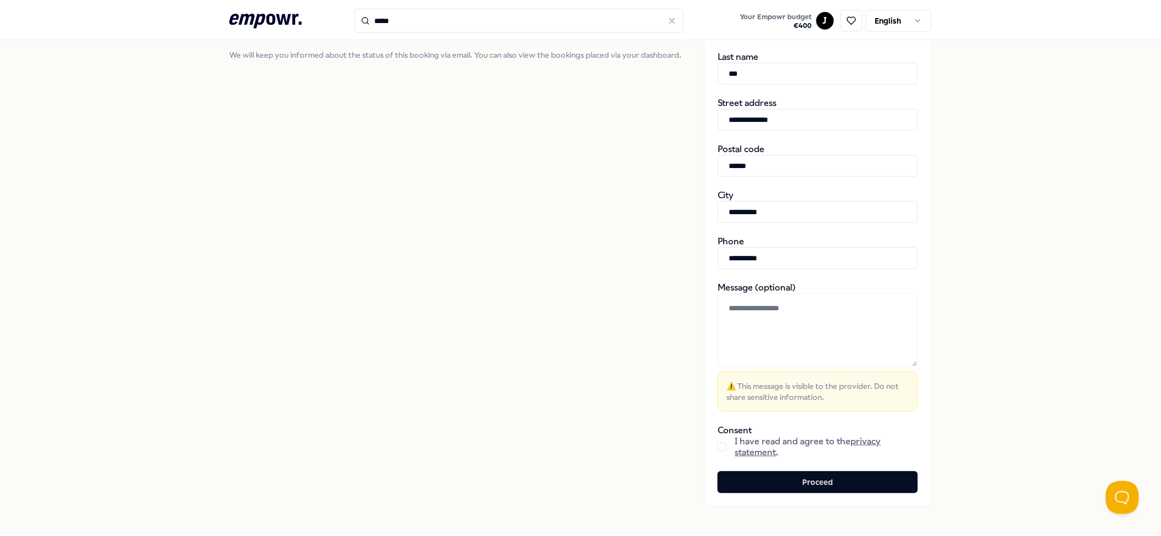
scroll to position [336, 0]
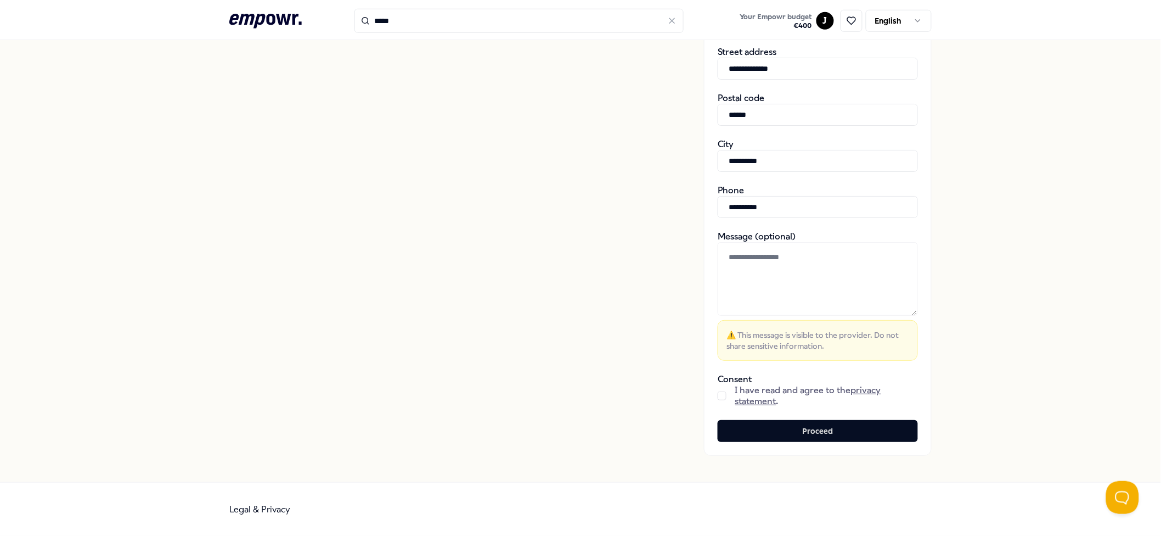
click at [718, 398] on button "button" at bounding box center [722, 395] width 9 height 9
click at [852, 401] on div "**********" at bounding box center [818, 93] width 228 height 725
click at [852, 401] on button "Proceed" at bounding box center [818, 431] width 200 height 22
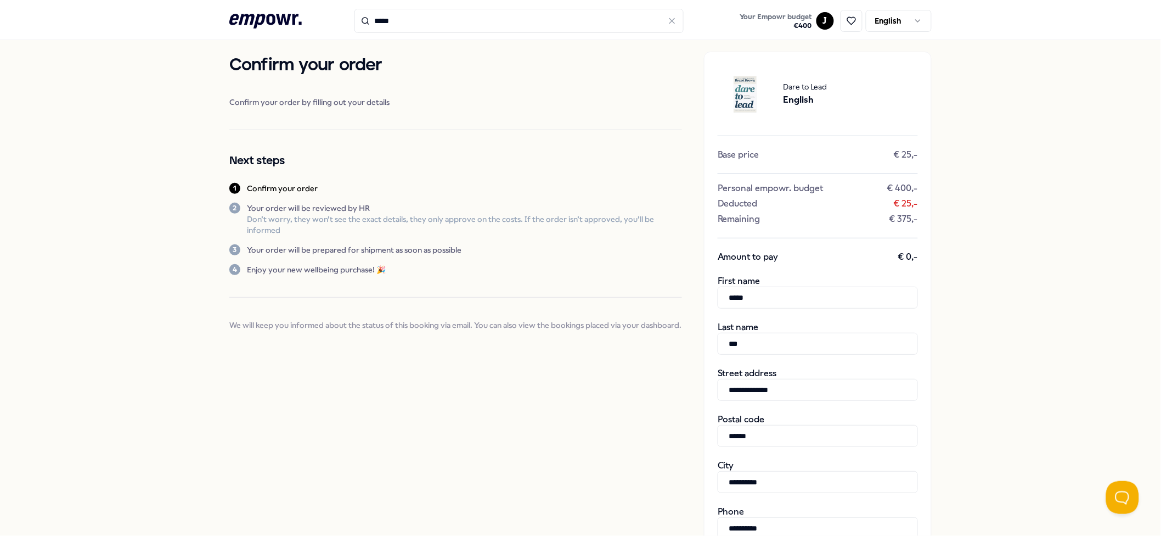
scroll to position [0, 0]
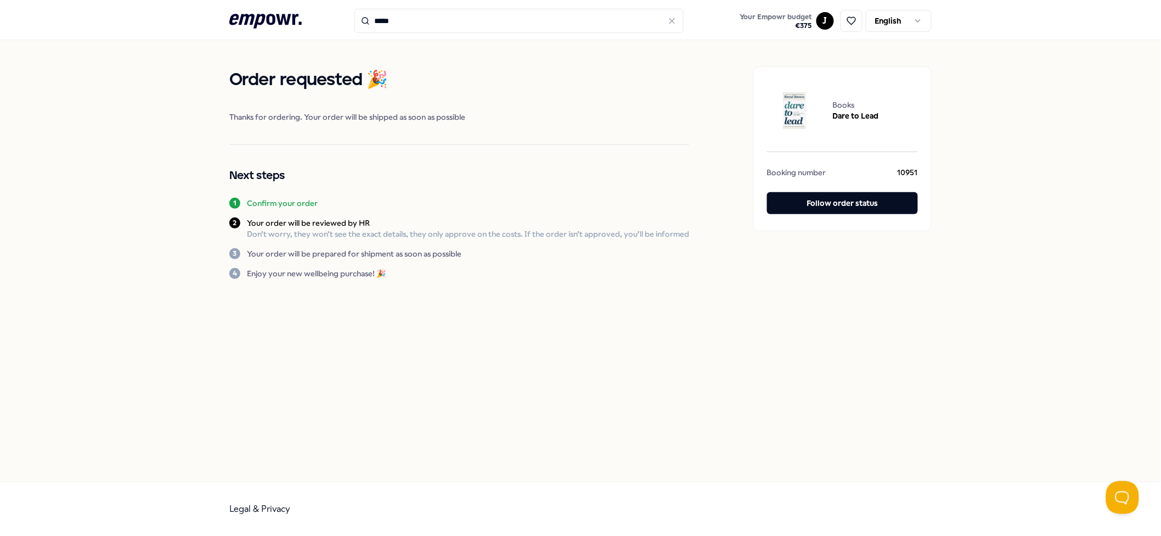
click at [289, 19] on icon at bounding box center [265, 21] width 72 height 14
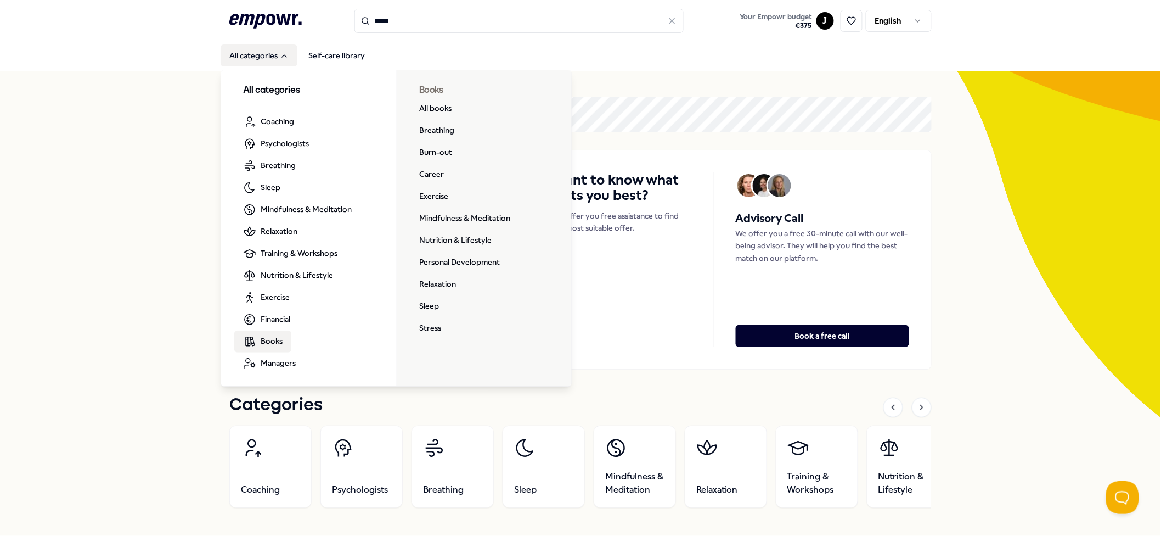
click at [274, 337] on span "Books" at bounding box center [272, 341] width 22 height 12
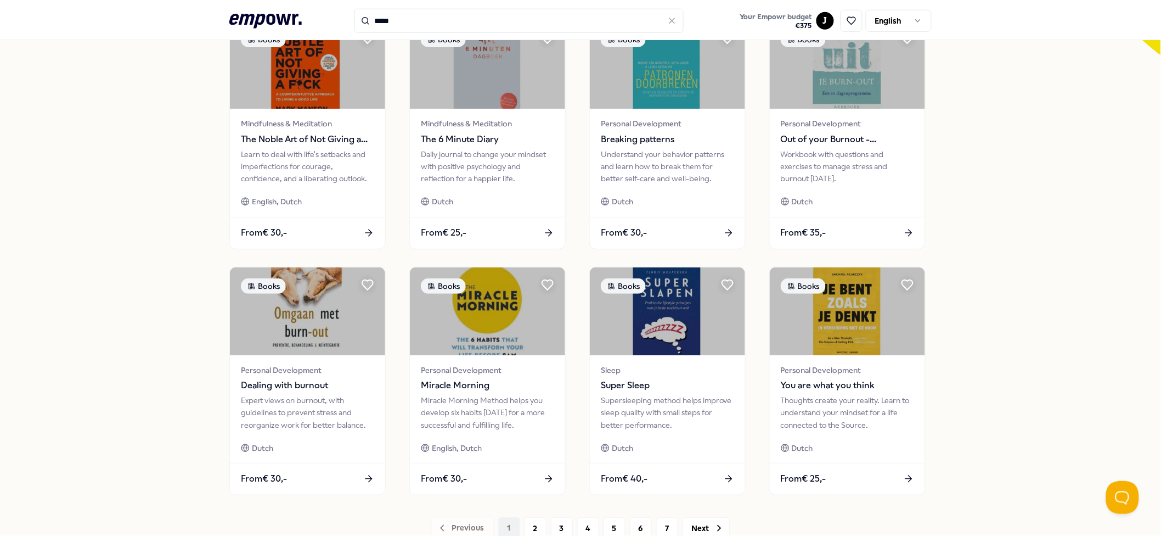
scroll to position [439, 0]
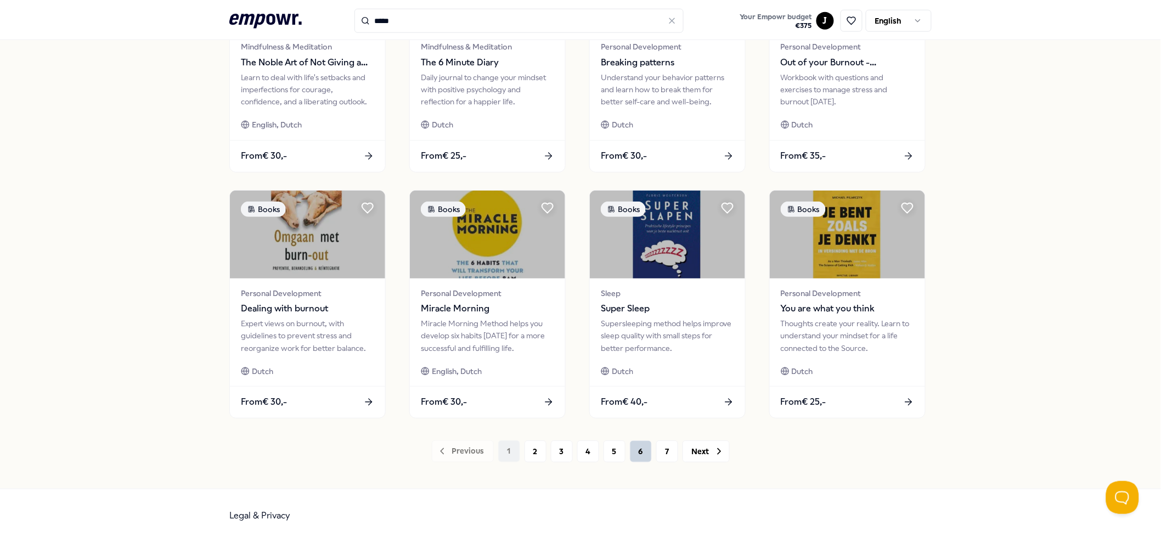
click at [640, 401] on button "6" at bounding box center [641, 451] width 22 height 22
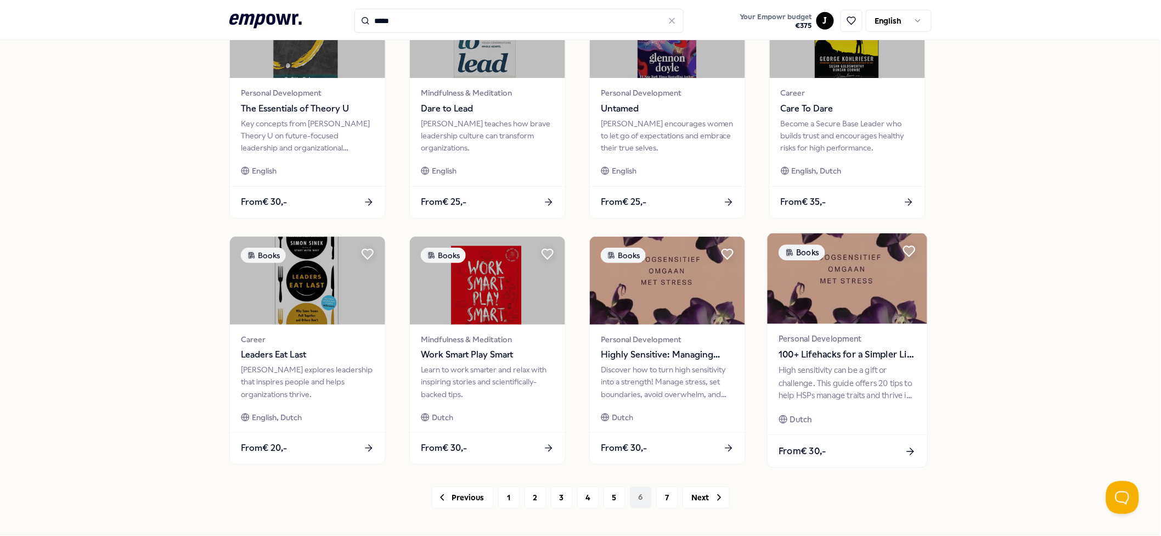
scroll to position [439, 0]
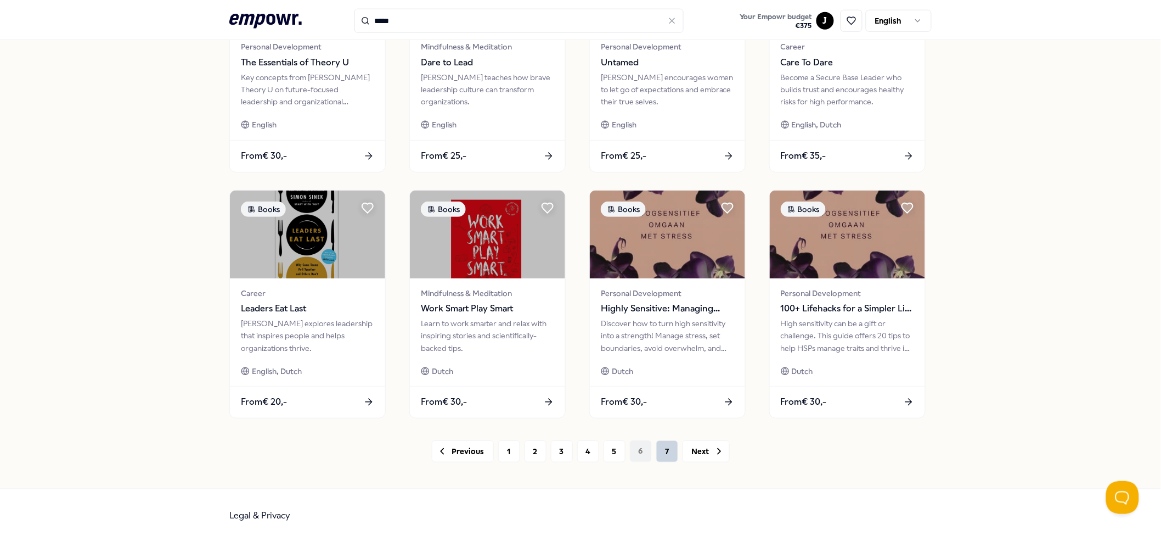
click at [656, 401] on button "7" at bounding box center [667, 451] width 22 height 22
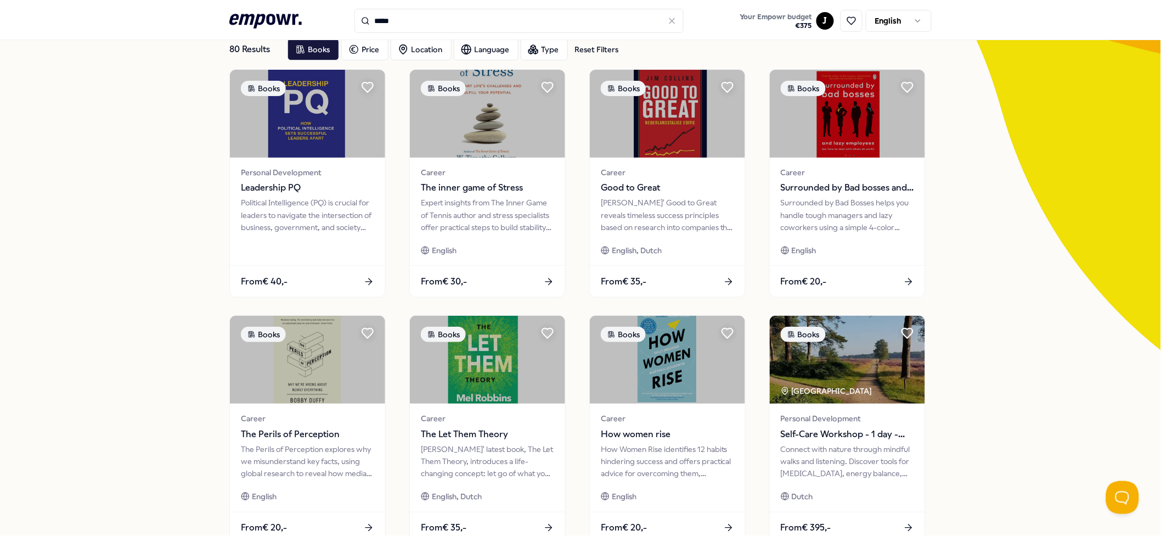
scroll to position [199, 0]
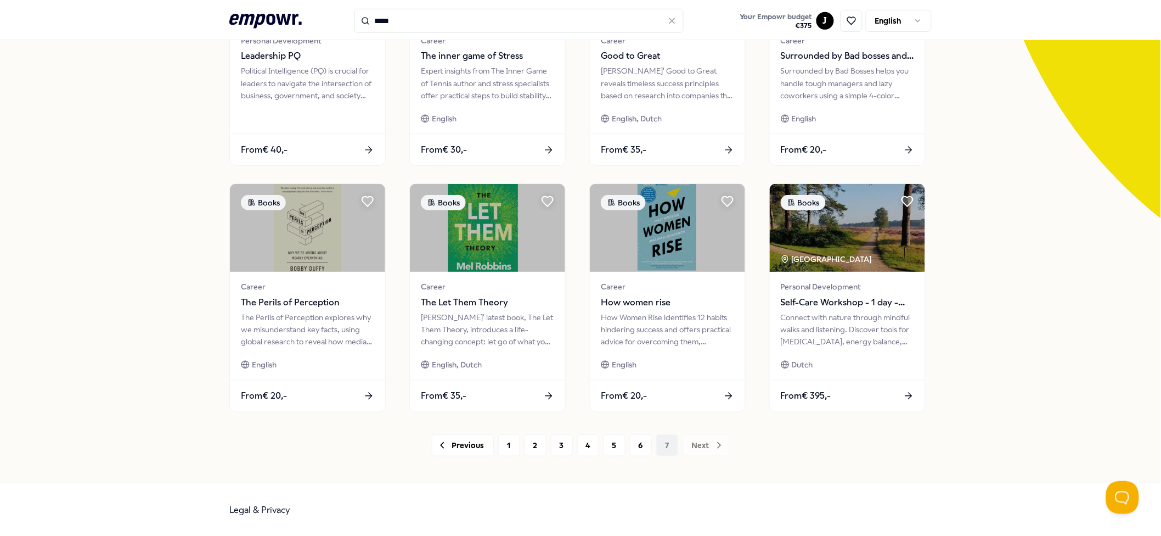
click at [689, 401] on div "Previous 1 2 3 4 5 6 7 Next" at bounding box center [580, 445] width 702 height 22
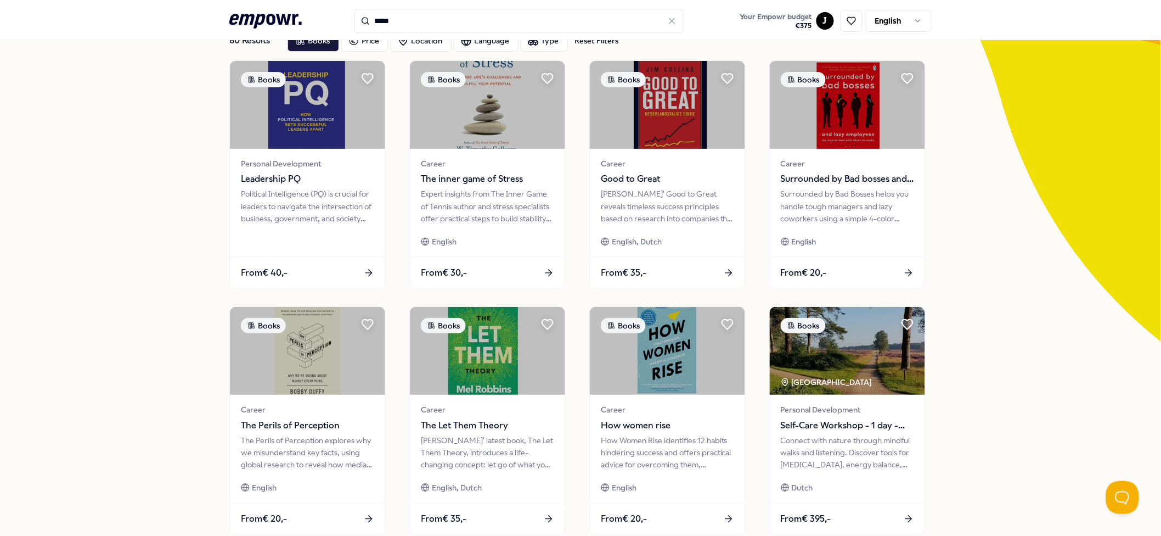
scroll to position [0, 0]
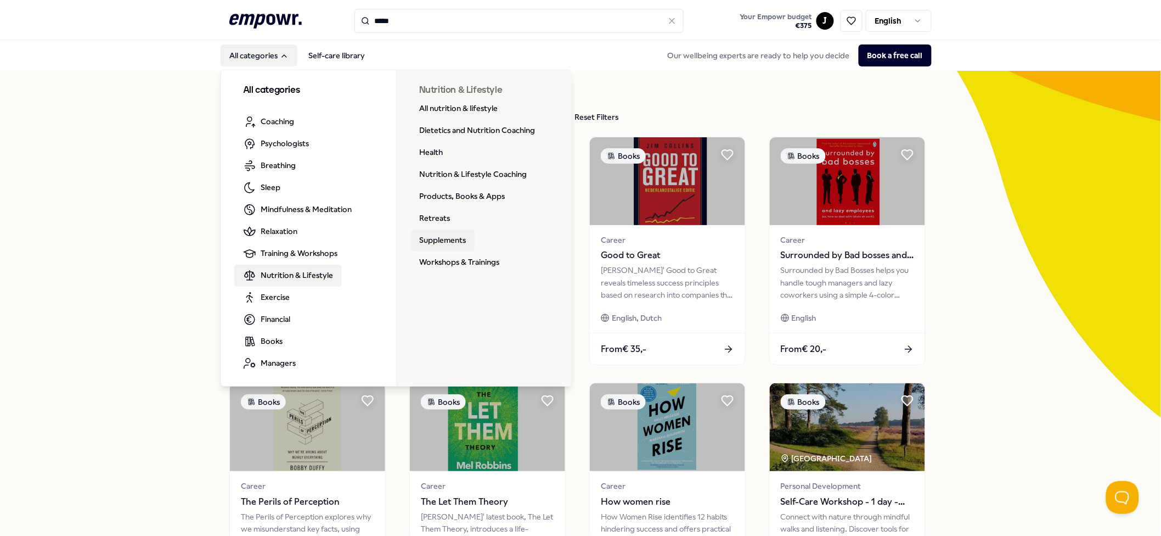
click at [425, 235] on link "Supplements" at bounding box center [442, 240] width 64 height 22
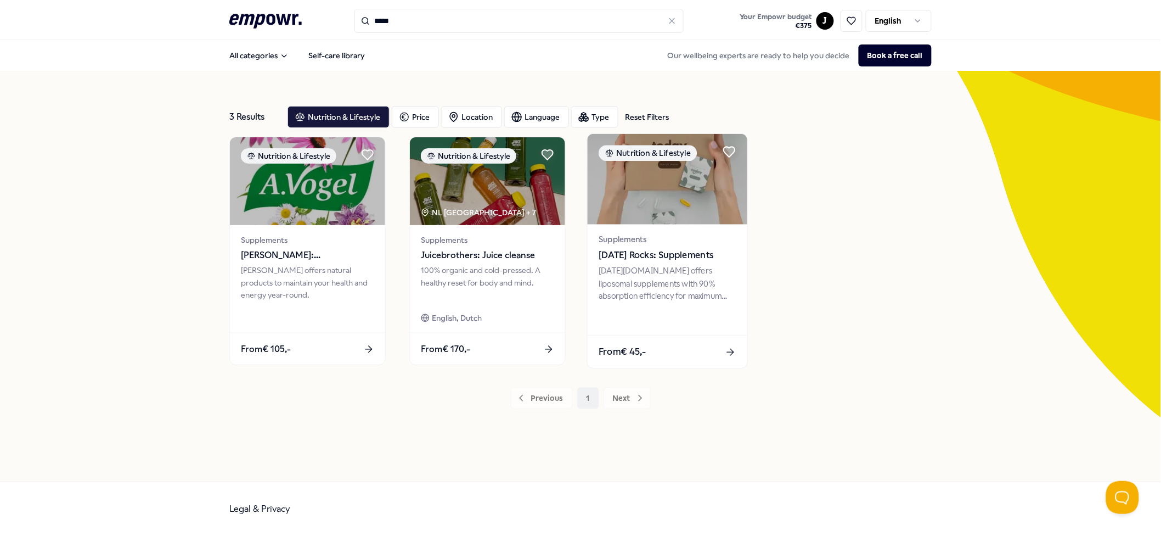
click at [674, 165] on img at bounding box center [668, 179] width 160 height 91
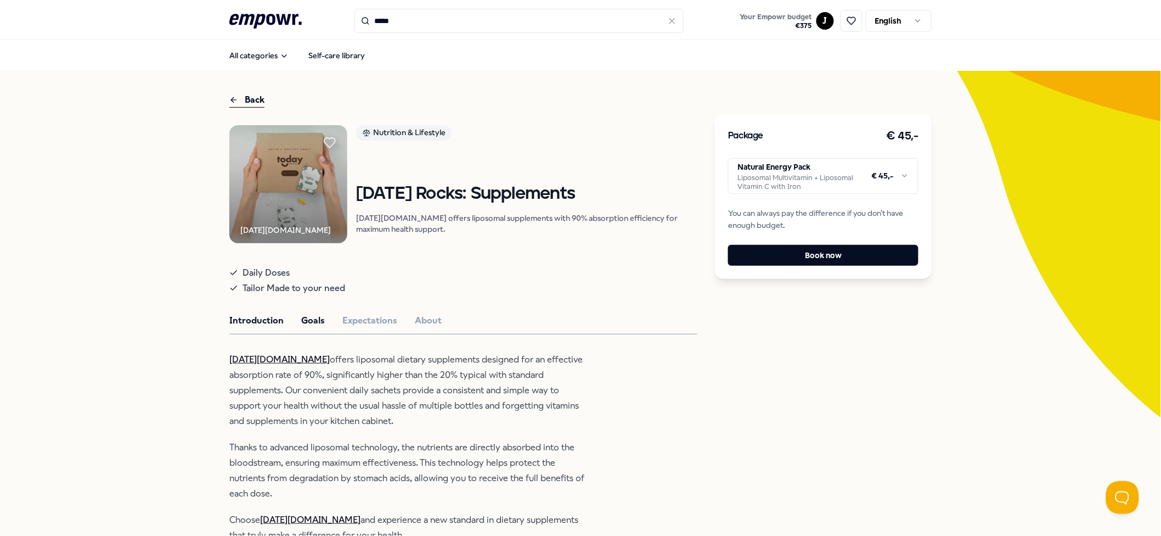
click at [291, 328] on div "Introduction Goals Expectations About" at bounding box center [463, 320] width 468 height 14
click at [305, 328] on button "Goals" at bounding box center [313, 320] width 24 height 14
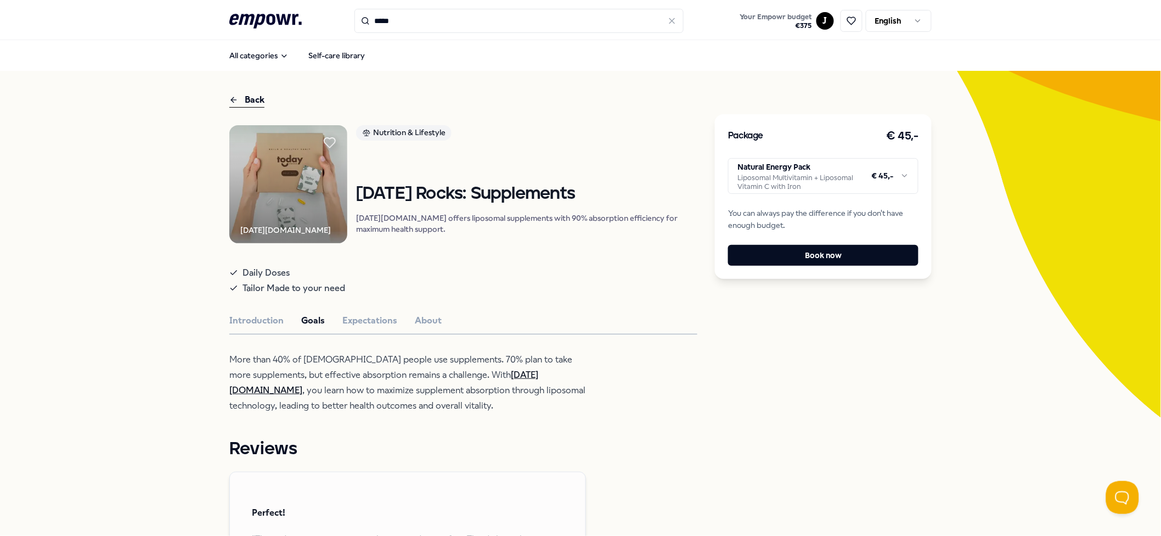
click at [405, 328] on div "Introduction Goals Expectations About" at bounding box center [463, 320] width 468 height 14
click at [443, 328] on div "Introduction Goals Expectations About" at bounding box center [463, 320] width 468 height 14
click at [433, 328] on div "Introduction Goals Expectations About" at bounding box center [463, 320] width 468 height 14
click at [365, 328] on button "Expectations" at bounding box center [369, 320] width 55 height 14
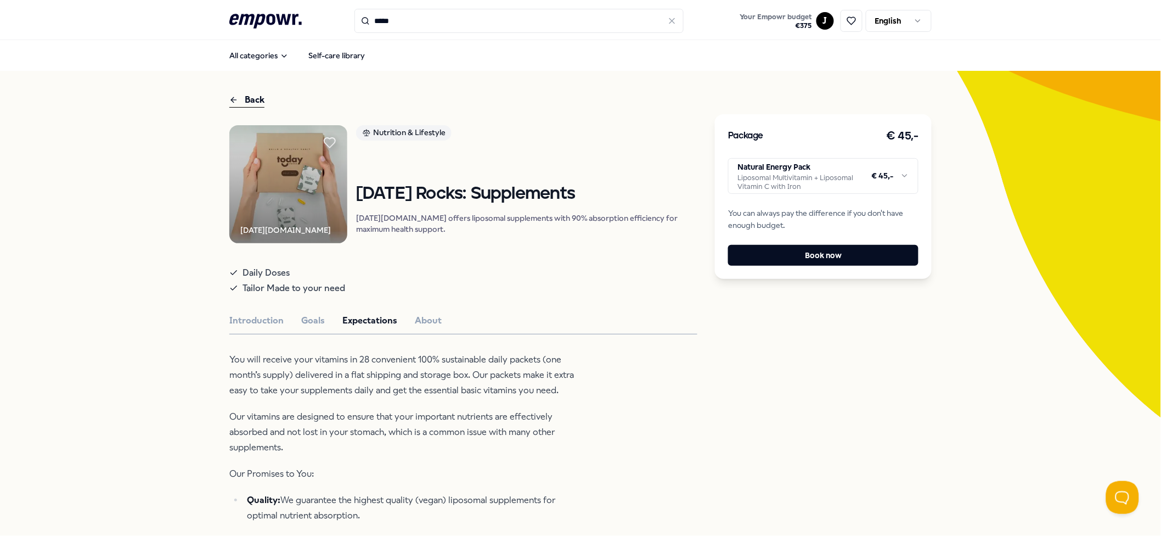
click at [231, 100] on icon at bounding box center [233, 100] width 5 height 0
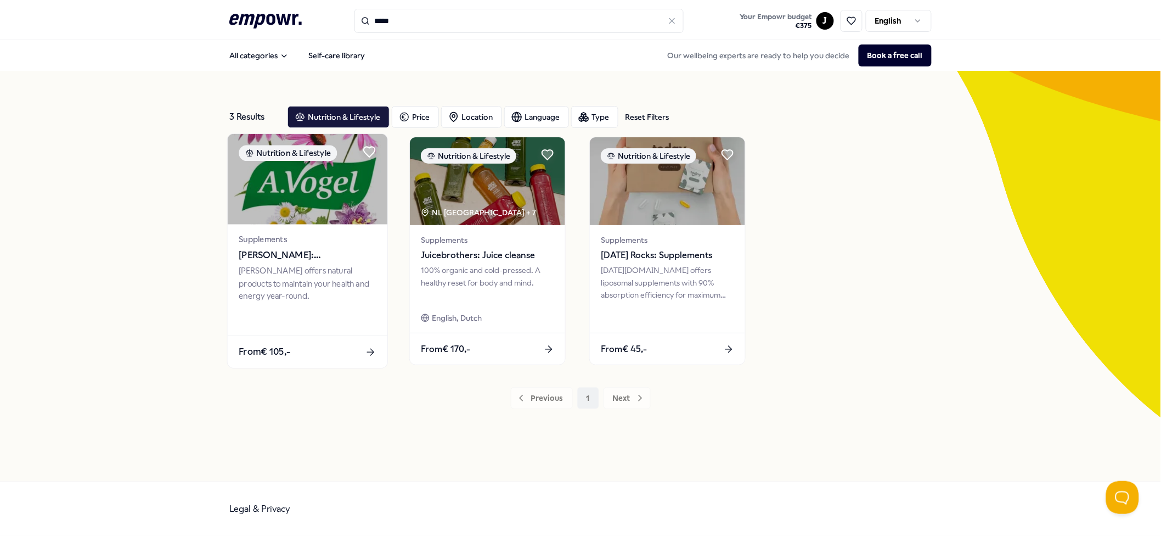
click at [279, 232] on div "Supplements [PERSON_NAME]: Supplementen [PERSON_NAME] offers natural products t…" at bounding box center [308, 279] width 160 height 111
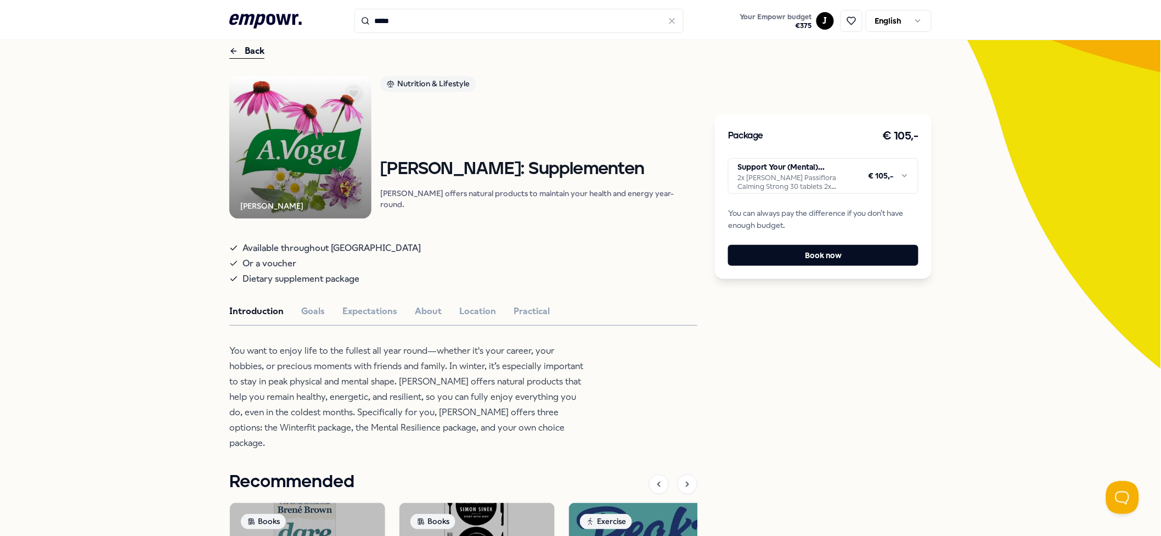
scroll to position [22, 0]
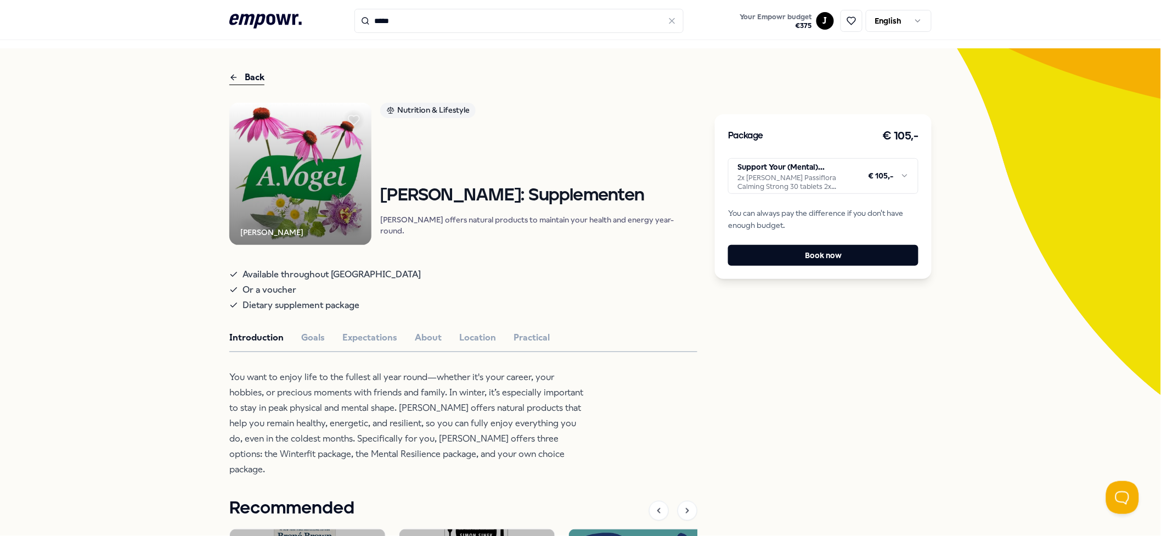
click at [548, 256] on div "[PERSON_NAME] Nutrition & Lifestyle [PERSON_NAME]: Supplementen [PERSON_NAME] o…" at bounding box center [463, 435] width 468 height 665
click at [784, 174] on html ".empowr-logo_svg__cls-1{fill:#03032f} ***** Your Empowr budget € 375 J English …" at bounding box center [580, 268] width 1161 height 536
click at [796, 253] on button "Book now" at bounding box center [823, 255] width 190 height 21
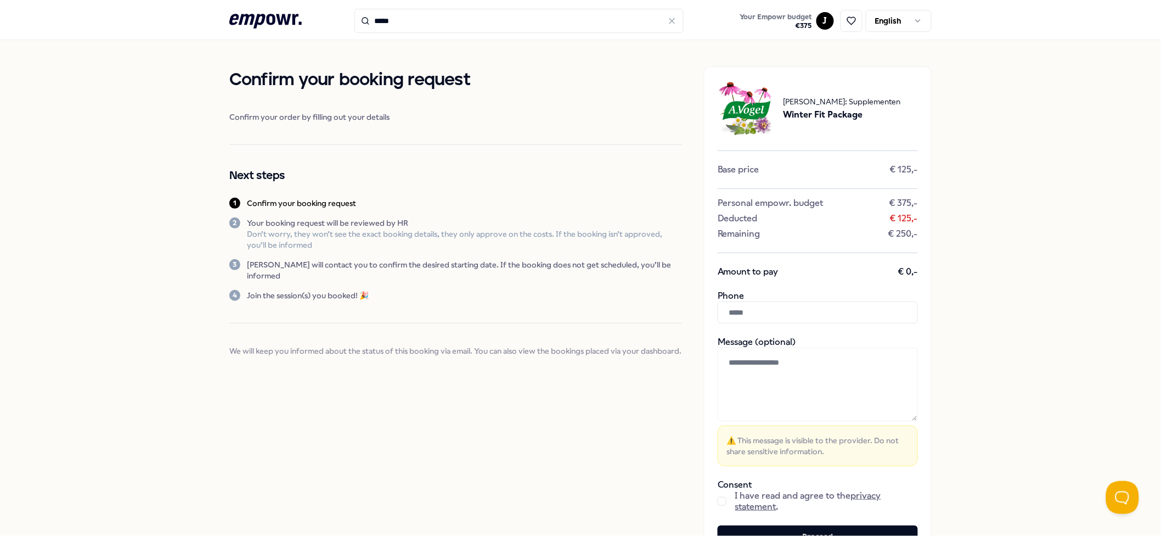
click at [764, 171] on div "Base price € 125,-" at bounding box center [818, 169] width 200 height 11
drag, startPoint x: 749, startPoint y: 202, endPoint x: 911, endPoint y: 201, distance: 161.9
click at [871, 201] on div "Personal empowr. budget € 375,-" at bounding box center [818, 203] width 200 height 11
click at [835, 232] on div "Remaining € 250,-" at bounding box center [818, 233] width 200 height 11
click at [777, 222] on div "Deducted € 125,-" at bounding box center [818, 218] width 200 height 11
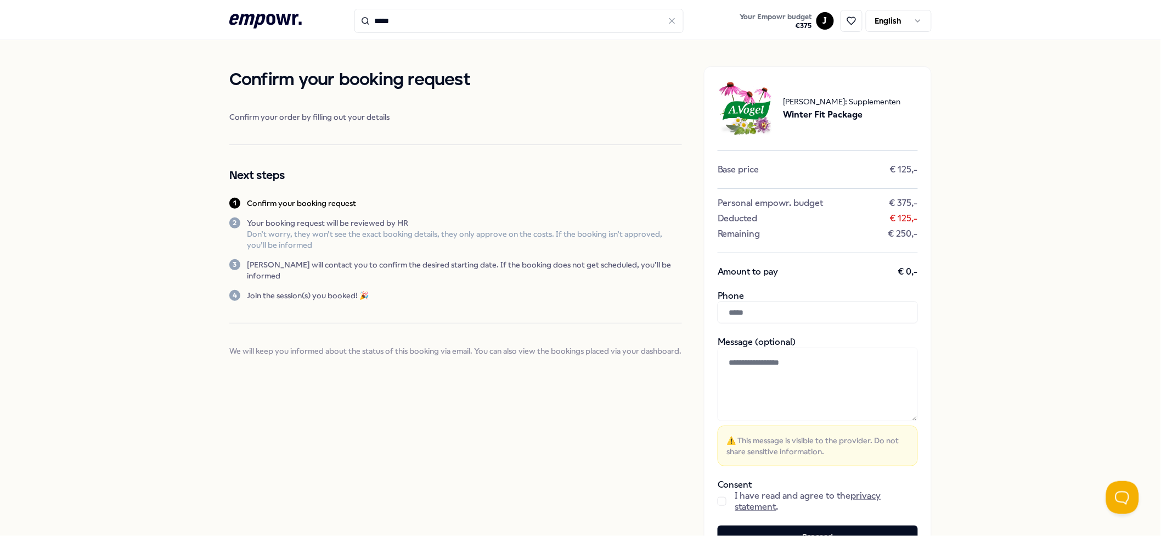
click at [871, 223] on div "Deducted € 125,-" at bounding box center [818, 218] width 200 height 11
click at [838, 249] on div "[PERSON_NAME]: Supplementen Winter Fit Package Base price € 125,- Personal empo…" at bounding box center [818, 313] width 228 height 494
click at [808, 262] on div "[PERSON_NAME]: Supplementen Winter Fit Package Base price € 125,- Personal empo…" at bounding box center [818, 313] width 228 height 494
click at [757, 278] on div "[PERSON_NAME]: Supplementen Winter Fit Package Base price € 125,- Personal empo…" at bounding box center [818, 313] width 228 height 494
click at [757, 319] on input "text" at bounding box center [818, 312] width 200 height 22
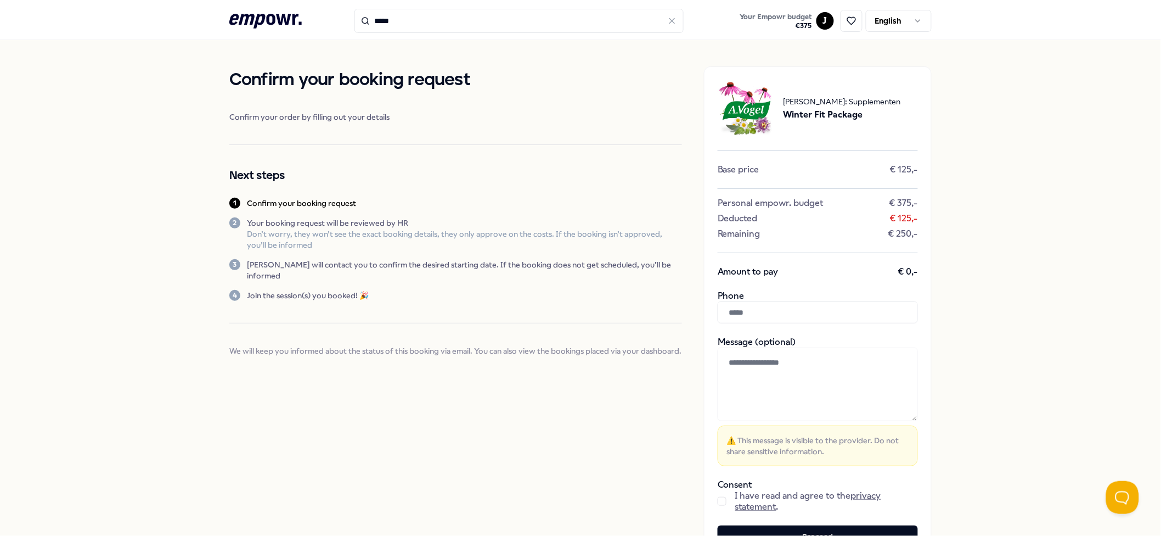
click at [518, 236] on p "Don’t worry, they won’t see the exact booking details, they only approve on the…" at bounding box center [464, 239] width 435 height 22
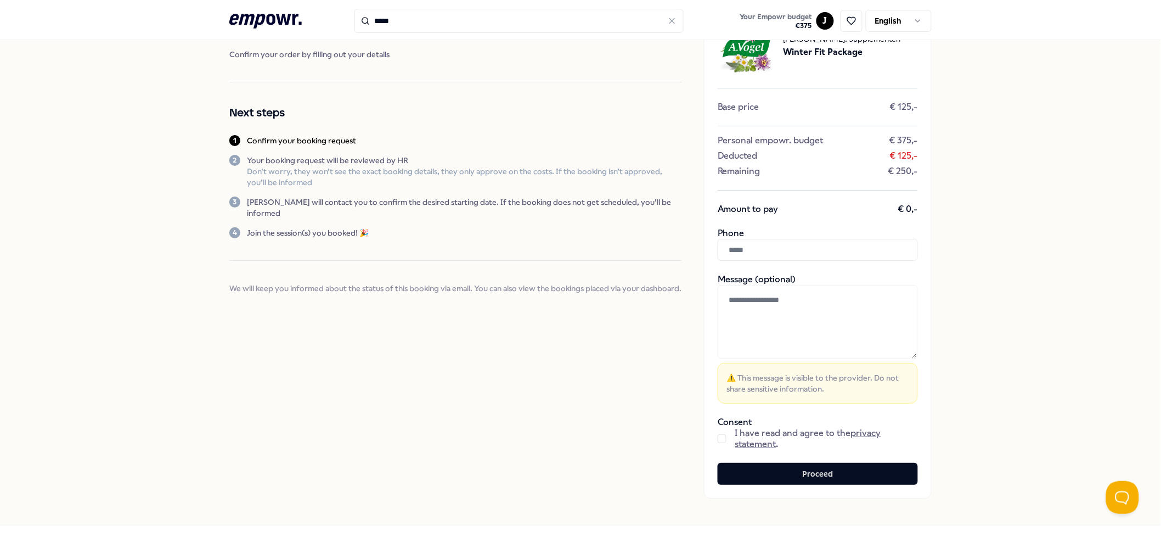
scroll to position [105, 0]
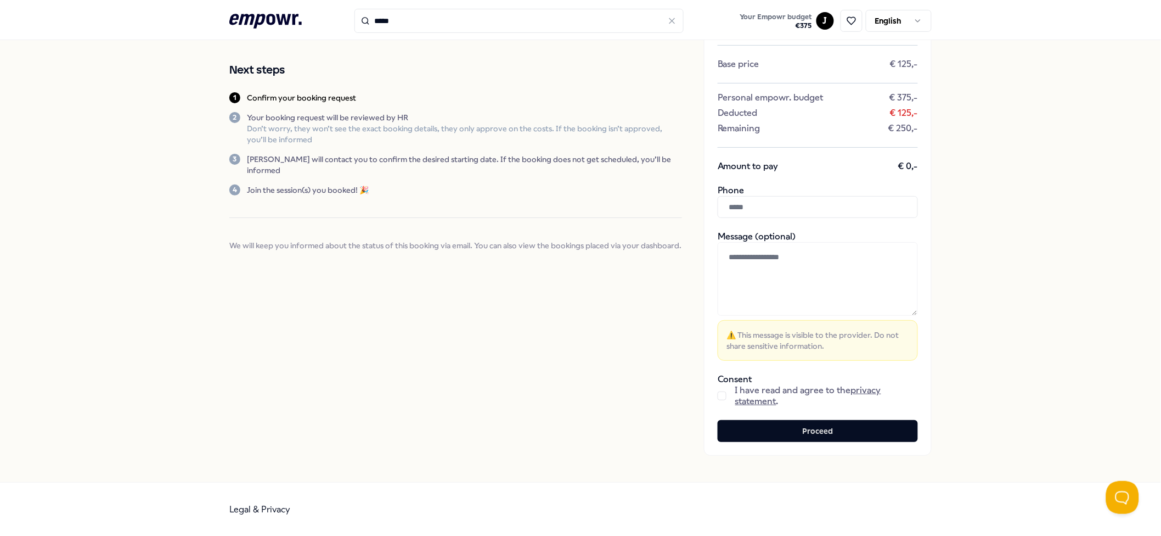
click at [782, 203] on input "text" at bounding box center [818, 207] width 200 height 22
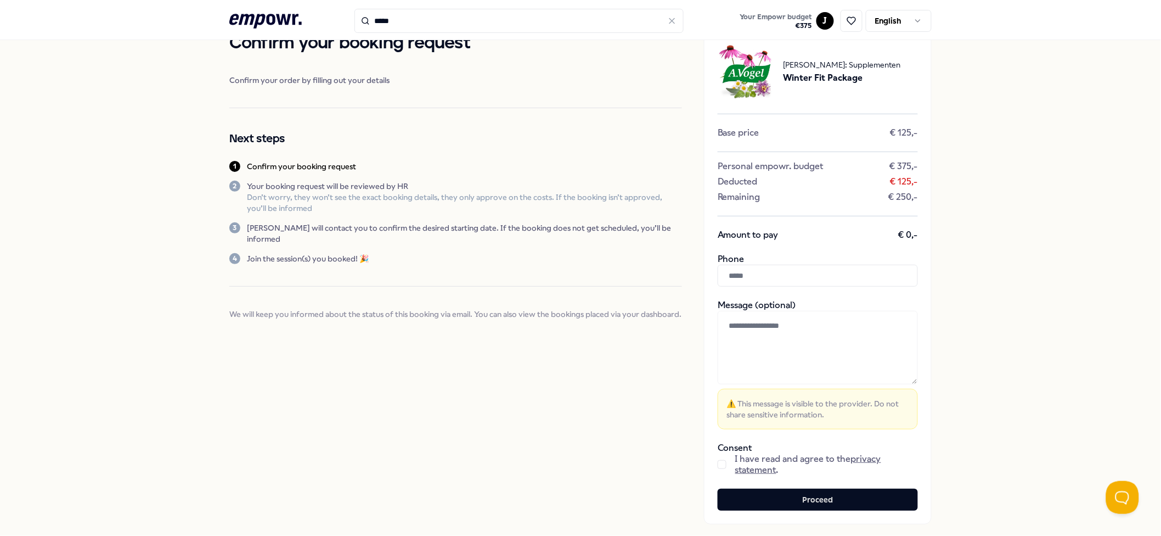
scroll to position [0, 0]
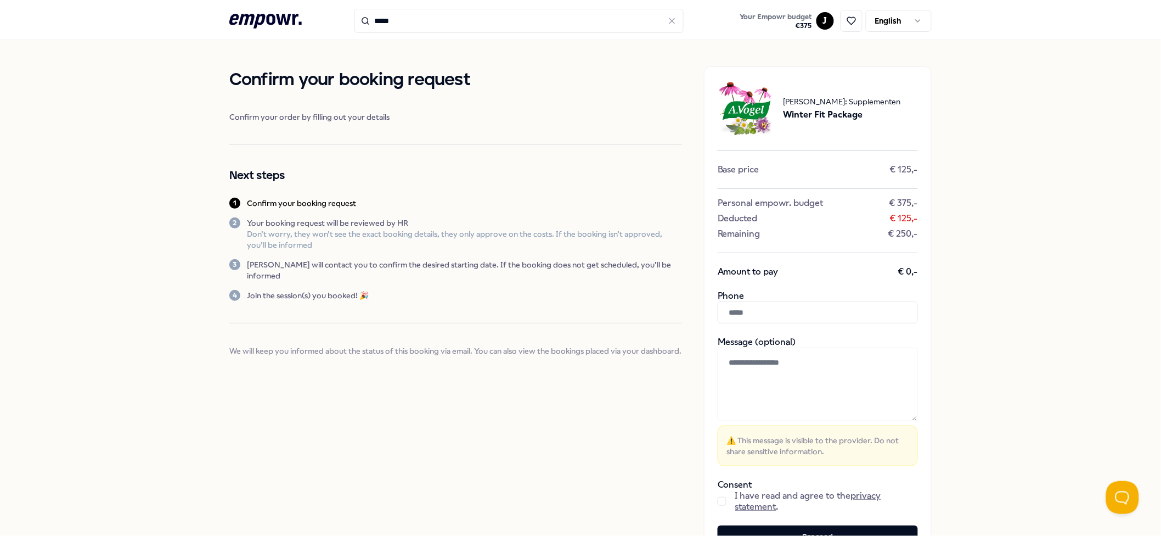
click at [256, 27] on icon ".empowr-logo_svg__cls-1{fill:#03032f}" at bounding box center [265, 21] width 72 height 20
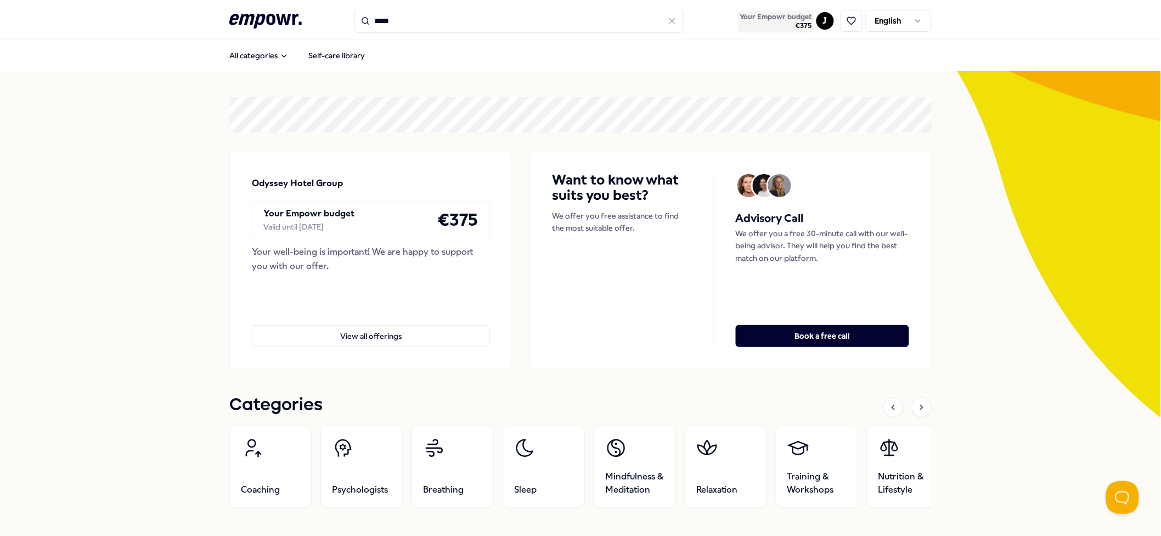
click at [772, 21] on span "€ 375" at bounding box center [776, 25] width 72 height 9
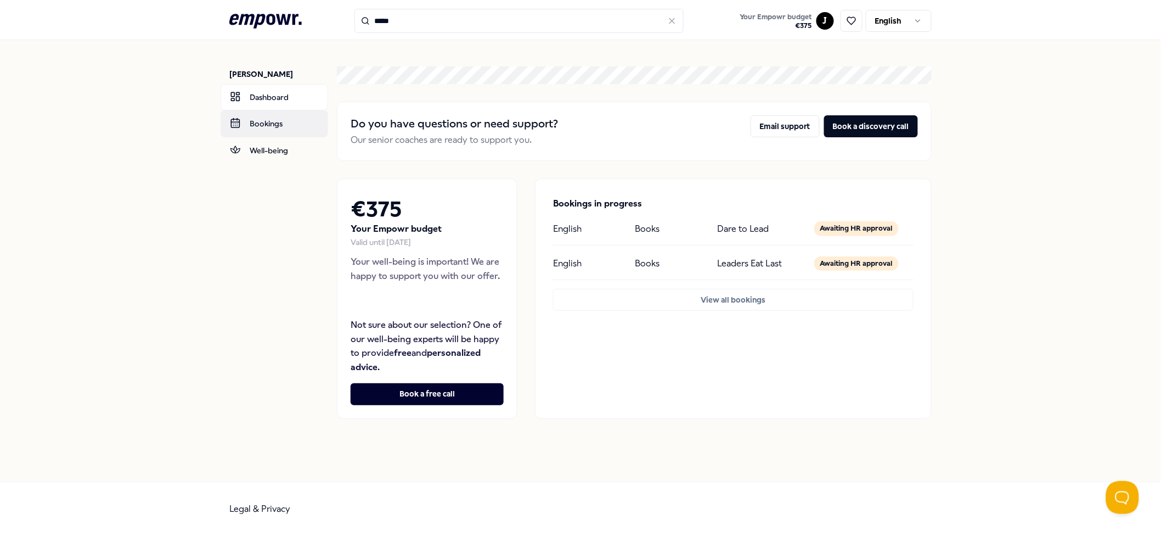
click at [252, 122] on link "Bookings" at bounding box center [275, 123] width 108 height 26
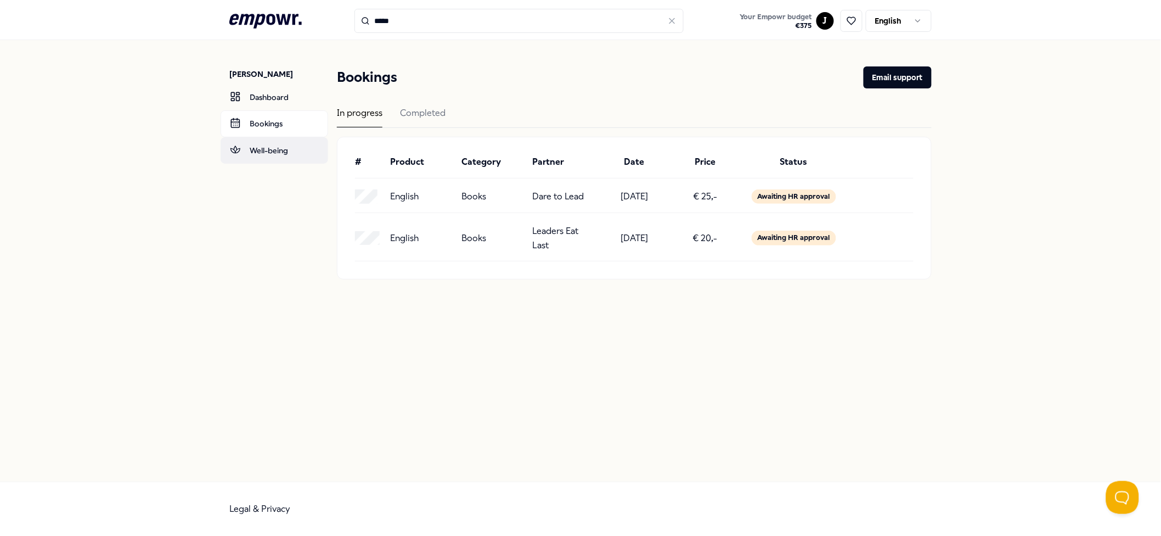
click at [268, 151] on link "Well-being" at bounding box center [275, 150] width 108 height 26
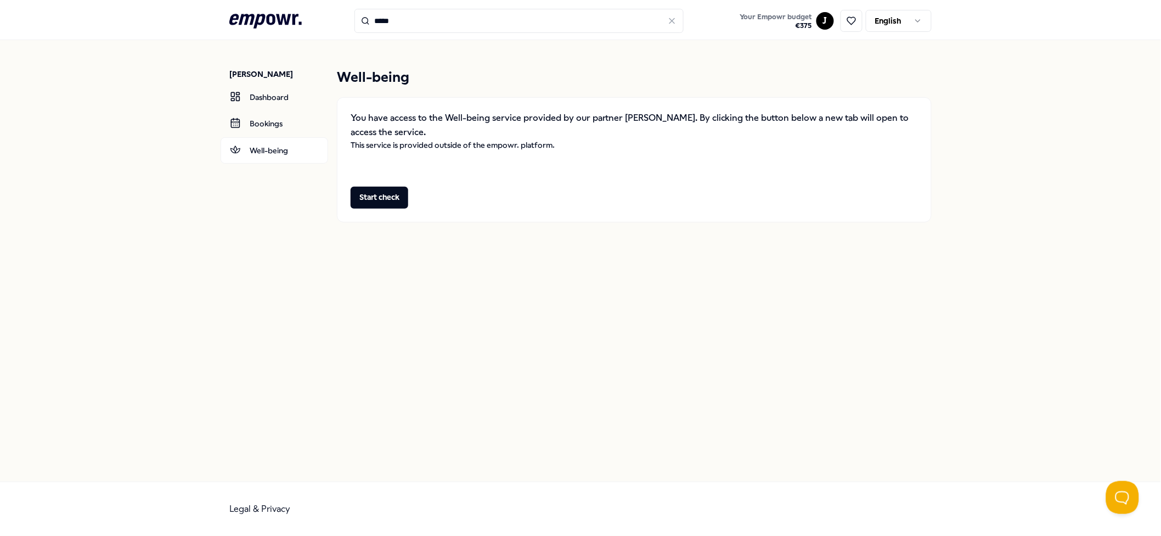
click at [258, 26] on icon ".empowr-logo_svg__cls-1{fill:#03032f}" at bounding box center [265, 21] width 72 height 20
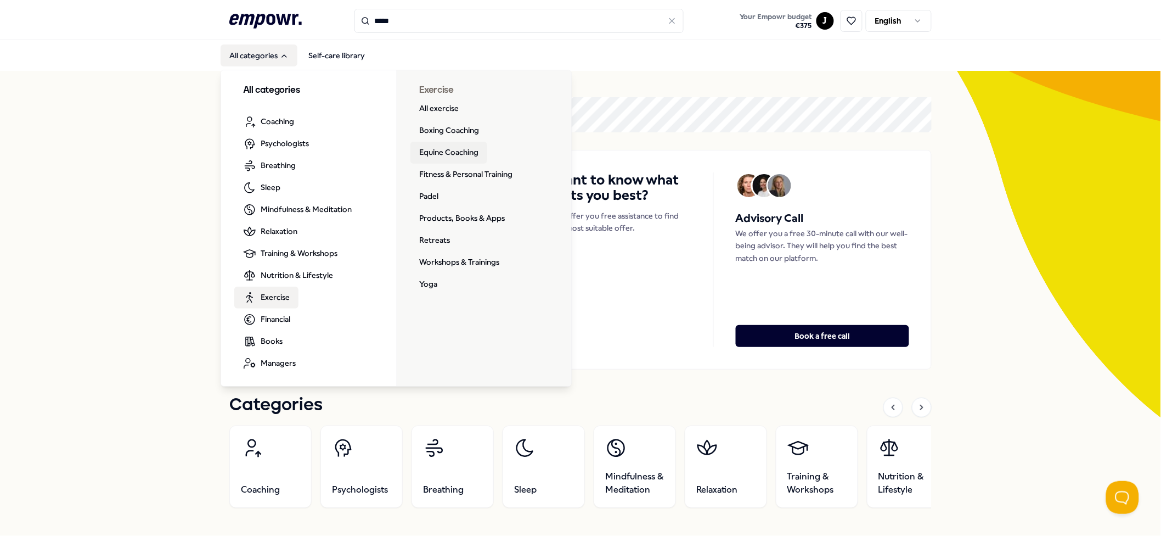
click at [449, 149] on link "Equine Coaching" at bounding box center [448, 153] width 77 height 22
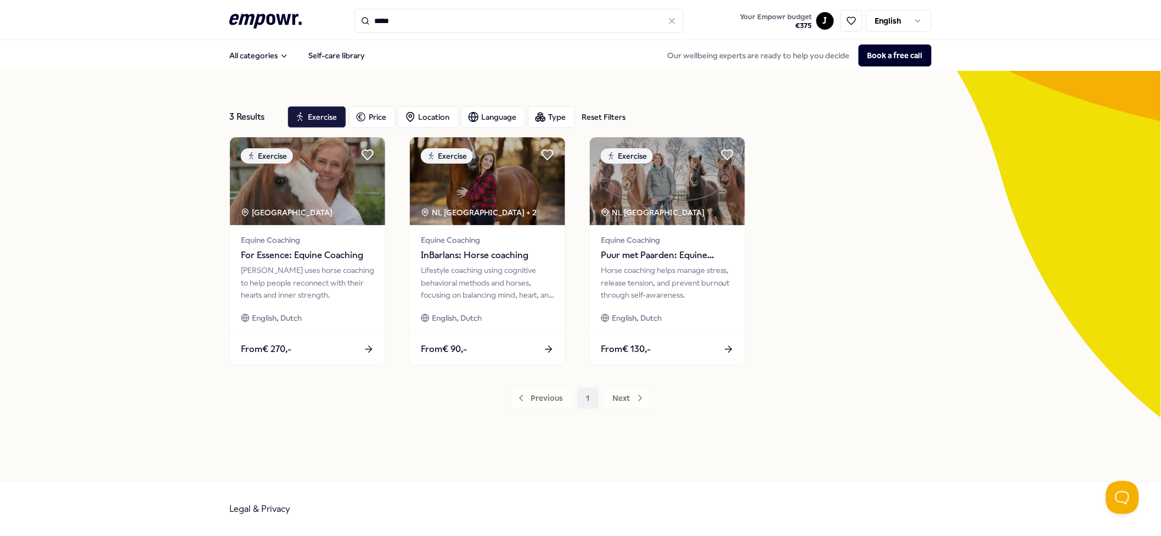
drag, startPoint x: 949, startPoint y: 371, endPoint x: 929, endPoint y: 364, distance: 20.8
click at [871, 371] on div "3 Results Reset Filters Exercise Price Location Language Type Reset Filters Exe…" at bounding box center [580, 276] width 1161 height 410
click at [784, 300] on div "Exercise [GEOGRAPHIC_DATA] Equine Coaching For Essence: Equine Coaching [PERSON…" at bounding box center [580, 251] width 702 height 228
click at [281, 18] on icon at bounding box center [265, 21] width 72 height 14
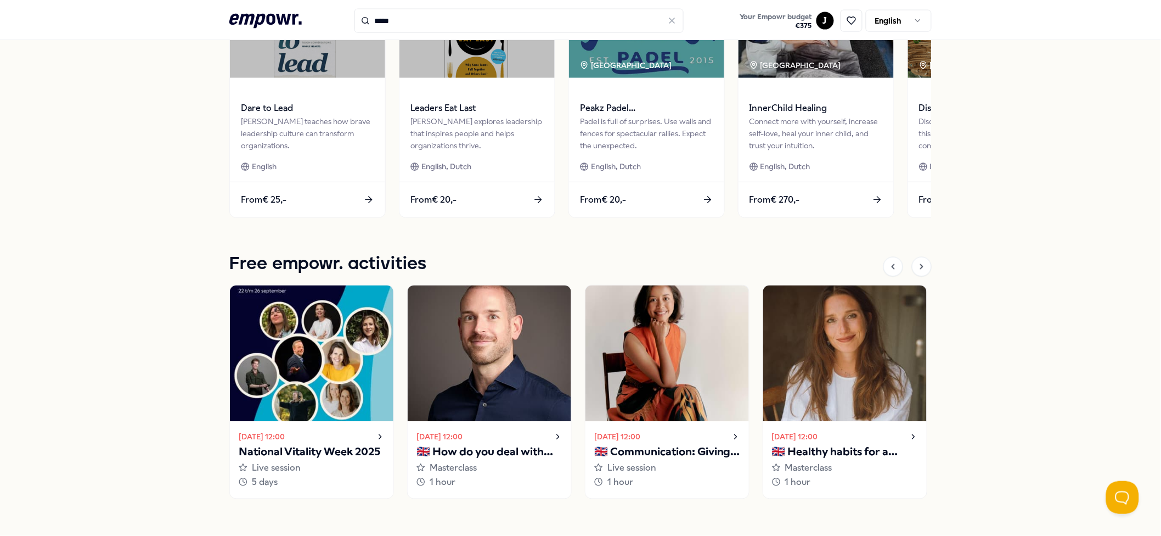
scroll to position [804, 0]
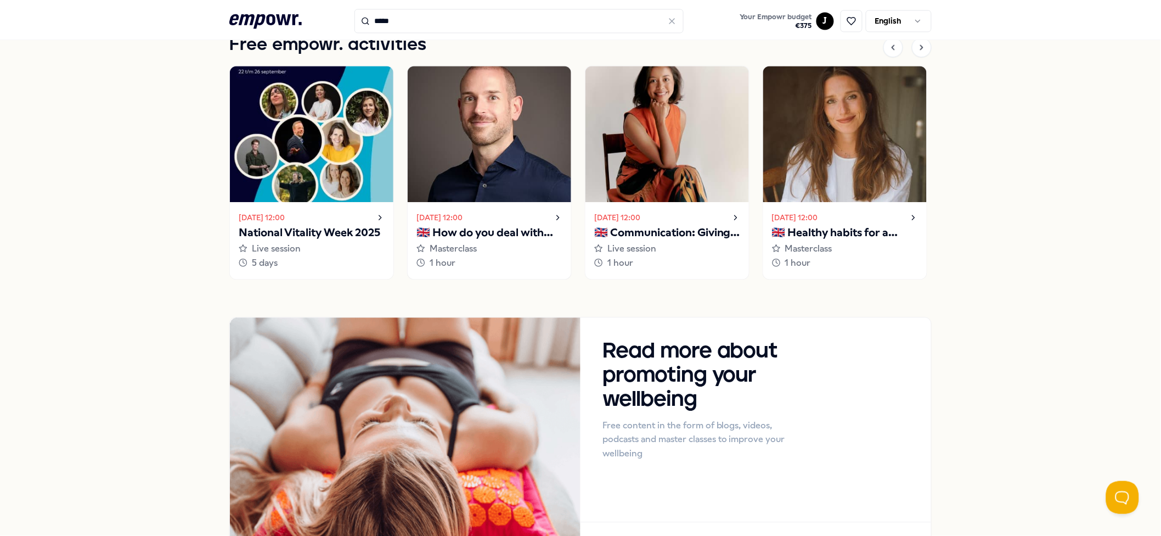
click at [515, 226] on p "🇬🇧 How do you deal with your inner critic?" at bounding box center [489, 233] width 146 height 18
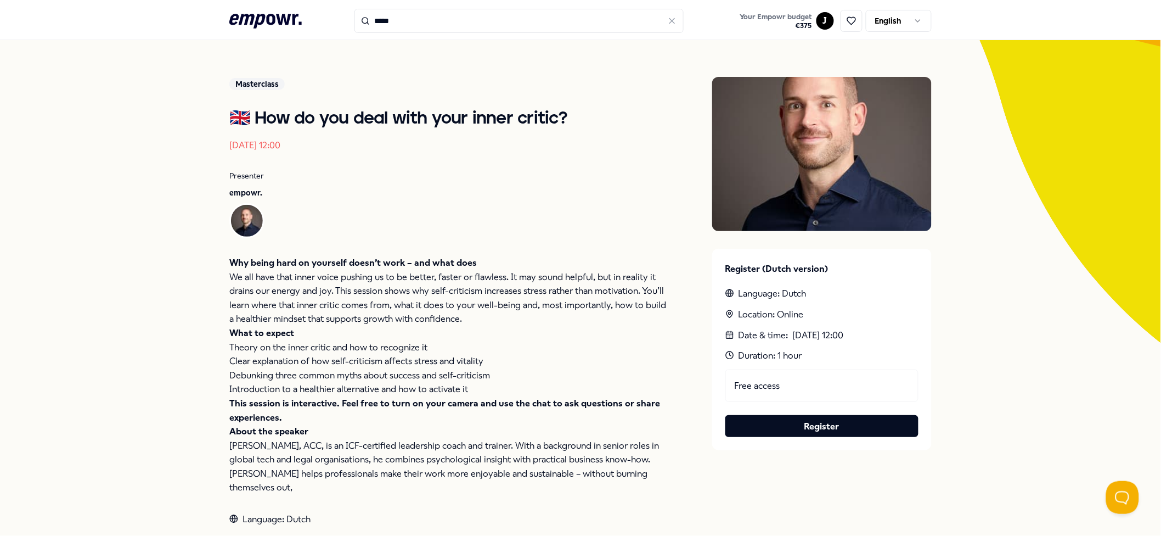
scroll to position [73, 0]
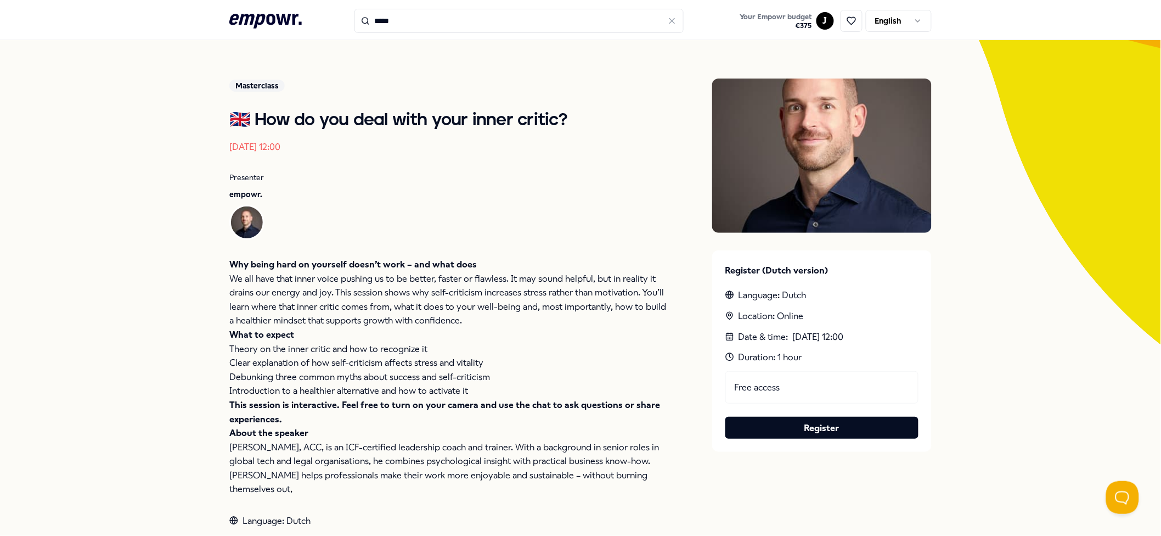
click at [594, 226] on div at bounding box center [454, 222] width 428 height 35
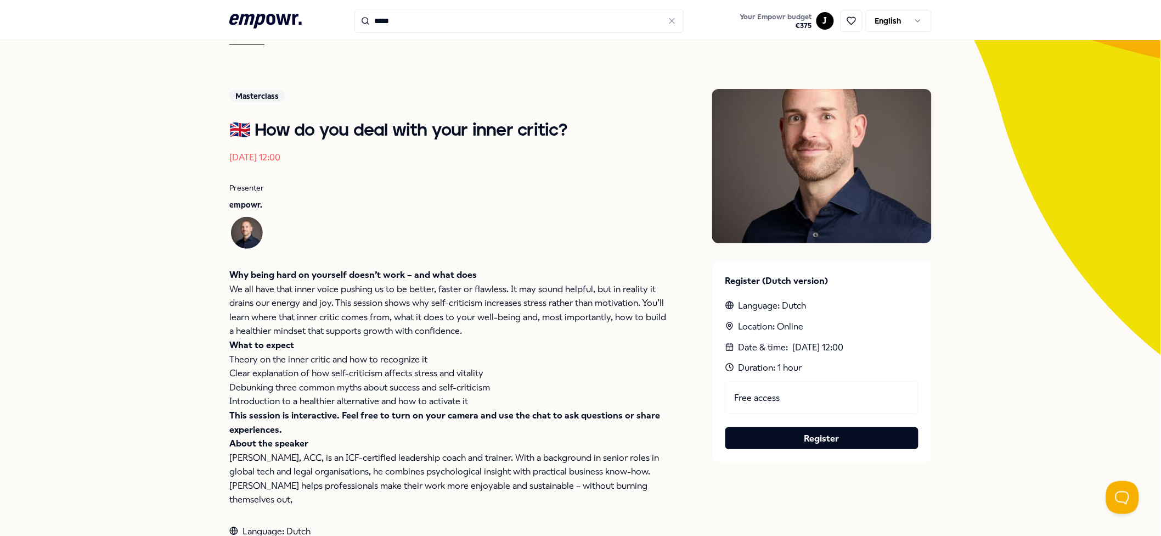
scroll to position [0, 0]
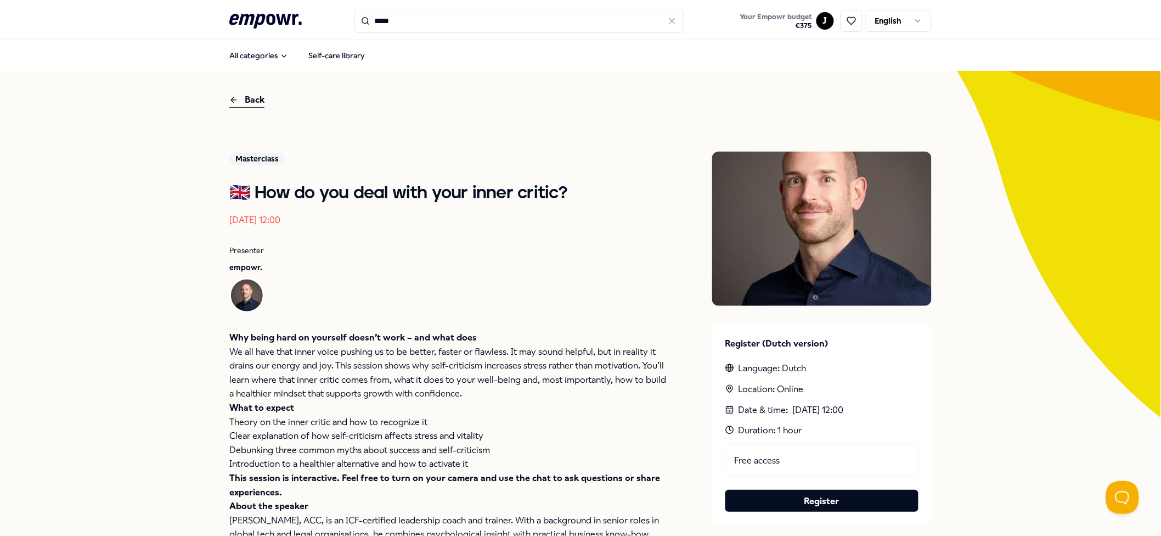
click at [243, 104] on div "Back" at bounding box center [246, 100] width 35 height 15
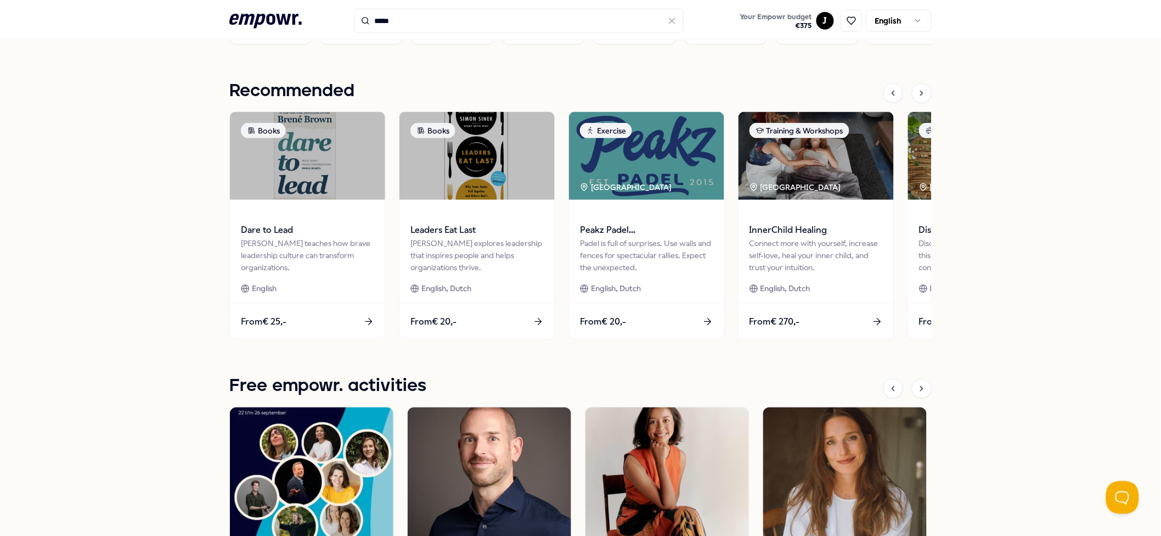
scroll to position [292, 0]
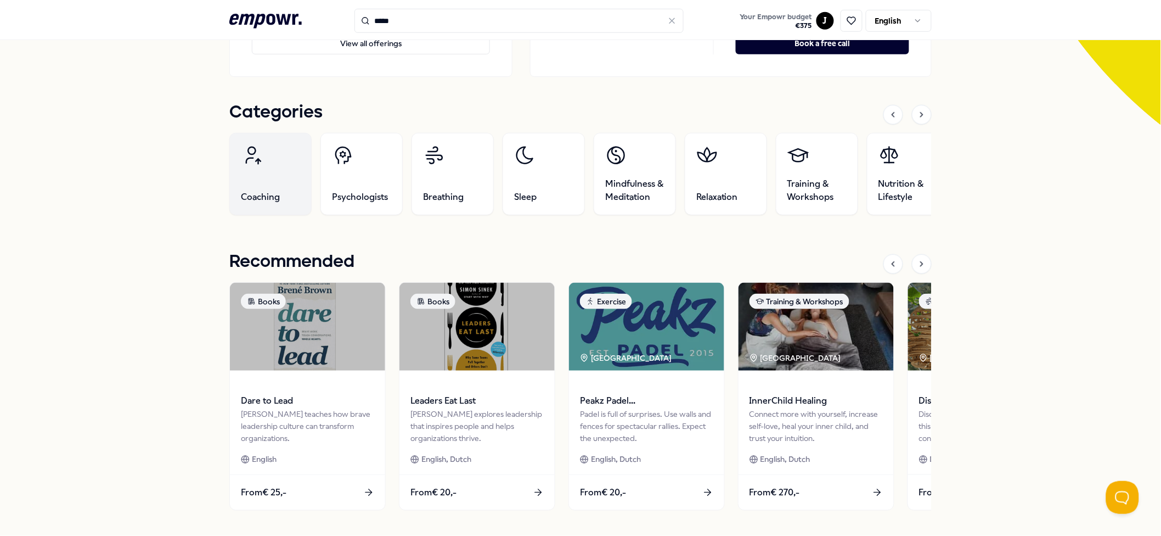
click at [275, 164] on link "Coaching" at bounding box center [270, 174] width 82 height 82
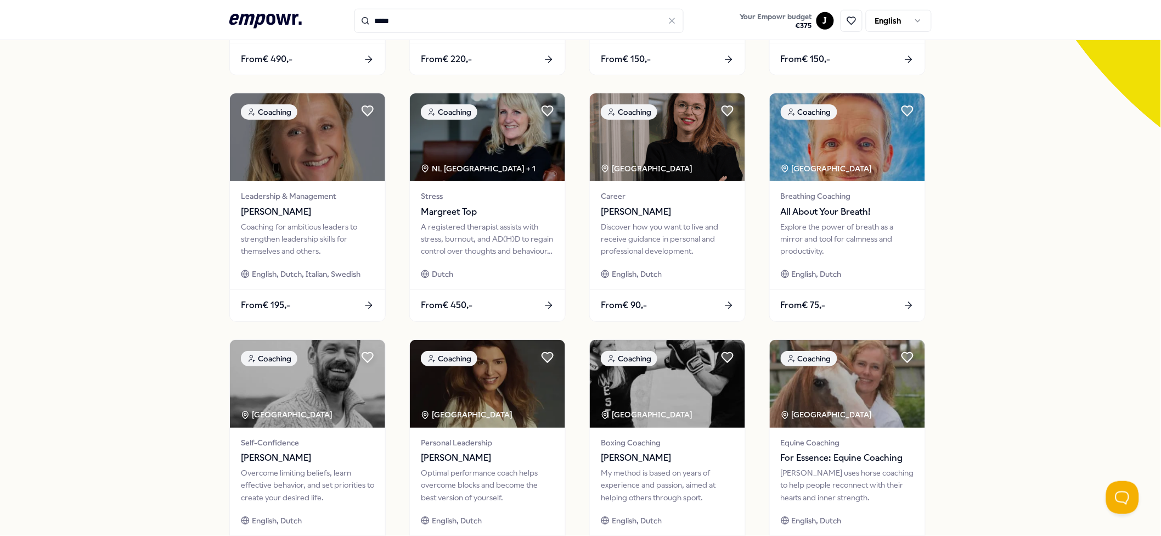
scroll to position [436, 0]
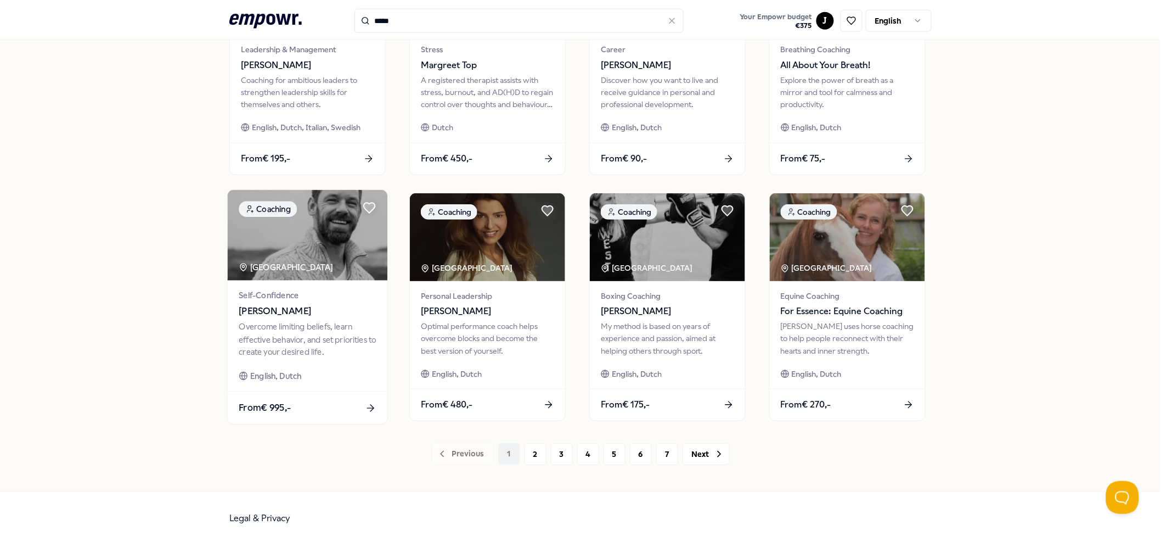
click at [285, 231] on img at bounding box center [308, 235] width 160 height 91
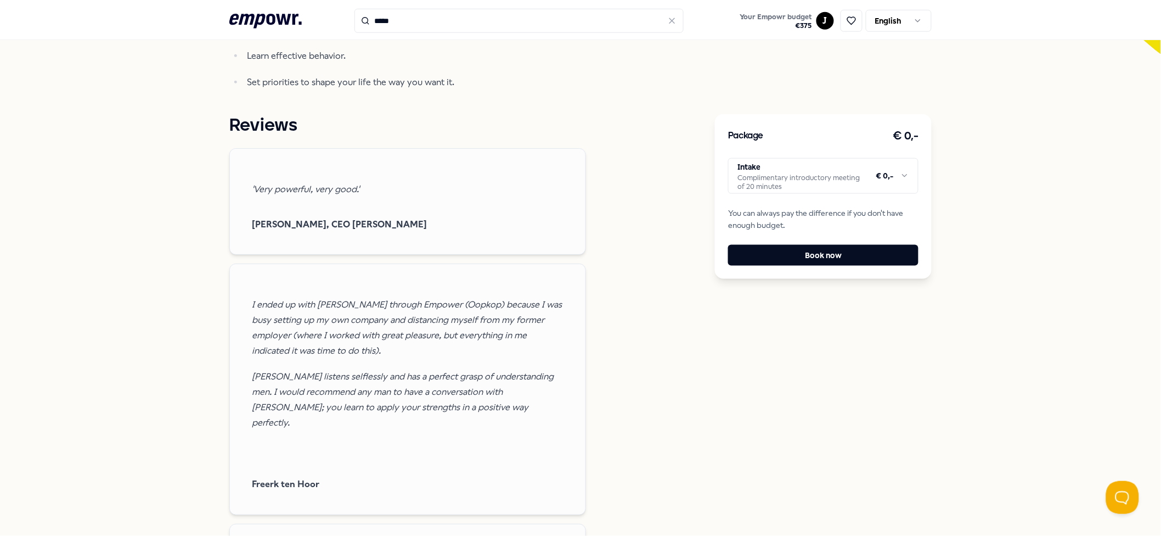
scroll to position [70, 0]
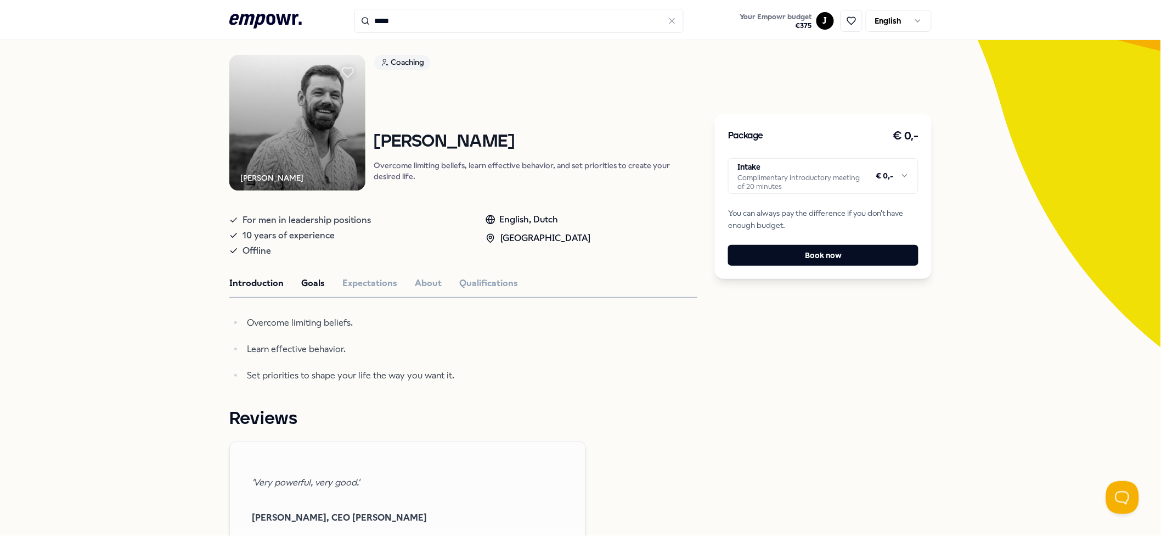
click at [301, 284] on button "Goals" at bounding box center [313, 283] width 24 height 14
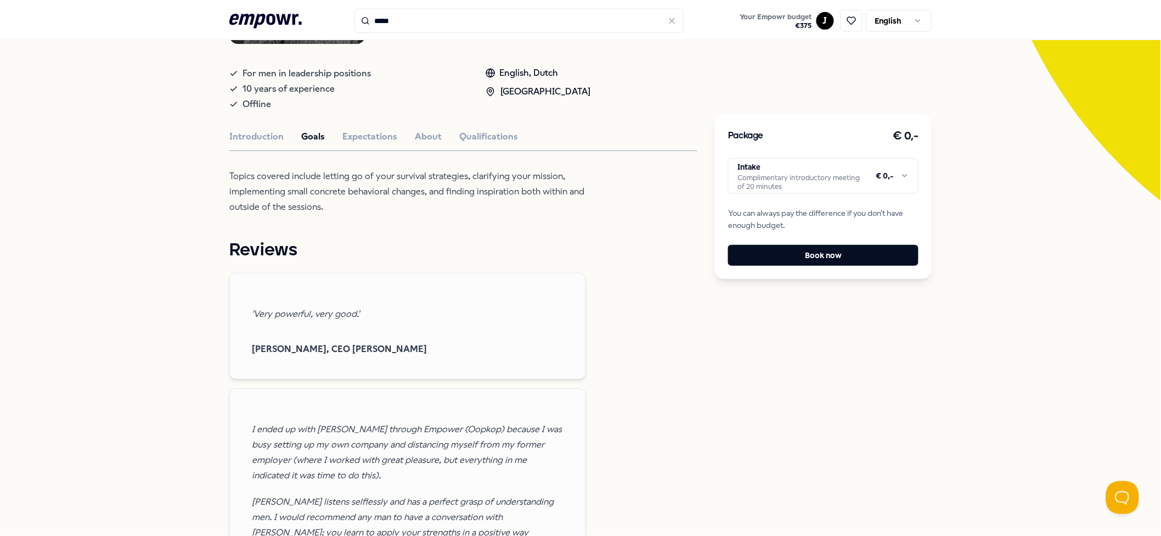
scroll to position [0, 0]
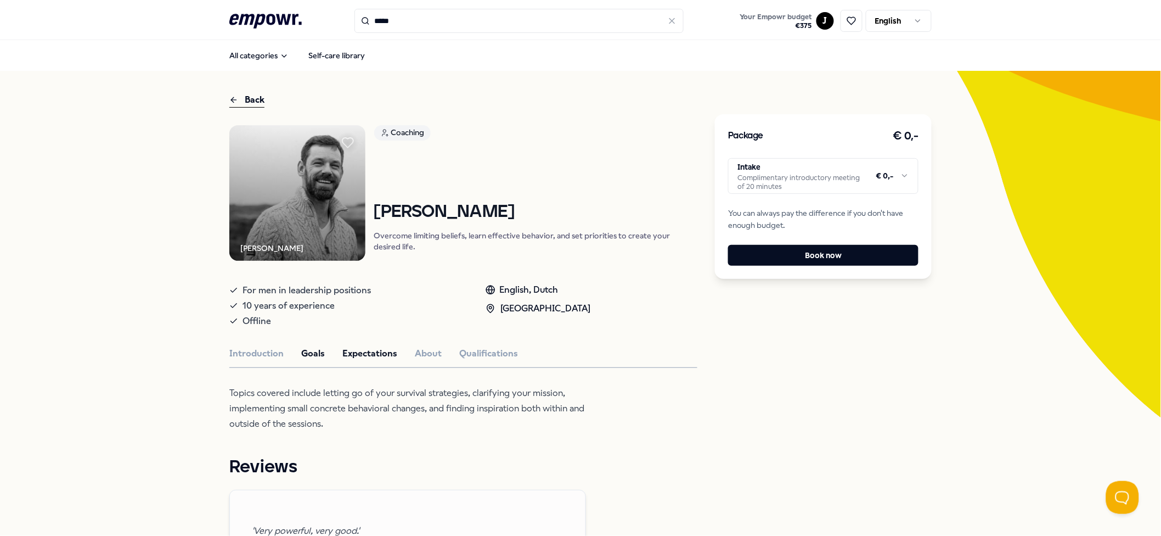
click at [385, 351] on button "Expectations" at bounding box center [369, 353] width 55 height 14
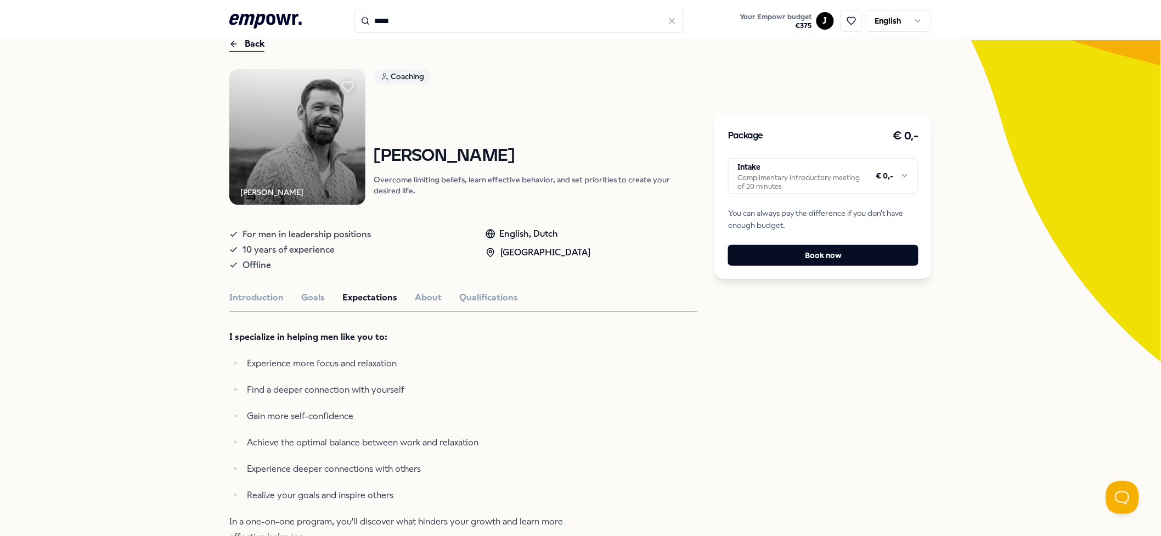
scroll to position [146, 0]
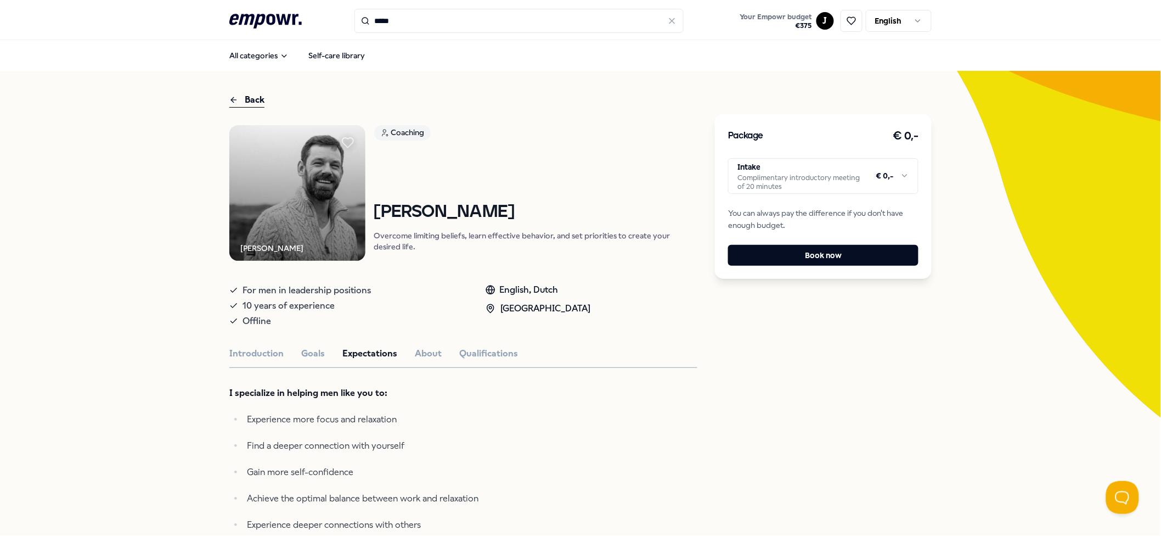
click at [527, 152] on div "Coaching [PERSON_NAME] Overcome limiting beliefs, learn effective behavior, and…" at bounding box center [536, 193] width 324 height 136
click at [234, 103] on div "Back" at bounding box center [246, 100] width 35 height 15
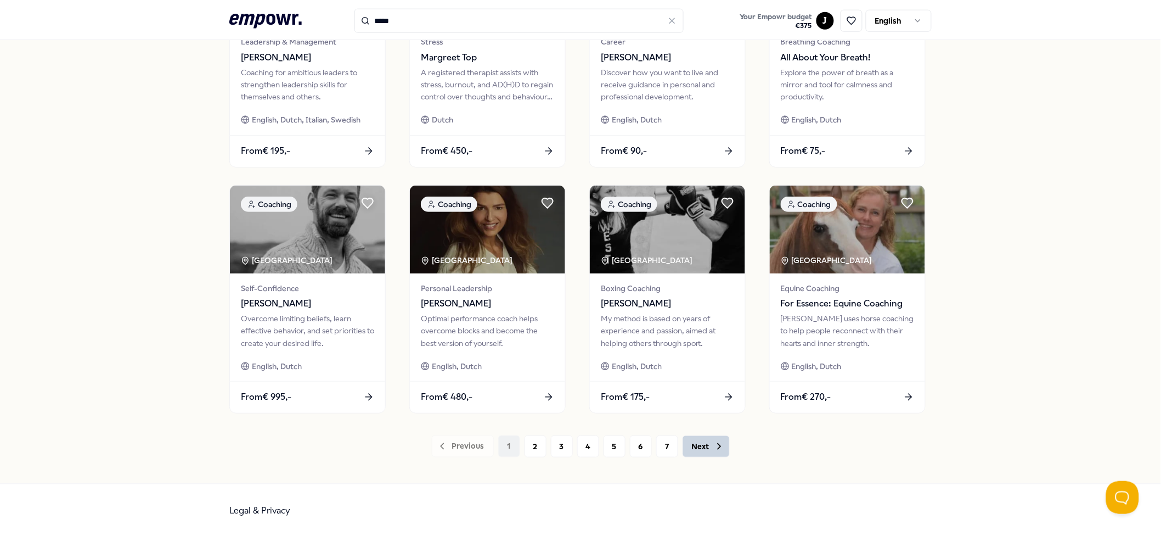
scroll to position [446, 0]
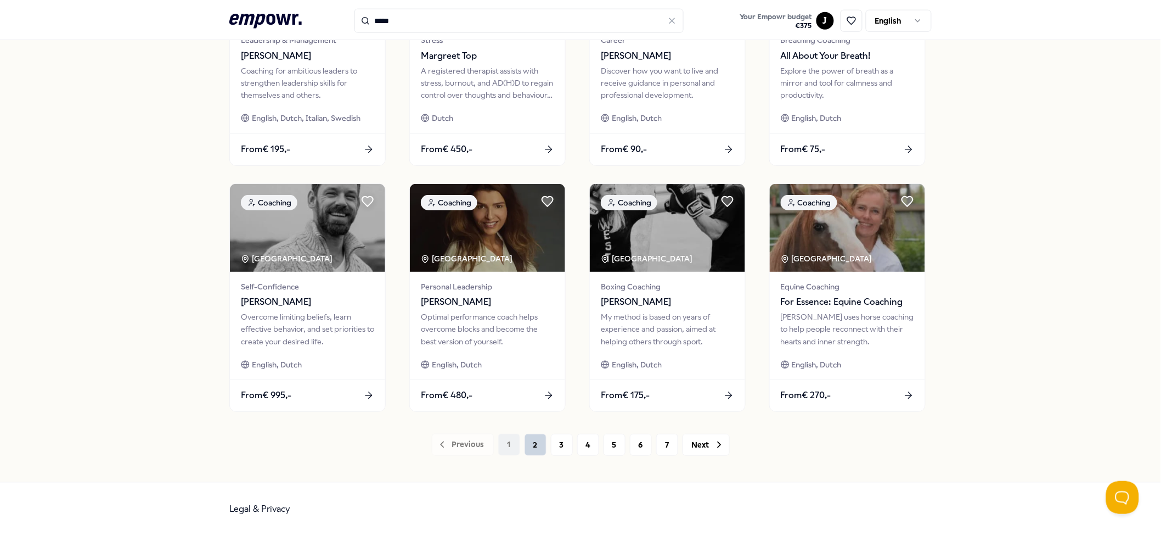
click at [529, 401] on button "2" at bounding box center [536, 444] width 22 height 22
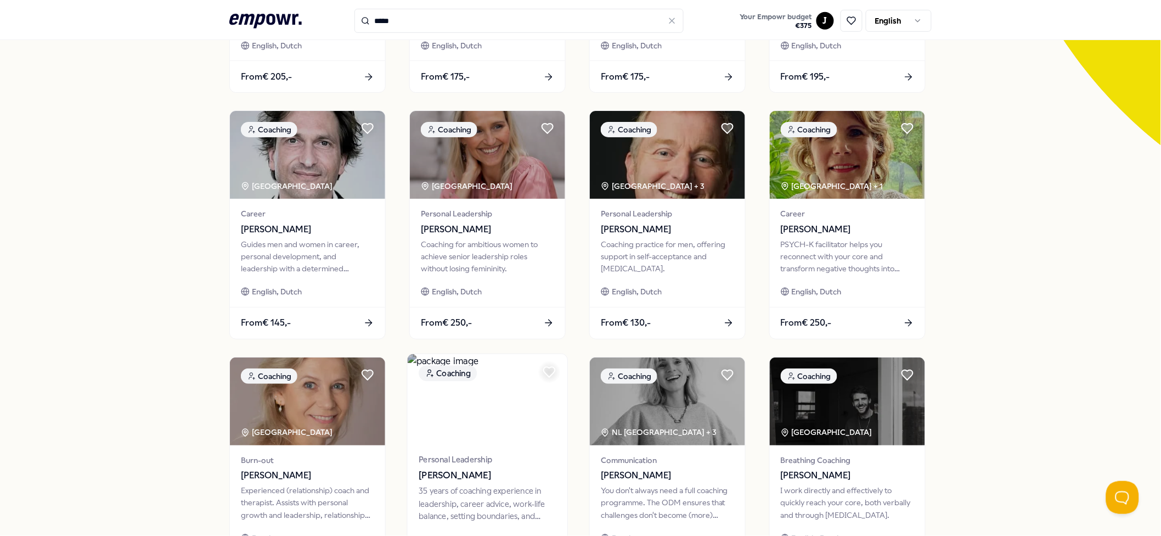
scroll to position [365, 0]
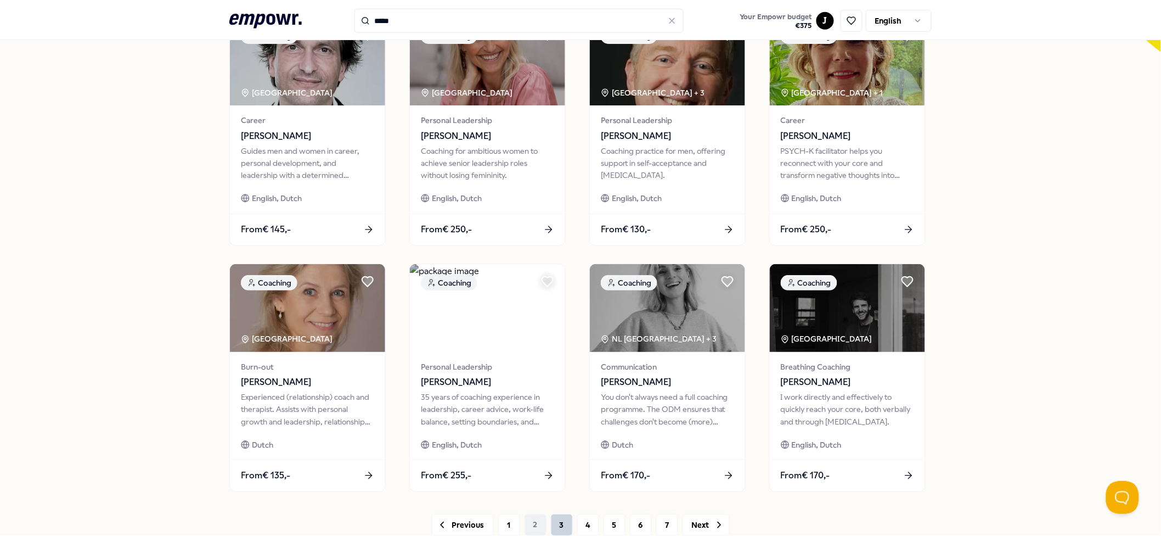
click at [556, 401] on button "3" at bounding box center [562, 525] width 22 height 22
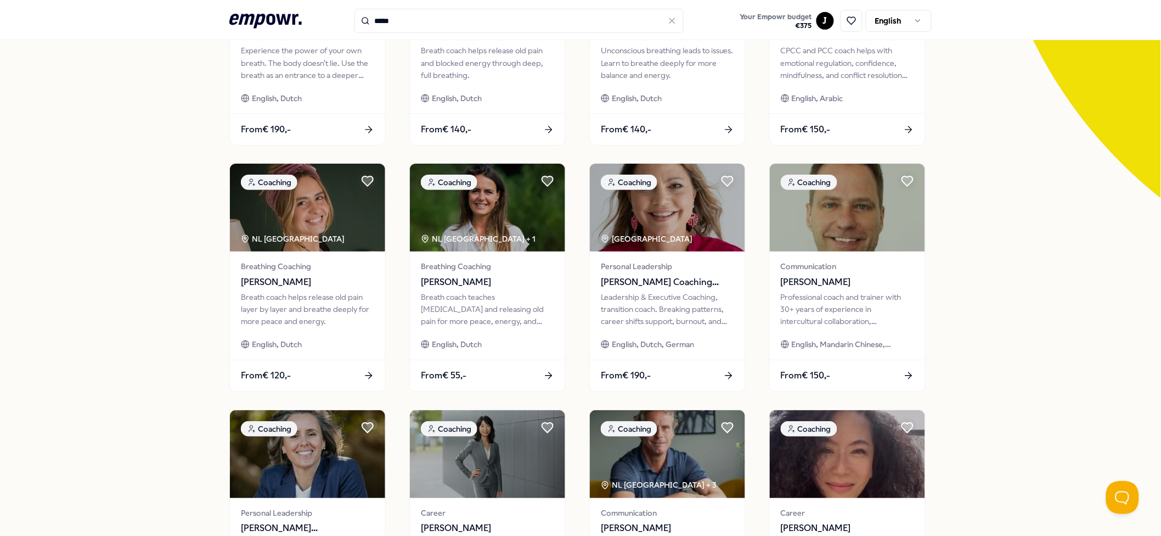
scroll to position [446, 0]
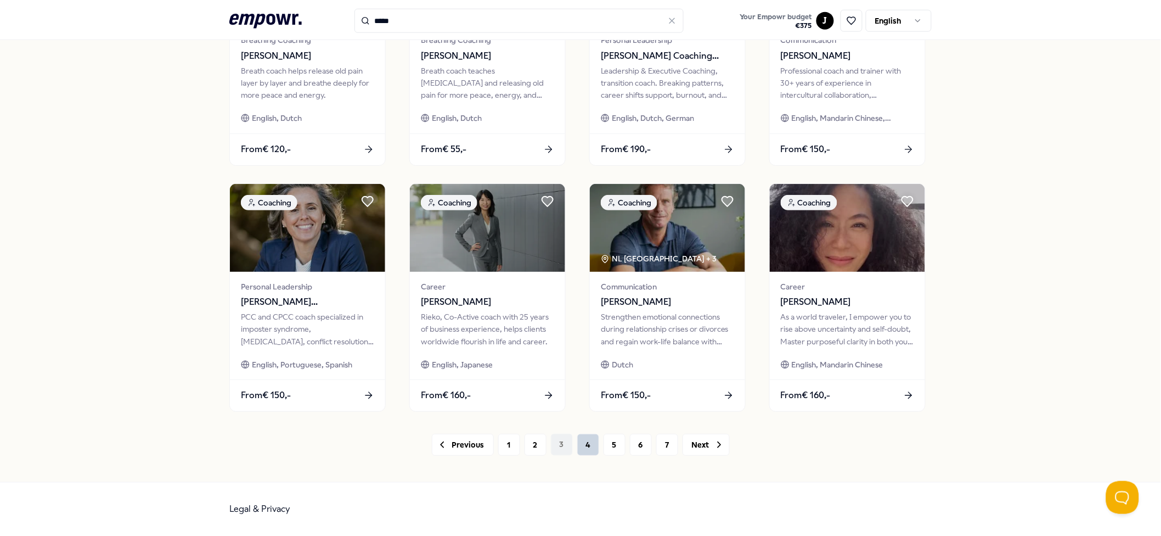
drag, startPoint x: 573, startPoint y: 451, endPoint x: 589, endPoint y: 450, distance: 16.5
click at [577, 401] on button "4" at bounding box center [588, 444] width 22 height 22
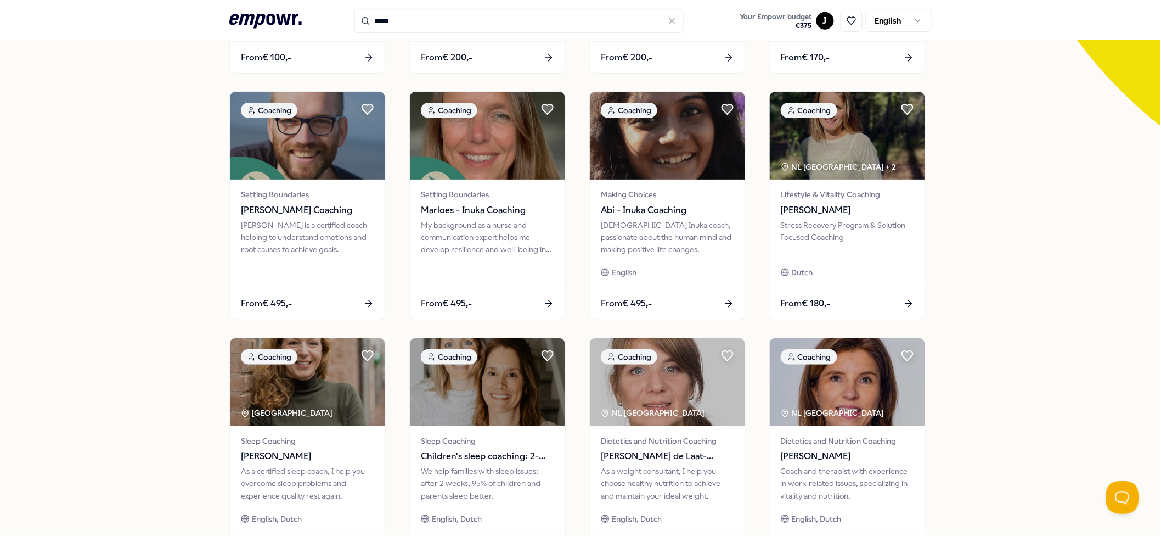
scroll to position [439, 0]
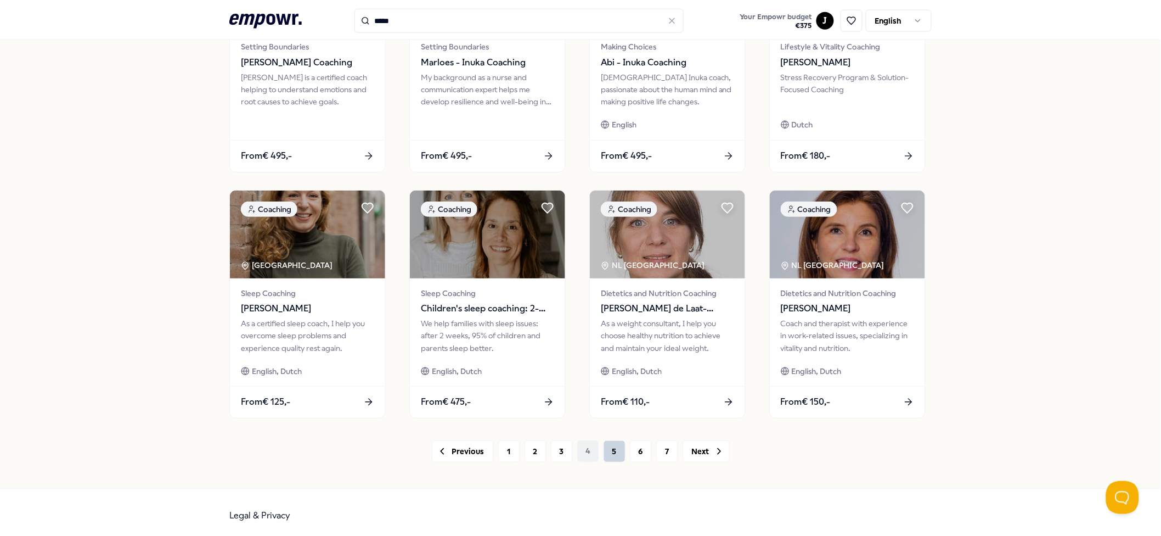
click at [610, 401] on button "5" at bounding box center [615, 451] width 22 height 22
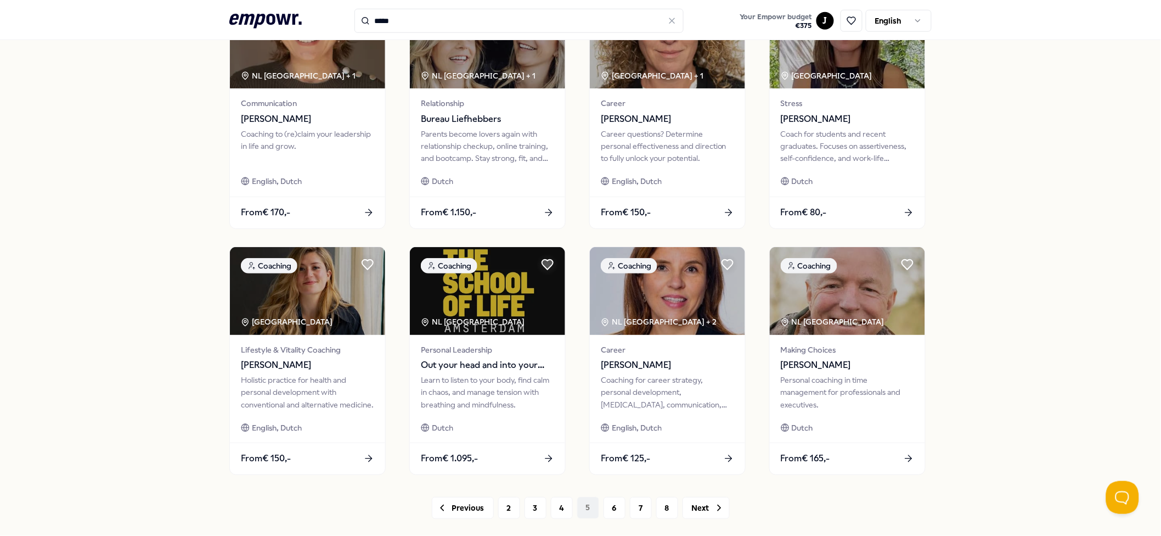
scroll to position [446, 0]
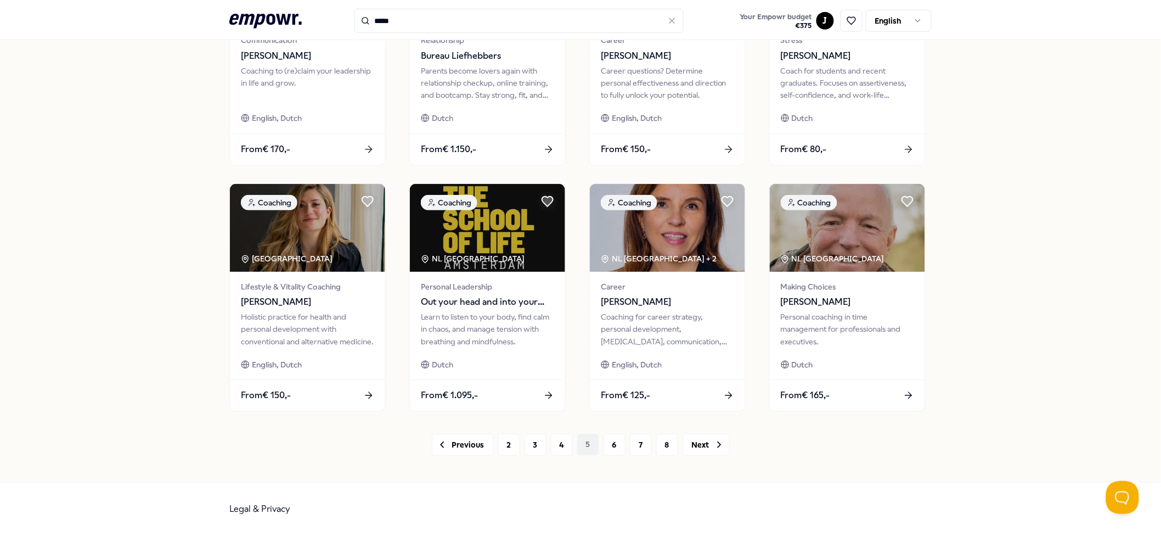
click at [615, 401] on div "214 Results Reset Filters Coaching Price Location Language Type Reset Filters C…" at bounding box center [580, 53] width 702 height 856
click at [622, 401] on div "Previous 2 3 4 5 6 7 8 Next" at bounding box center [580, 444] width 702 height 22
click at [630, 401] on button "7" at bounding box center [641, 444] width 22 height 22
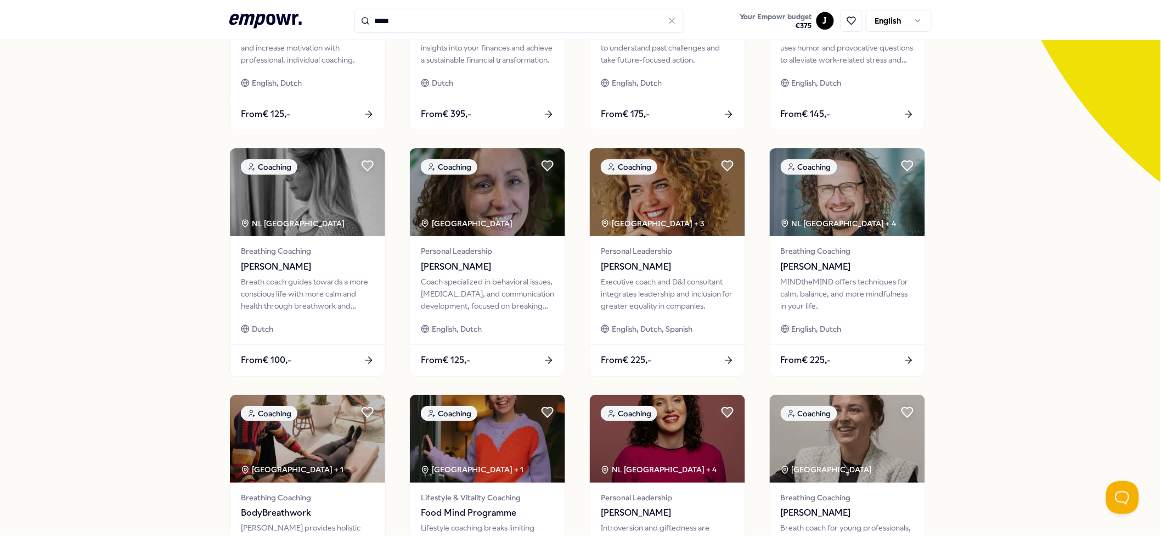
scroll to position [153, 0]
